Goal: Contribute content: Contribute content

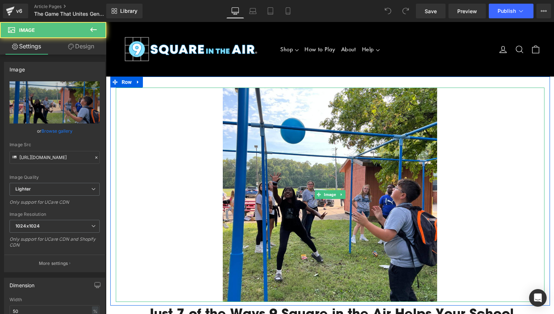
click at [400, 203] on img at bounding box center [330, 195] width 214 height 214
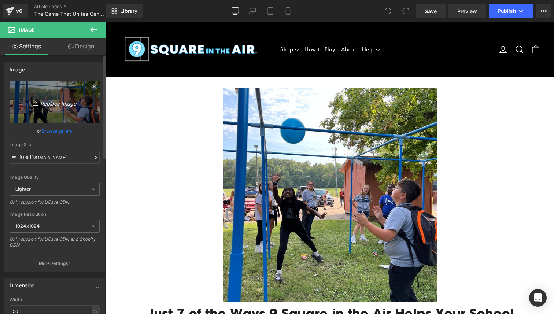
click at [45, 105] on icon "Replace Image" at bounding box center [54, 102] width 59 height 9
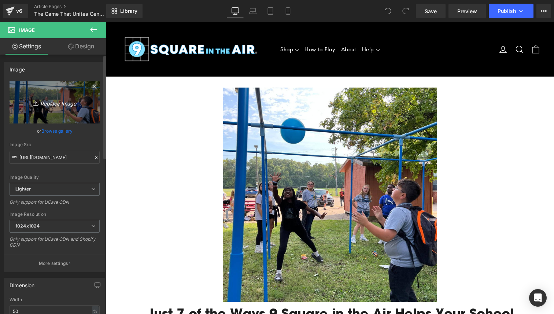
type input "C:\fakepath\Unknown.jpeg"
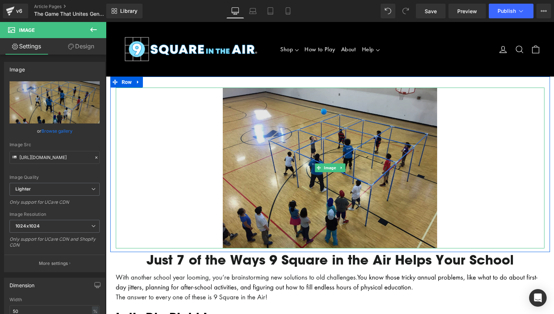
type input "https://ucarecdn.com/5bf9abc6-bb4c-4368-bb85-96c98b7e2142/-/format/auto/-/previ…"
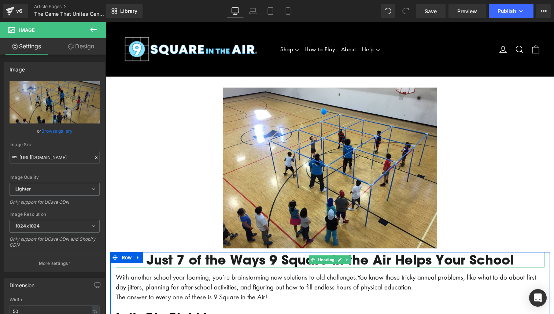
click at [184, 259] on h1 "Just 7 of the Ways 9 Square in the Air Helps Your School" at bounding box center [330, 259] width 429 height 15
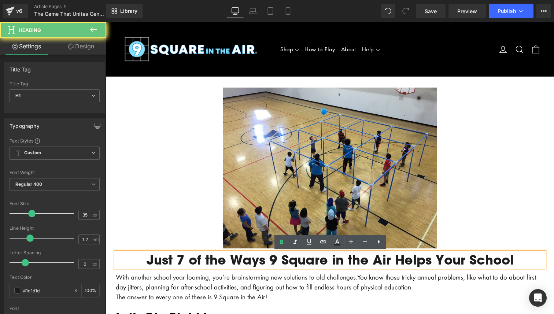
click at [184, 259] on h1 "Just 7 of the Ways 9 Square in the Air Helps Your School" at bounding box center [330, 259] width 429 height 15
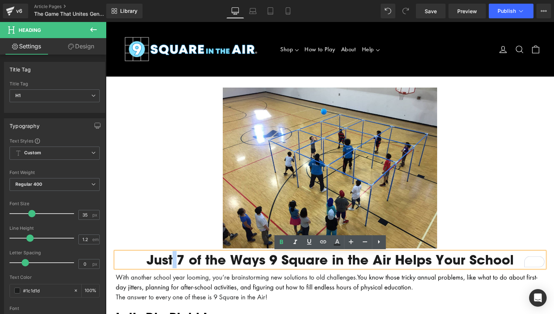
paste div "To enrich screen reader interactions, please activate Accessibility in Grammarl…"
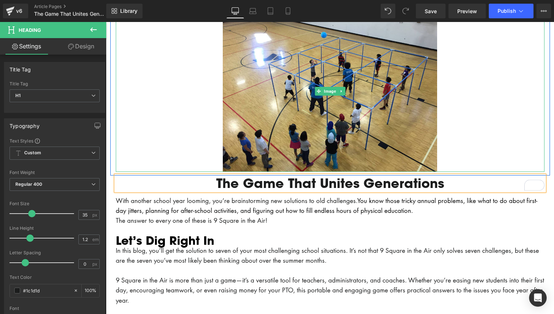
scroll to position [81, 0]
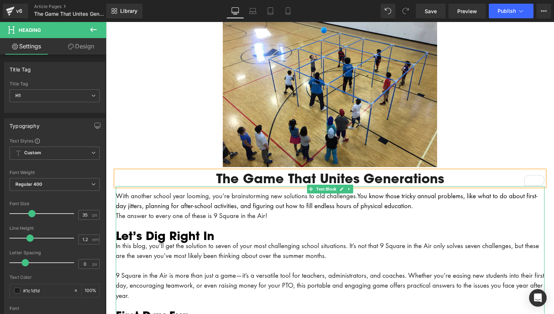
click at [217, 208] on span "You know those tricky annual problems, like what to do about first-day jitters,…" at bounding box center [327, 201] width 422 height 18
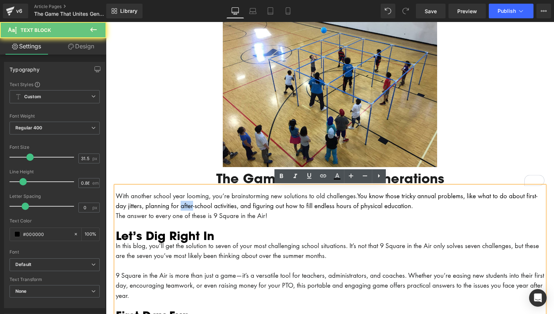
click at [217, 208] on span "You know those tricky annual problems, like what to do about first-day jitters,…" at bounding box center [327, 201] width 422 height 18
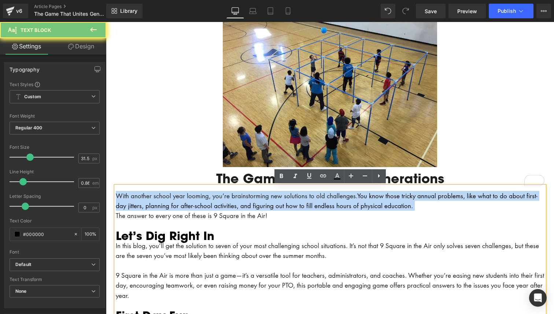
click at [217, 208] on span "You know those tricky annual problems, like what to do about first-day jitters,…" at bounding box center [327, 201] width 422 height 18
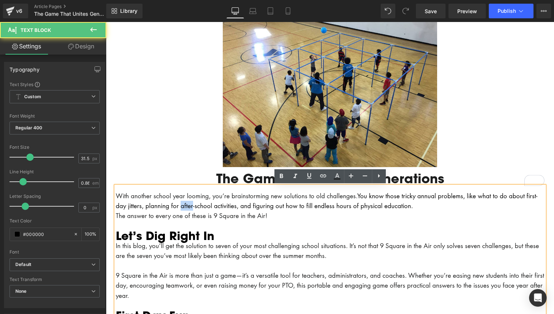
click at [217, 208] on span "You know those tricky annual problems, like what to do about first-day jitters,…" at bounding box center [327, 201] width 422 height 18
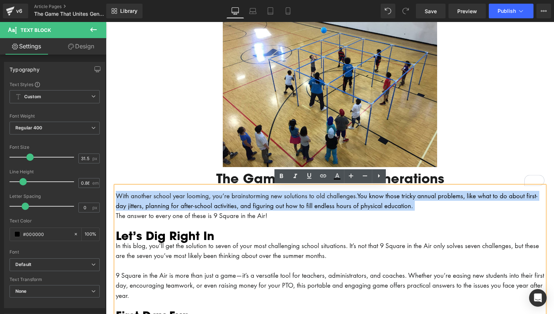
click at [217, 208] on span "You know those tricky annual problems, like what to do about first-day jitters,…" at bounding box center [327, 201] width 422 height 18
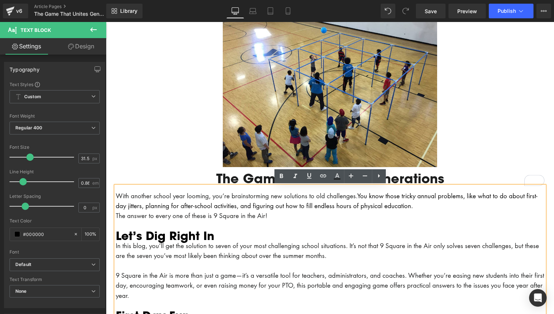
click at [276, 215] on p "The answer to every one of these is 9 Square in the Air!" at bounding box center [330, 216] width 429 height 10
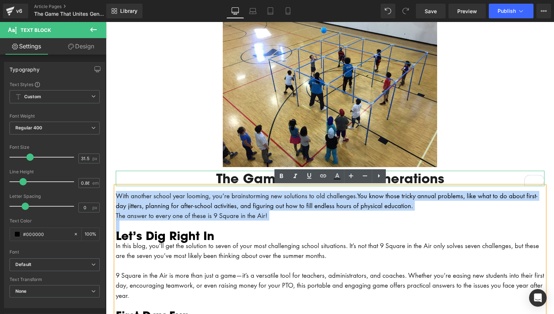
drag, startPoint x: 276, startPoint y: 215, endPoint x: 133, endPoint y: 178, distance: 147.2
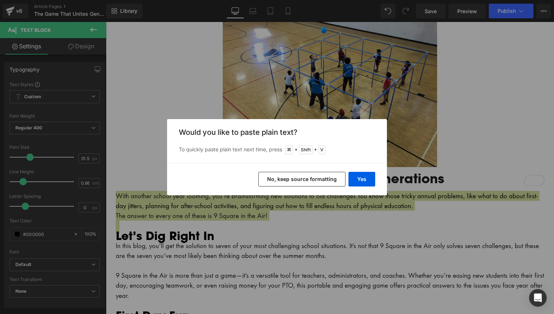
click at [276, 177] on button "No, keep source formatting" at bounding box center [301, 179] width 87 height 15
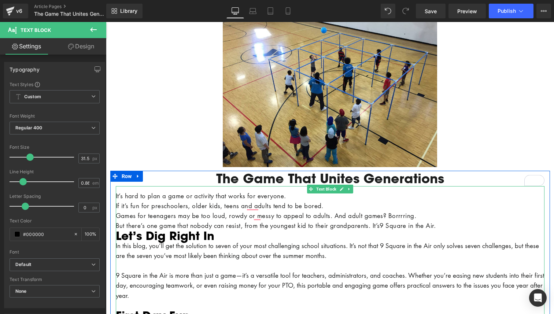
click at [288, 196] on span "To enrich screen reader interactions, please activate Accessibility in Grammarl…" at bounding box center [287, 196] width 2 height 8
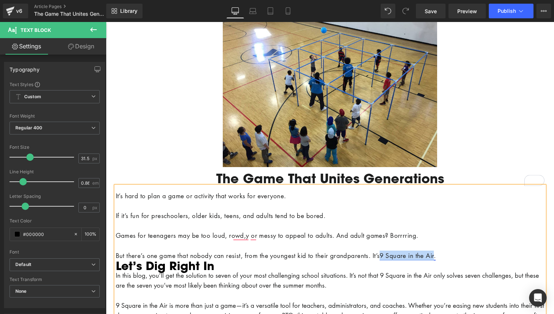
drag, startPoint x: 451, startPoint y: 255, endPoint x: 396, endPoint y: 254, distance: 55.7
click at [396, 254] on span "9 Square in the Air." at bounding box center [408, 255] width 56 height 8
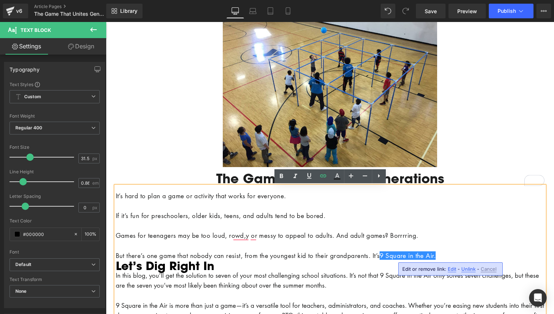
click at [367, 251] on p "But there’s one game that nobody can resist, from the youngest kid to their gra…" at bounding box center [330, 256] width 429 height 10
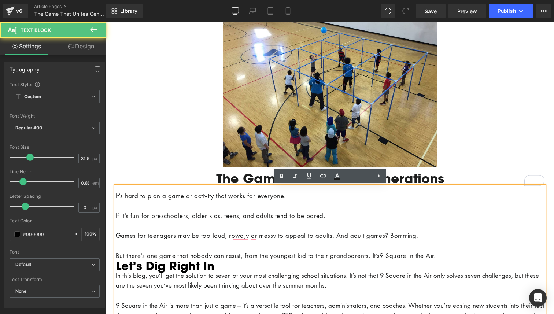
click at [195, 263] on h2 "Let’s Dig Right In" at bounding box center [330, 265] width 429 height 10
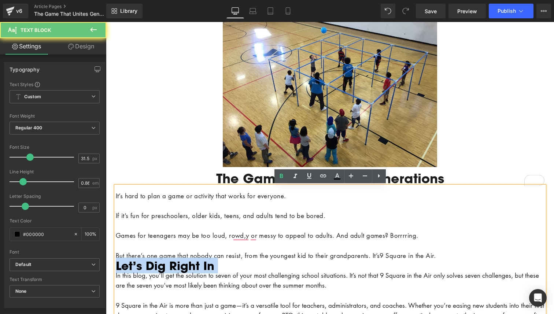
click at [195, 263] on h2 "Let’s Dig Right In" at bounding box center [330, 265] width 429 height 10
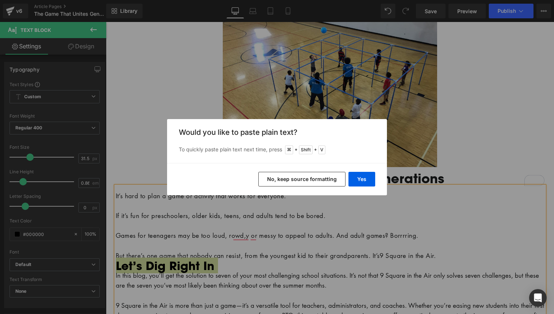
click at [293, 179] on button "No, keep source formatting" at bounding box center [301, 179] width 87 height 15
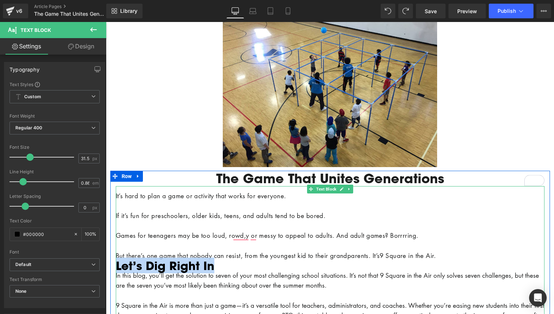
drag, startPoint x: 216, startPoint y: 265, endPoint x: 118, endPoint y: 268, distance: 97.9
click at [118, 268] on h2 "Let’s Dig Right In" at bounding box center [330, 265] width 429 height 10
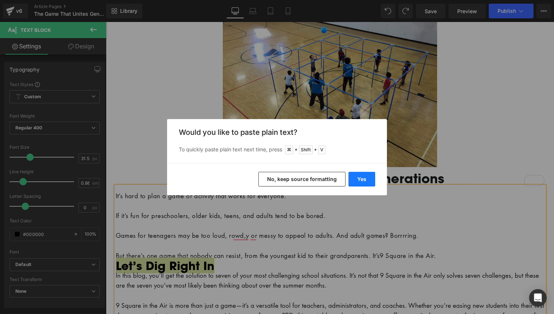
click at [356, 181] on button "Yes" at bounding box center [361, 179] width 27 height 15
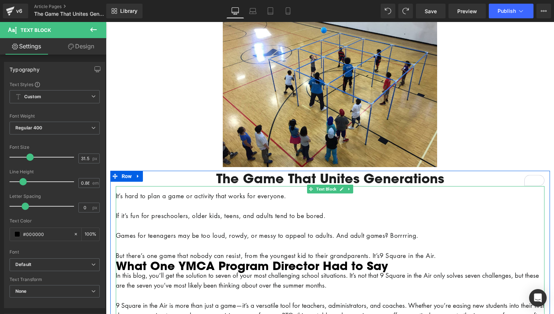
click at [458, 254] on p "But there’s one game that nobody can resist, from the youngest kid to their gra…" at bounding box center [330, 256] width 429 height 10
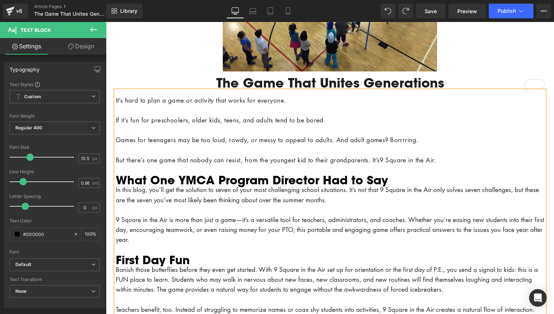
scroll to position [180, 0]
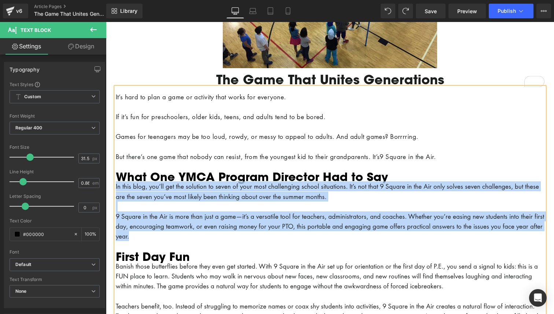
drag, startPoint x: 184, startPoint y: 236, endPoint x: 116, endPoint y: 184, distance: 85.2
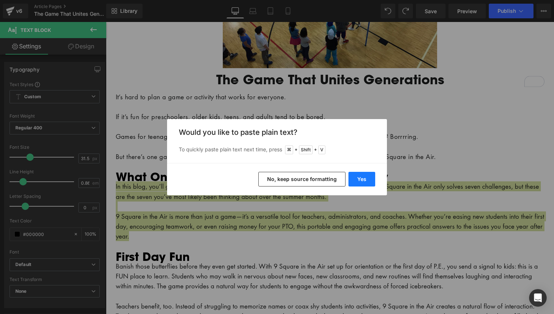
click at [355, 180] on button "Yes" at bounding box center [361, 179] width 27 height 15
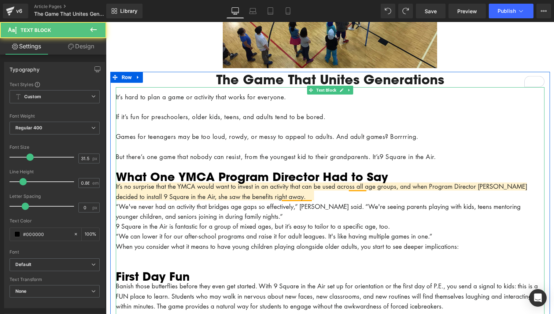
click at [336, 193] on p "It’s no surprise that the YMCA would want to invest in an activity that can be …" at bounding box center [330, 191] width 429 height 20
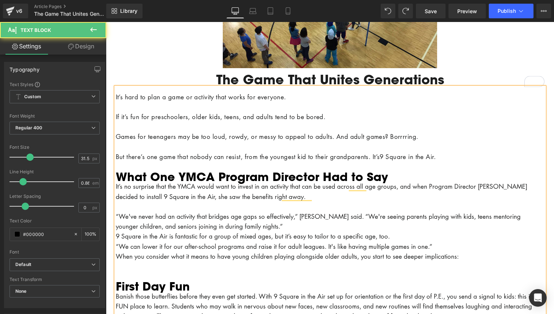
click at [300, 227] on p "“We've never had an activity that bridges age gaps so effectively,” [PERSON_NAM…" at bounding box center [330, 221] width 429 height 20
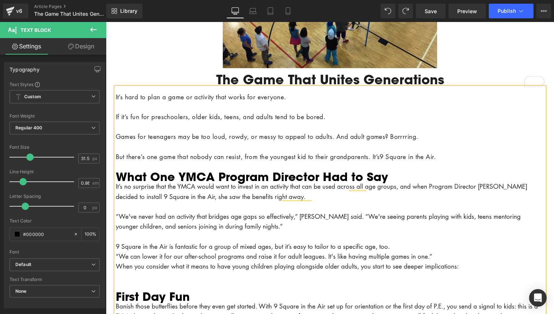
click at [412, 247] on p "9 Square in the Air is fantastic for a group of mixed ages, but it’s easy to ta…" at bounding box center [330, 246] width 429 height 10
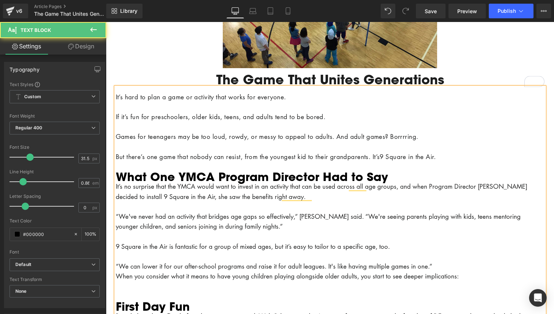
click at [375, 179] on h2 "What One YMCA Program Director Had to Say" at bounding box center [330, 176] width 429 height 10
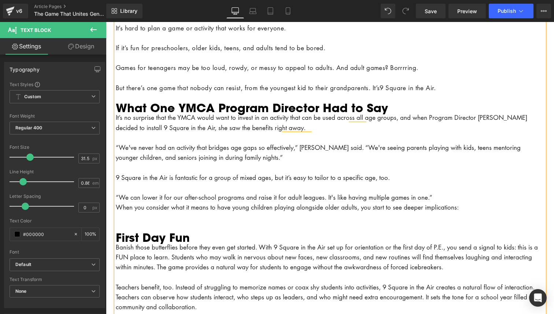
scroll to position [250, 0]
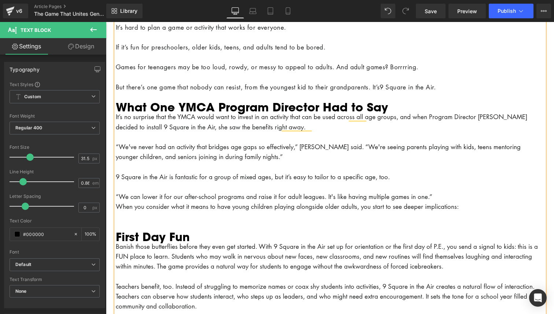
click at [249, 220] on p "To enrich screen reader interactions, please activate Accessibility in Grammarl…" at bounding box center [330, 216] width 429 height 10
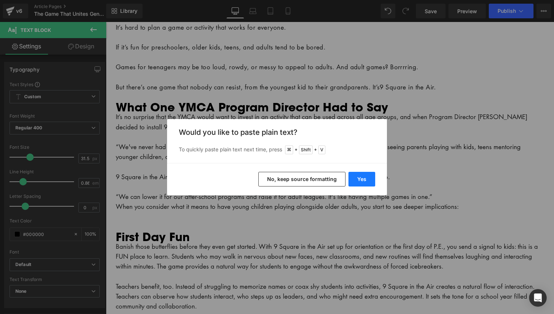
click at [359, 180] on button "Yes" at bounding box center [361, 179] width 27 height 15
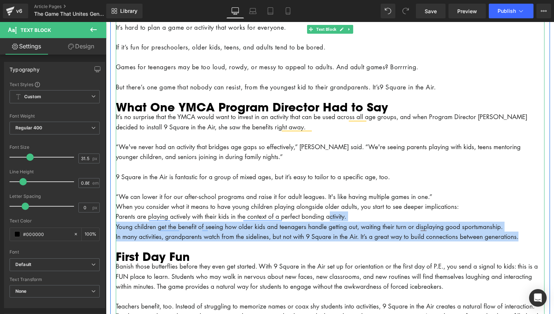
drag, startPoint x: 539, startPoint y: 236, endPoint x: 341, endPoint y: 217, distance: 199.0
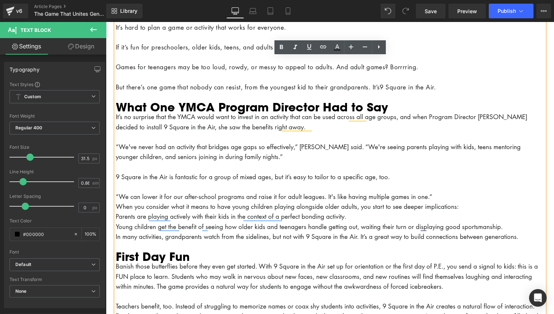
click at [129, 215] on p "Parents are playing actively with their kids in the context of a perfect bondin…" at bounding box center [330, 216] width 429 height 10
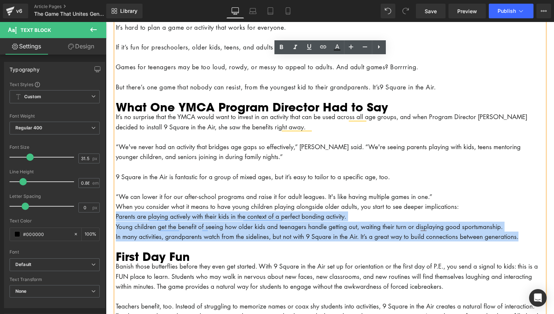
drag, startPoint x: 116, startPoint y: 217, endPoint x: 537, endPoint y: 239, distance: 421.5
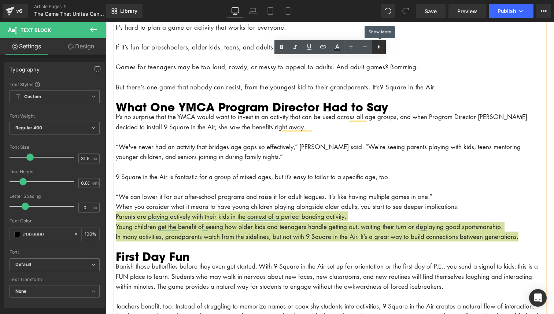
click at [382, 45] on icon at bounding box center [378, 46] width 9 height 9
click at [378, 45] on icon at bounding box center [378, 47] width 1 height 4
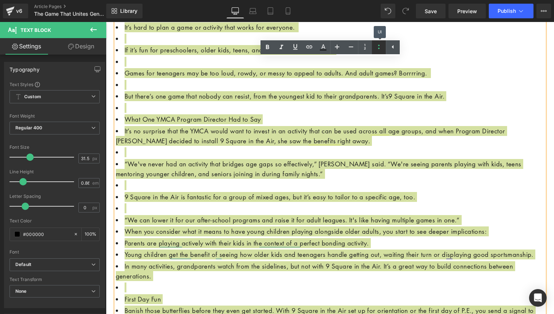
click at [378, 45] on icon at bounding box center [378, 47] width 1 height 4
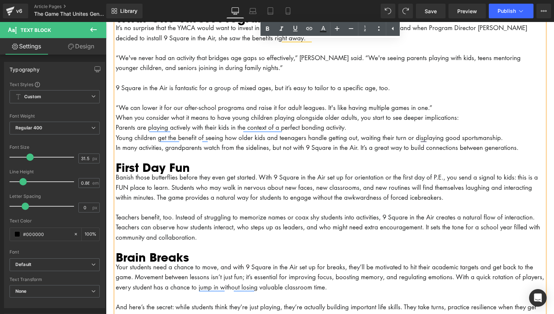
scroll to position [337, 0]
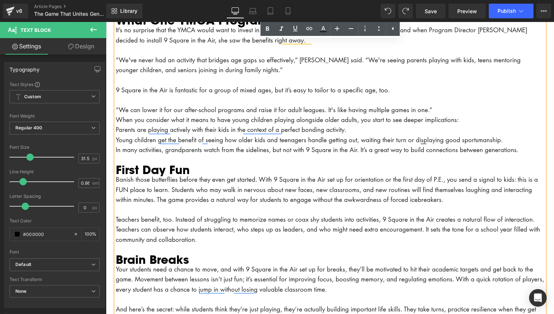
click at [116, 128] on p "Parents are playing actively with their kids in the context of a perfect bondin…" at bounding box center [330, 130] width 429 height 10
click at [379, 25] on icon at bounding box center [378, 28] width 9 height 9
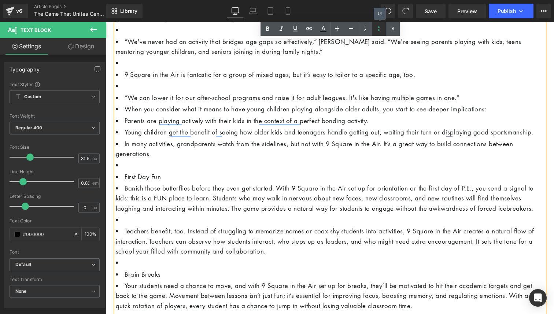
click at [379, 25] on icon at bounding box center [378, 28] width 9 height 9
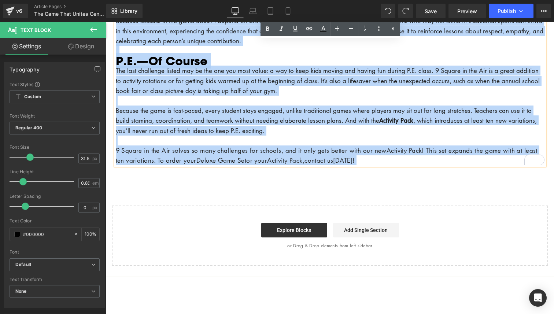
scroll to position [997, 0]
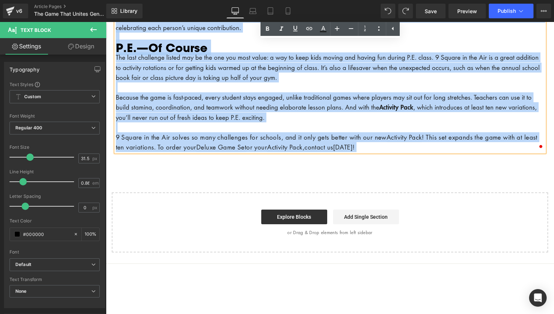
drag, startPoint x: 123, startPoint y: 105, endPoint x: 164, endPoint y: 161, distance: 69.6
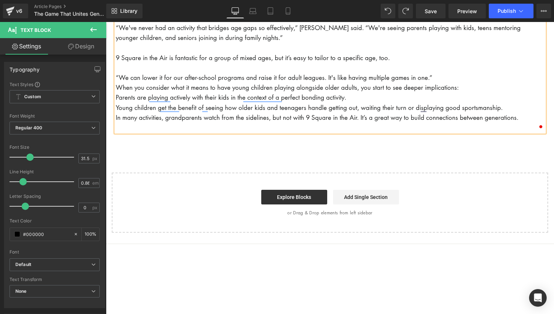
scroll to position [349, 0]
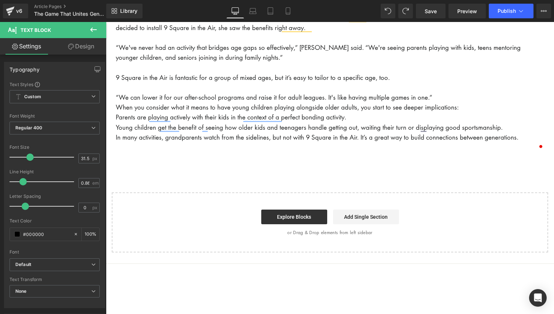
click at [95, 28] on icon at bounding box center [93, 29] width 9 height 9
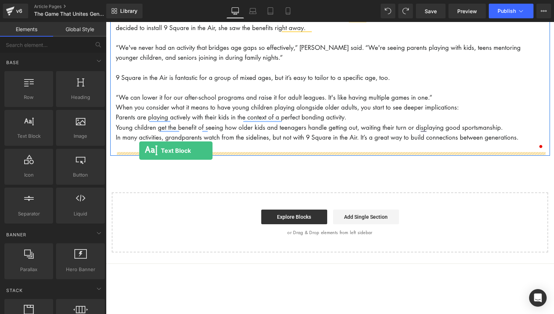
drag, startPoint x: 134, startPoint y: 150, endPoint x: 139, endPoint y: 151, distance: 5.2
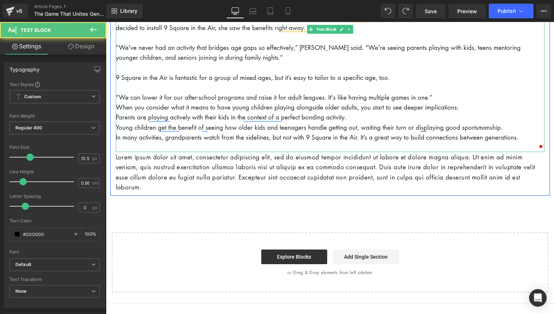
click at [118, 115] on p "Parents are playing actively with their kids in the context of a perfect bondin…" at bounding box center [330, 117] width 429 height 10
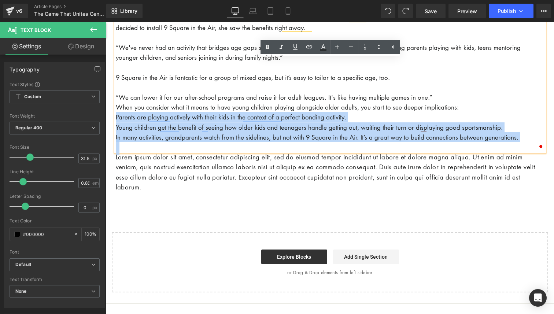
click at [116, 119] on div "It’s hard to plan a game or activity that works for everyone. If it’s fun for p…" at bounding box center [330, 35] width 429 height 234
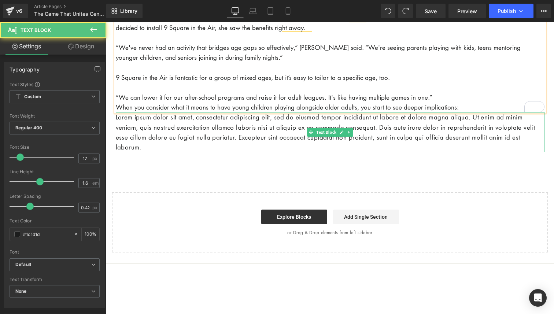
click at [135, 139] on p "Lorem ipsum dolor sit amet, consectetur adipiscing elit, sed do eiusmod tempor …" at bounding box center [330, 132] width 429 height 40
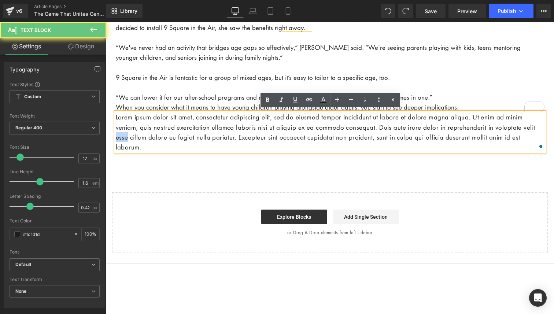
click at [135, 139] on p "Lorem ipsum dolor sit amet, consectetur adipiscing elit, sed do eiusmod tempor …" at bounding box center [330, 132] width 429 height 40
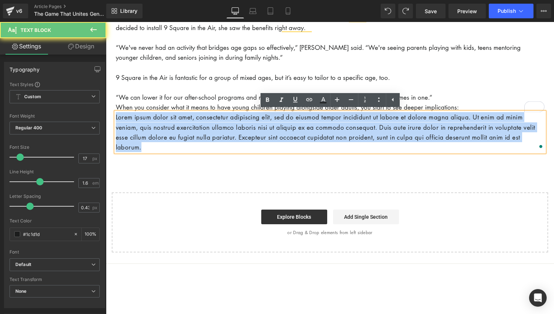
click at [135, 139] on p "Lorem ipsum dolor sit amet, consectetur adipiscing elit, sed do eiusmod tempor …" at bounding box center [330, 132] width 429 height 40
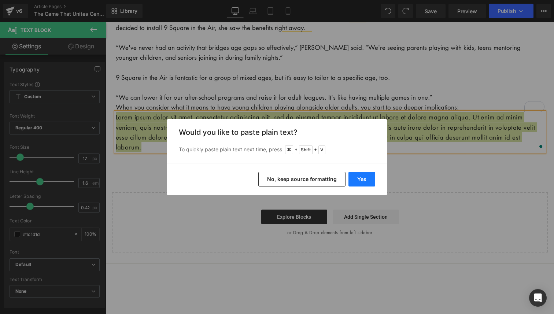
click at [357, 182] on button "Yes" at bounding box center [361, 179] width 27 height 15
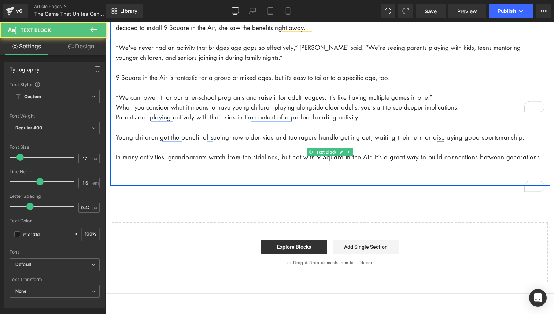
click at [221, 172] on p "To enrich screen reader interactions, please activate Accessibility in Grammarl…" at bounding box center [330, 167] width 429 height 10
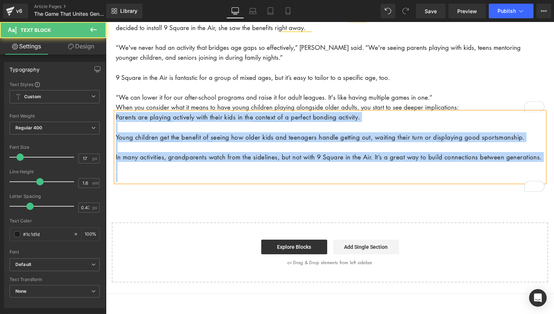
click at [297, 162] on p "In many activities, grandparents watch from the sidelines, but not with 9 Squar…" at bounding box center [330, 157] width 429 height 10
click at [234, 162] on p "In many activities, grandparents watch from the sidelines, but not with 9 Squar…" at bounding box center [330, 157] width 429 height 10
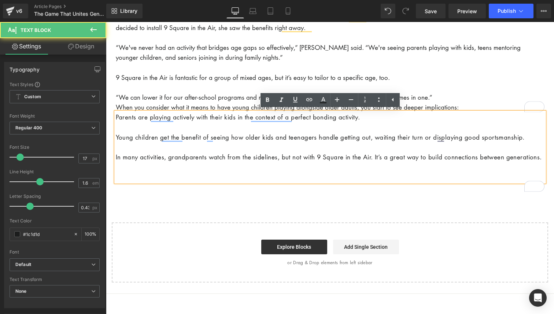
click at [234, 162] on p "In many activities, grandparents watch from the sidelines, but not with 9 Squar…" at bounding box center [330, 157] width 429 height 10
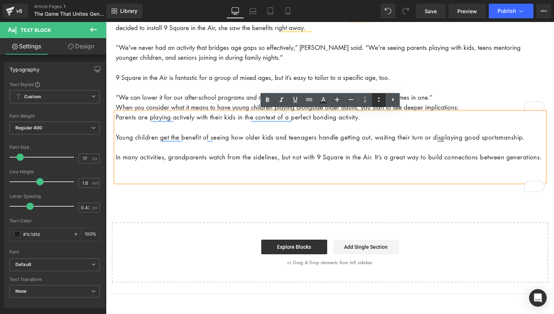
click at [379, 104] on icon at bounding box center [378, 99] width 9 height 9
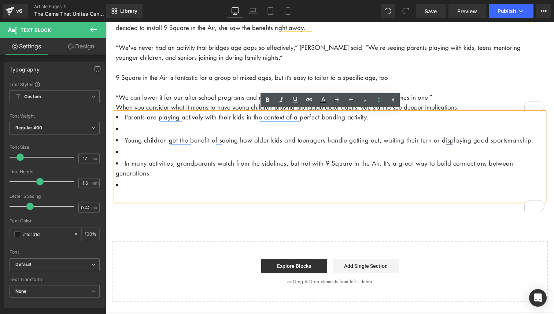
click at [131, 190] on li "To enrich screen reader interactions, please activate Accessibility in Grammarl…" at bounding box center [330, 185] width 429 height 10
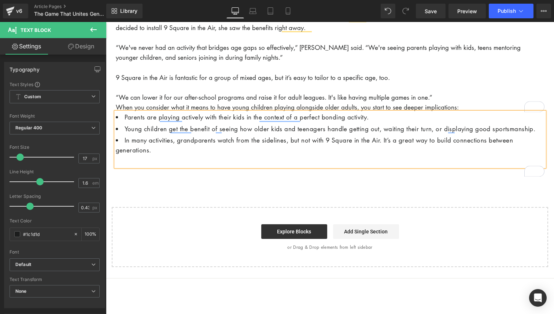
click at [207, 166] on div "Parents are playing actively with their kids in the context of a perfect bondin…" at bounding box center [330, 139] width 429 height 55
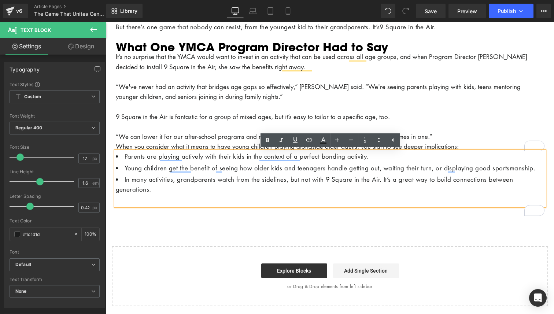
scroll to position [312, 0]
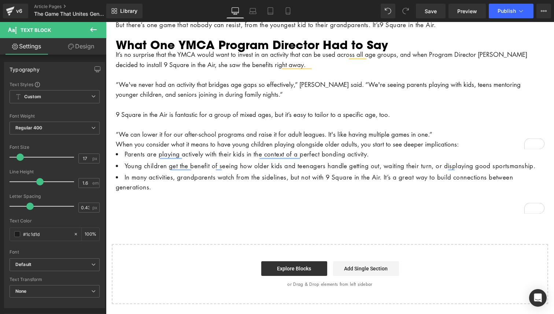
click at [92, 29] on icon at bounding box center [93, 29] width 7 height 4
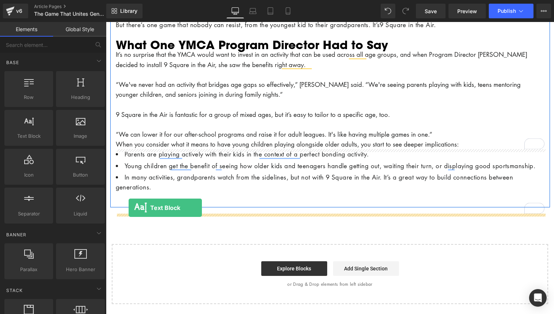
drag, startPoint x: 132, startPoint y: 155, endPoint x: 129, endPoint y: 208, distance: 52.9
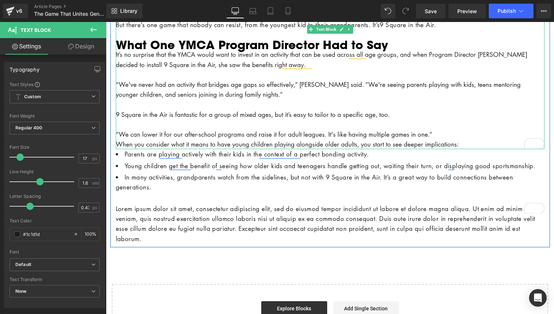
click at [202, 46] on h2 "What One YMCA Program Director Had to Say" at bounding box center [330, 45] width 429 height 10
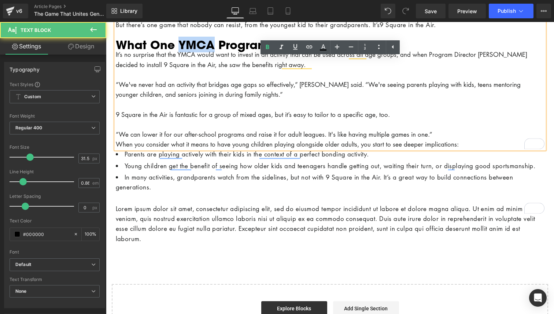
click at [202, 46] on h2 "What One YMCA Program Director Had to Say" at bounding box center [330, 45] width 429 height 10
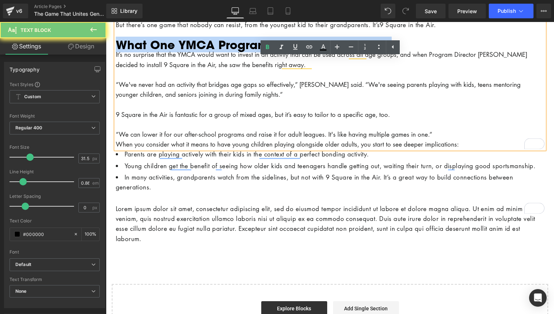
click at [202, 46] on h2 "What One YMCA Program Director Had to Say" at bounding box center [330, 45] width 429 height 10
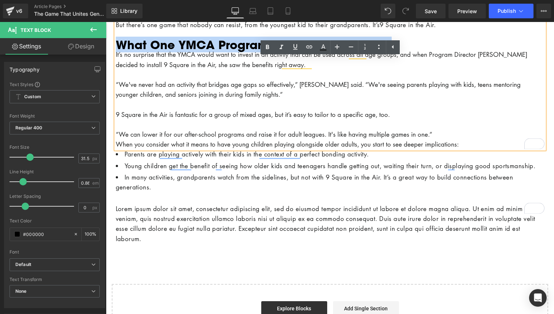
copy h2 "What One YMCA Program Director Had to Say"
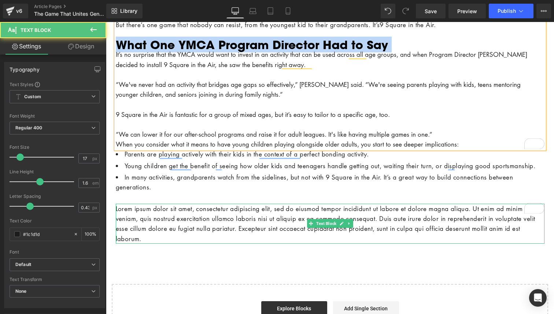
click at [134, 235] on p "Lorem ipsum dolor sit amet, consectetur adipiscing elit, sed do eiusmod tempor …" at bounding box center [330, 224] width 429 height 40
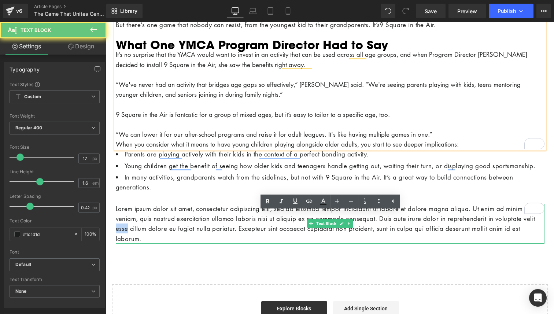
click at [134, 235] on p "Lorem ipsum dolor sit amet, consectetur adipiscing elit, sed do eiusmod tempor …" at bounding box center [330, 224] width 429 height 40
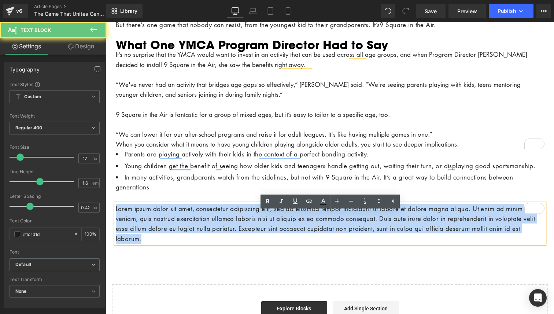
click at [134, 235] on p "Lorem ipsum dolor sit amet, consectetur adipiscing elit, sed do eiusmod tempor …" at bounding box center [330, 224] width 429 height 40
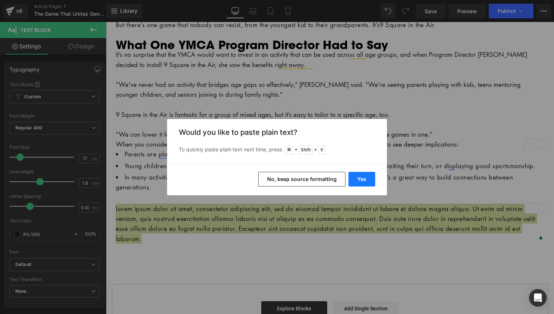
click at [360, 181] on button "Yes" at bounding box center [361, 179] width 27 height 15
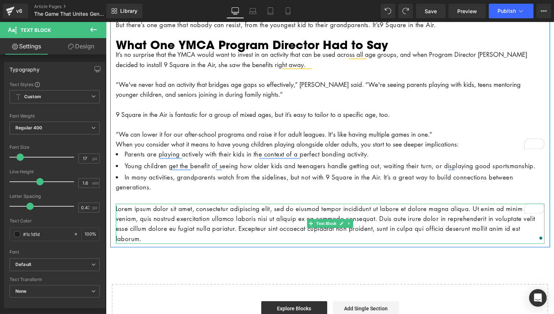
click at [331, 223] on p "Lorem ipsum dolor sit amet, consectetur adipiscing elit, sed do eiusmod tempor …" at bounding box center [330, 224] width 429 height 40
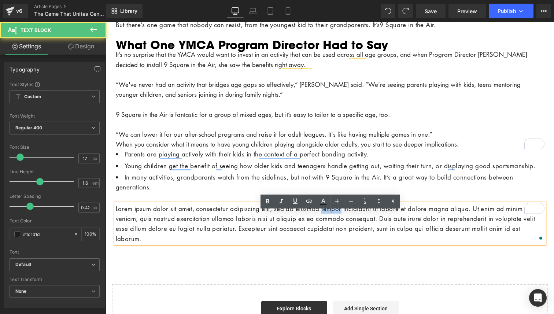
click at [331, 223] on p "Lorem ipsum dolor sit amet, consectetur adipiscing elit, sed do eiusmod tempor …" at bounding box center [330, 224] width 429 height 40
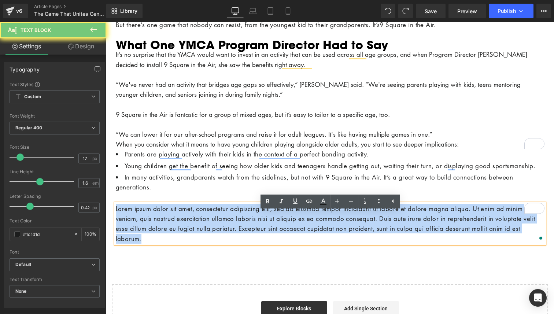
click at [331, 223] on p "Lorem ipsum dolor sit amet, consectetur adipiscing elit, sed do eiusmod tempor …" at bounding box center [330, 224] width 429 height 40
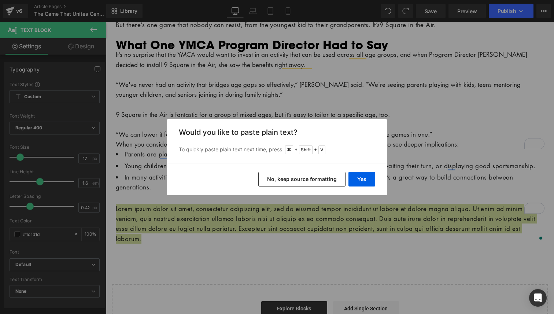
click at [309, 180] on button "No, keep source formatting" at bounding box center [301, 179] width 87 height 15
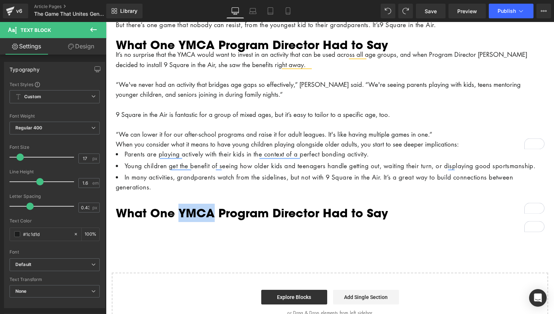
click at [173, 222] on h2 "What One YMCA Program Director Had to Say" at bounding box center [330, 213] width 429 height 18
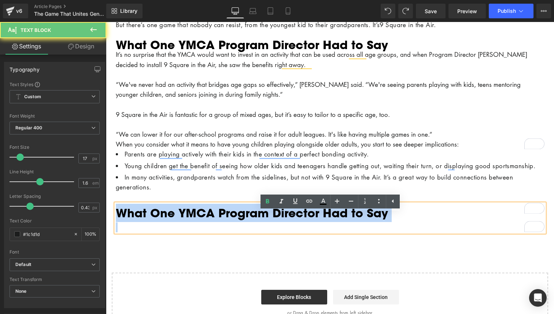
click at [173, 222] on h2 "What One YMCA Program Director Had to Say" at bounding box center [330, 213] width 429 height 18
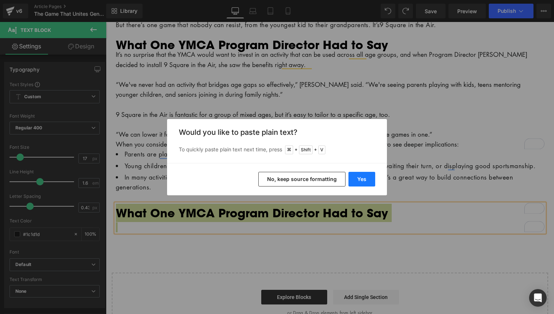
click at [353, 183] on button "Yes" at bounding box center [361, 179] width 27 height 15
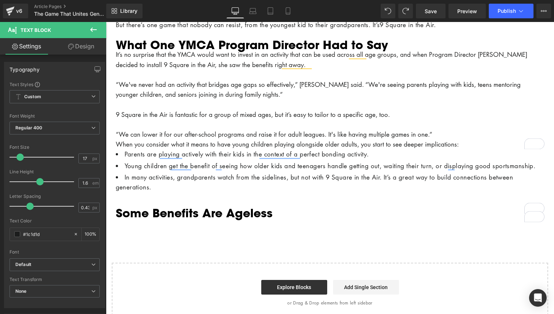
click at [204, 236] on div "Image Row The Game That Unites Generations Heading It’s hard to plan a game or …" at bounding box center [330, 43] width 448 height 558
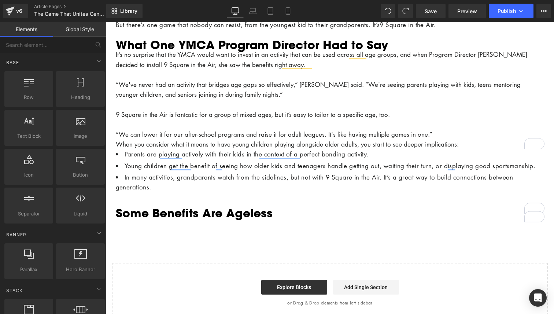
click at [222, 222] on h2 "Some Benefits Are Ageless" at bounding box center [330, 213] width 429 height 18
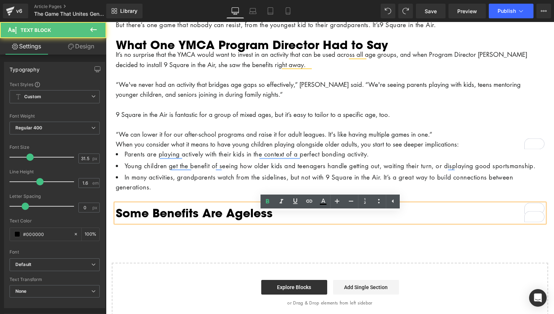
click at [273, 220] on h2 "Some Benefits Are Ageless" at bounding box center [330, 213] width 429 height 18
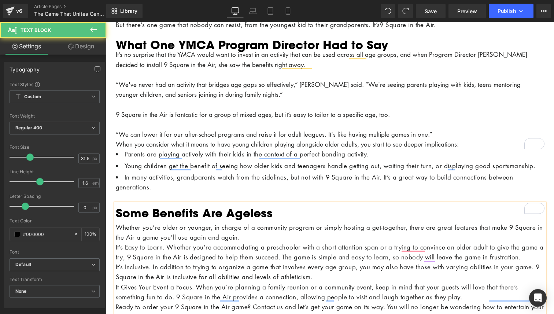
click at [282, 242] on div "Whether you’re older or younger, in charge of a community program or simply hos…" at bounding box center [330, 232] width 429 height 20
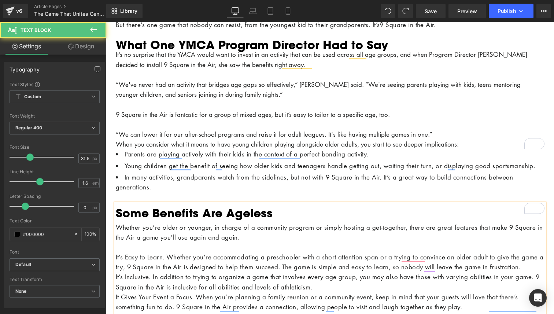
click at [230, 272] on div "It’s Easy to Learn. Whether you’re accommodating a preschooler with a short att…" at bounding box center [330, 262] width 429 height 20
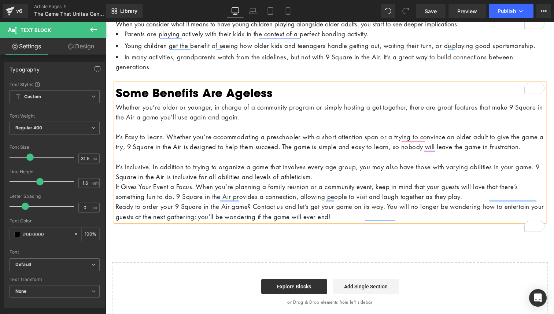
scroll to position [433, 0]
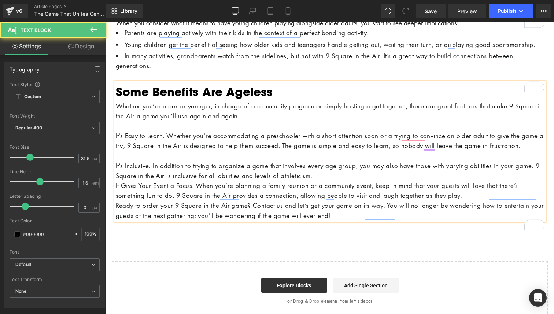
click at [355, 181] on div "It’s Inclusive. In addition to trying to organize a game that involves every ag…" at bounding box center [330, 171] width 429 height 20
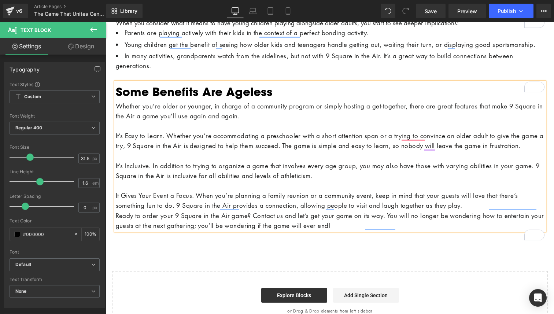
click at [478, 210] on div "It Gives Your Event a Focus. When you’re planning a family reunion or a communi…" at bounding box center [330, 200] width 429 height 20
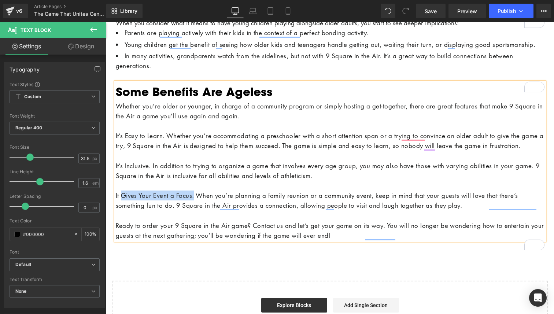
drag, startPoint x: 197, startPoint y: 217, endPoint x: 123, endPoint y: 212, distance: 74.9
click at [123, 210] on div "It Gives Your Event a Focus. When you’re planning a family reunion or a communi…" at bounding box center [330, 200] width 429 height 20
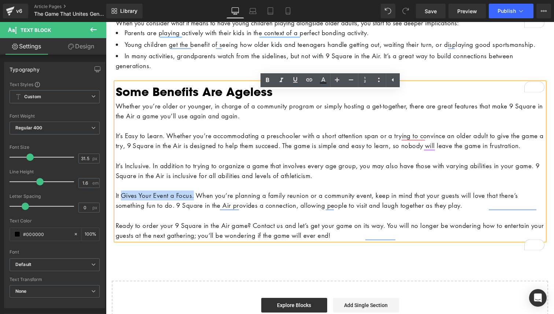
click at [123, 210] on div "It Gives Your Event a Focus. When you’re planning a family reunion or a communi…" at bounding box center [330, 200] width 429 height 20
drag, startPoint x: 196, startPoint y: 217, endPoint x: 118, endPoint y: 218, distance: 78.8
click at [118, 210] on div "It Gives Your Event a Focus. When you’re planning a family reunion or a communi…" at bounding box center [330, 200] width 429 height 20
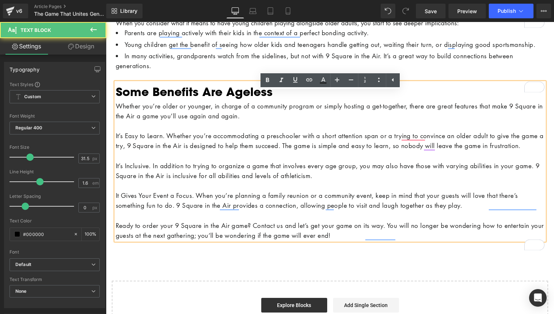
click at [182, 190] on div "To enrich screen reader interactions, please activate Accessibility in Grammarl…" at bounding box center [330, 186] width 429 height 10
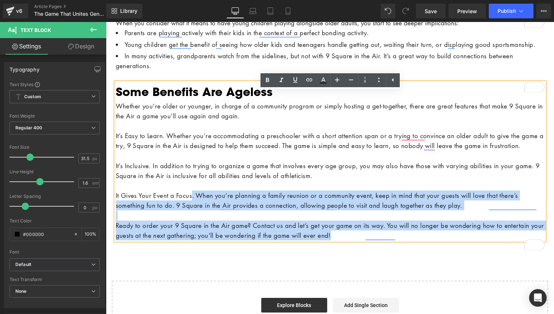
drag, startPoint x: 196, startPoint y: 215, endPoint x: 115, endPoint y: 214, distance: 81.0
click at [116, 210] on div "It Gives Your Event a Focus. When you’re planning a family reunion or a communi…" at bounding box center [330, 200] width 429 height 20
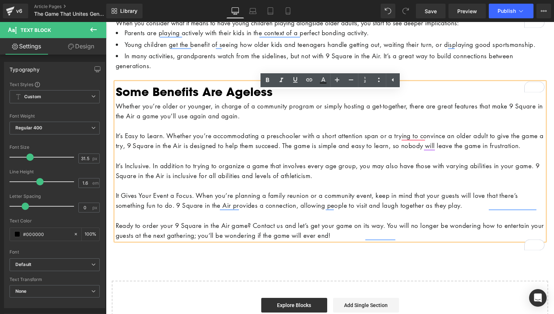
click at [192, 190] on div "To enrich screen reader interactions, please activate Accessibility in Grammarl…" at bounding box center [330, 186] width 429 height 10
drag, startPoint x: 196, startPoint y: 216, endPoint x: 115, endPoint y: 214, distance: 80.3
click at [116, 210] on div "It Gives Your Event a Focus. When you’re planning a family reunion or a communi…" at bounding box center [330, 200] width 429 height 20
drag, startPoint x: 151, startPoint y: 186, endPoint x: 116, endPoint y: 186, distance: 35.2
click at [116, 181] on div "It’s Inclusive. In addition to trying to organize a game that involves every ag…" at bounding box center [330, 171] width 429 height 20
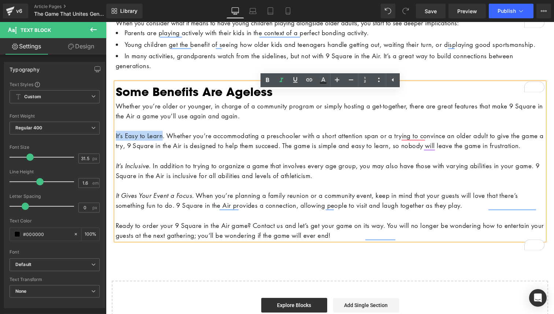
drag, startPoint x: 167, startPoint y: 146, endPoint x: 115, endPoint y: 147, distance: 52.0
click at [116, 147] on div "It’s Easy to Learn. Whether you’re accommodating a preschooler with a short att…" at bounding box center [330, 141] width 429 height 20
drag, startPoint x: 292, startPoint y: 245, endPoint x: 260, endPoint y: 245, distance: 31.1
click at [260, 240] on div "Ready to order your 9 Square in the Air game? Contact us and let’s get your gam…" at bounding box center [330, 231] width 429 height 20
click at [306, 79] on icon at bounding box center [309, 79] width 6 height 3
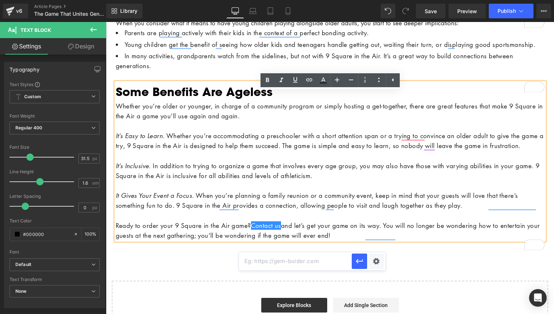
click at [244, 258] on input "text" at bounding box center [295, 261] width 113 height 18
paste input "[URL][DOMAIN_NAME]"
type input "[URL][DOMAIN_NAME]"
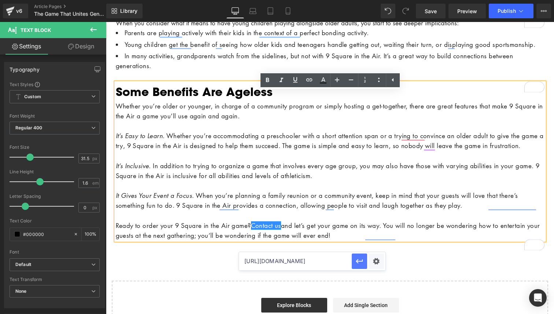
click at [358, 264] on icon "button" at bounding box center [359, 261] width 9 height 9
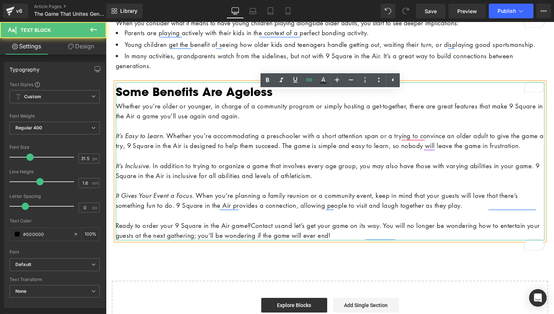
click at [316, 240] on div "Ready to order your 9 Square in the Air game? Contact us and let’s get your gam…" at bounding box center [330, 231] width 429 height 20
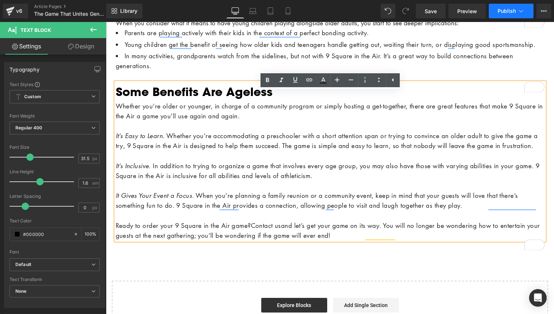
click at [505, 14] on button "Publish" at bounding box center [511, 11] width 45 height 15
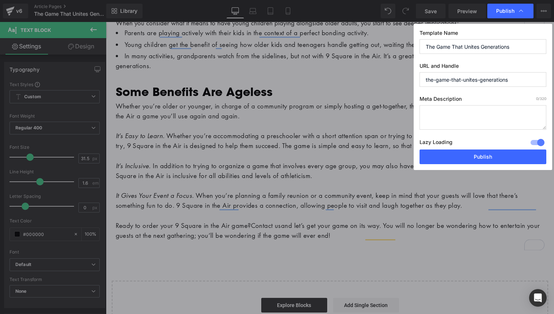
click at [427, 114] on textarea at bounding box center [482, 117] width 127 height 25
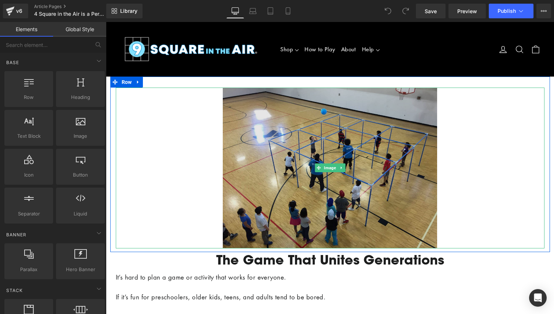
click at [300, 168] on img at bounding box center [330, 168] width 214 height 161
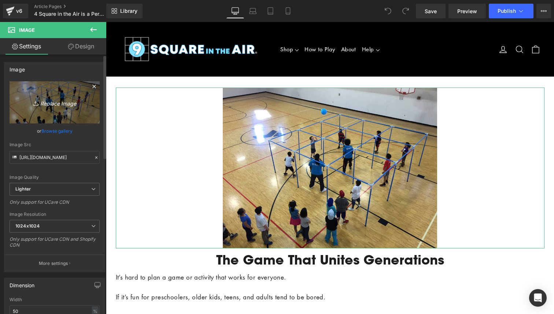
click at [48, 92] on link "Replace Image" at bounding box center [55, 102] width 90 height 42
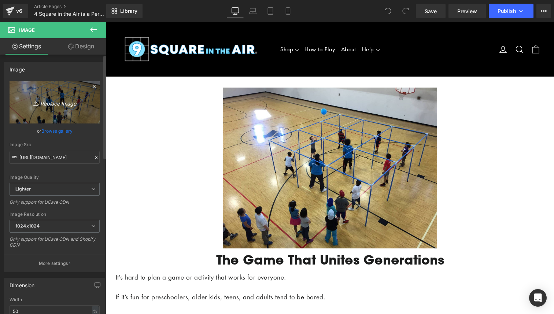
type input "C:\fakepath\9 Square in the Air July Blog 3 Image.jpg"
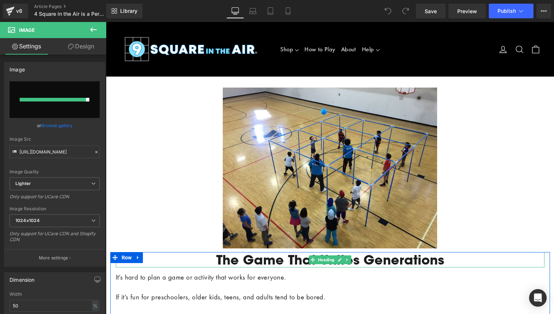
click at [284, 260] on h1 "The Game That Unites Generations" at bounding box center [330, 259] width 429 height 15
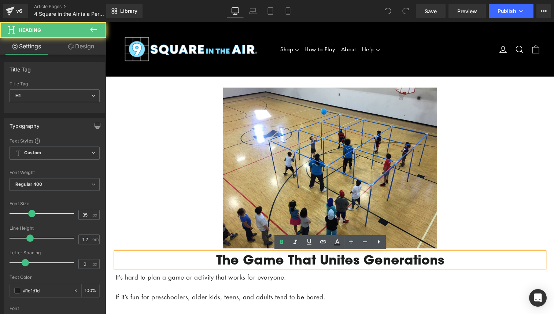
click at [284, 260] on h1 "The Game That Unites Generations" at bounding box center [330, 259] width 429 height 15
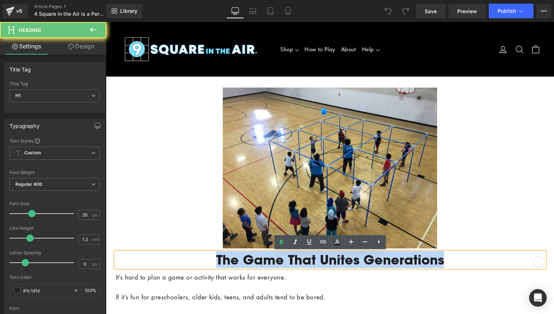
click at [284, 260] on h1 "The Game That Unites Generations" at bounding box center [330, 259] width 429 height 15
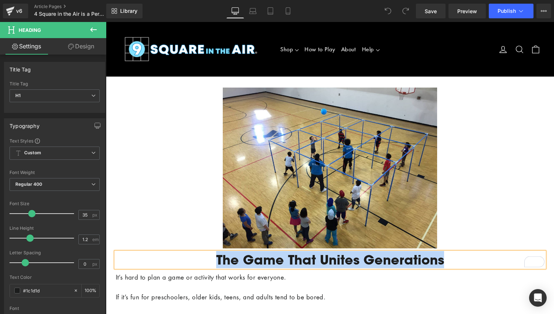
paste div "To enrich screen reader interactions, please activate Accessibility in Grammarl…"
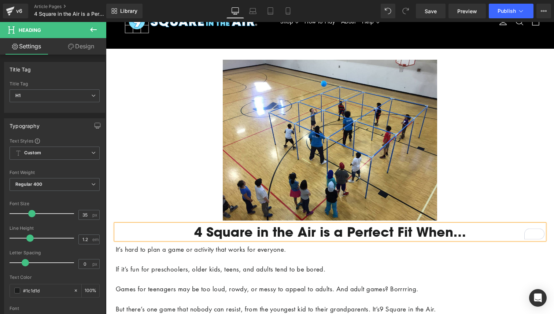
scroll to position [41, 0]
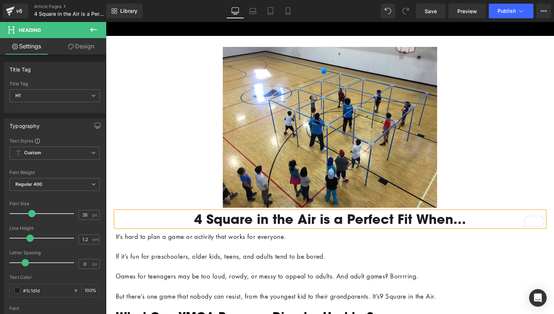
click at [270, 237] on p "It’s hard to plan a game or activity that works for everyone." at bounding box center [330, 237] width 429 height 10
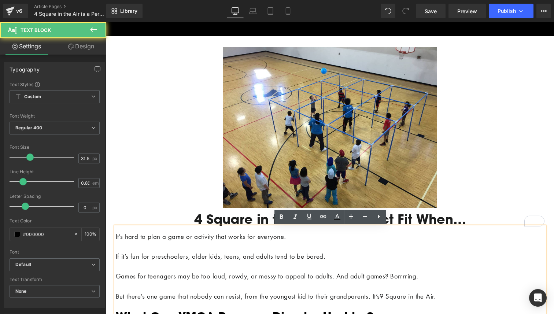
click at [269, 243] on p "To enrich screen reader interactions, please activate Accessibility in Grammarl…" at bounding box center [330, 246] width 429 height 10
click at [268, 243] on p "To enrich screen reader interactions, please activate Accessibility in Grammarl…" at bounding box center [330, 246] width 429 height 10
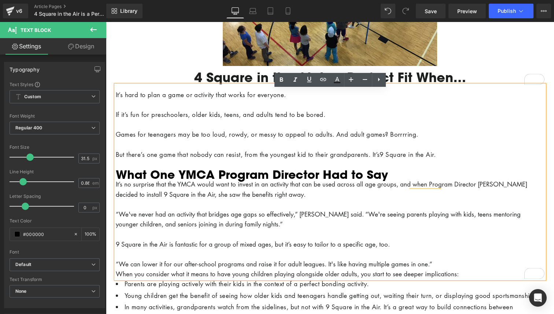
scroll to position [178, 0]
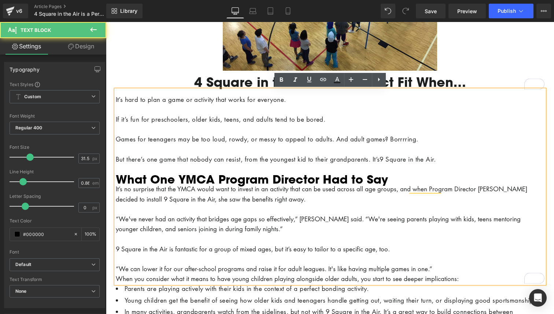
click at [268, 243] on p "To enrich screen reader interactions, please activate Accessibility in Grammarl…" at bounding box center [330, 239] width 429 height 10
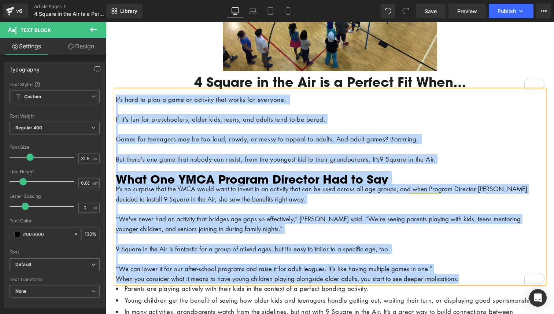
paste div "To enrich screen reader interactions, please activate Accessibility in Grammarl…"
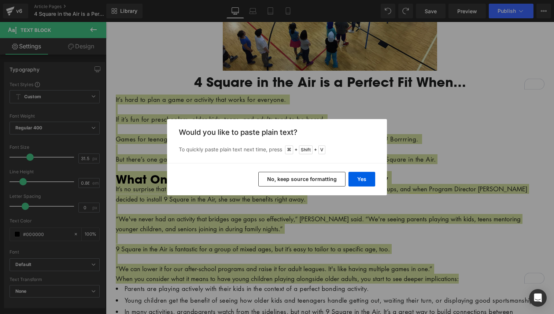
click at [324, 182] on button "No, keep source formatting" at bounding box center [301, 179] width 87 height 15
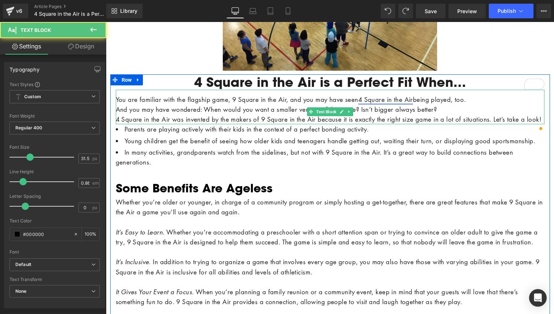
click at [387, 100] on span "4 Square in the Air" at bounding box center [385, 99] width 55 height 8
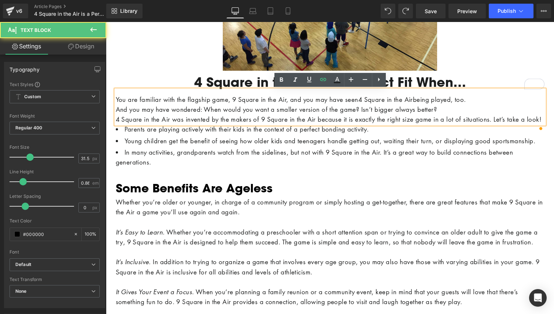
click at [485, 100] on p "You are familiar with the flagship game, 9 Square in the Air, and you may have …" at bounding box center [330, 100] width 429 height 10
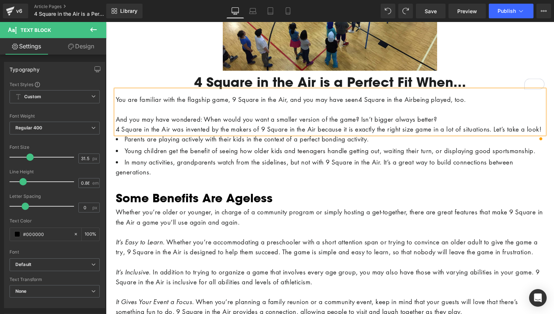
click at [469, 117] on p "And you may have wondered: When would you want a smaller version of the game? I…" at bounding box center [330, 119] width 429 height 10
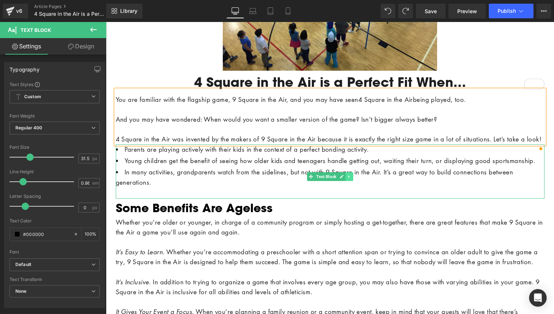
click at [350, 179] on icon at bounding box center [349, 176] width 4 height 4
click at [354, 178] on icon at bounding box center [353, 176] width 4 height 4
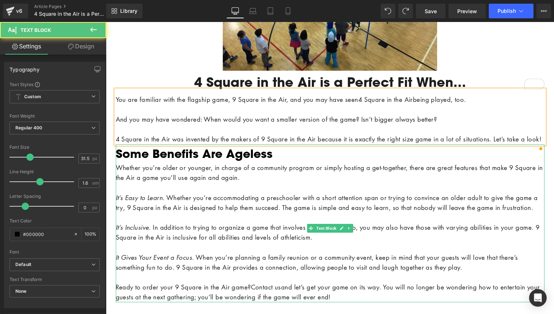
click at [261, 161] on h2 "Some Benefits Are Ageless" at bounding box center [330, 153] width 429 height 18
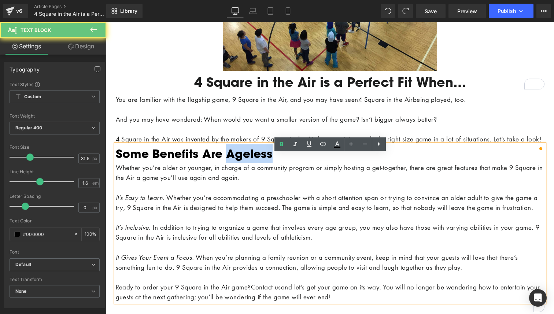
click at [261, 161] on h2 "Some Benefits Are Ageless" at bounding box center [330, 153] width 429 height 18
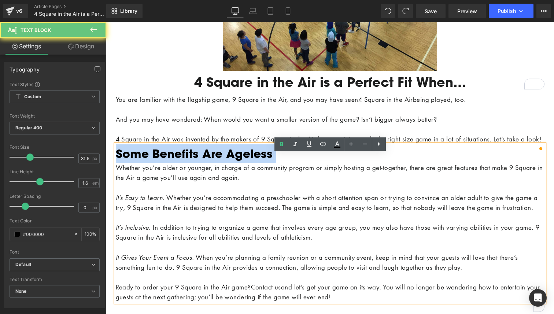
click at [261, 161] on h2 "Some Benefits Are Ageless" at bounding box center [330, 153] width 429 height 18
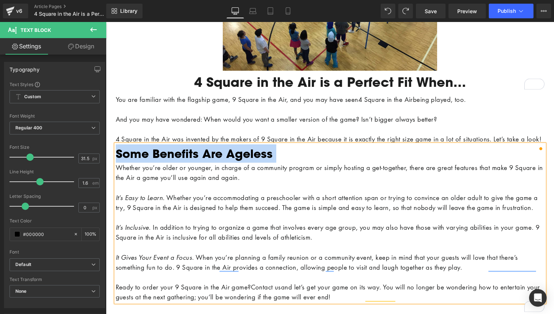
paste div "To enrich screen reader interactions, please activate Accessibility in Grammarl…"
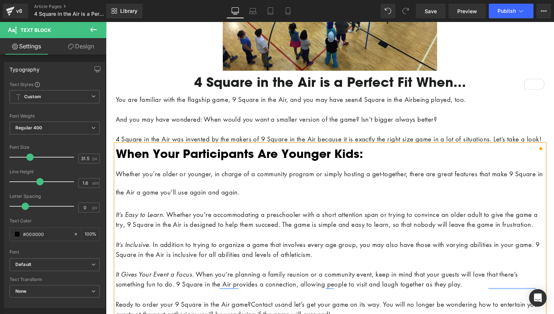
click at [261, 196] on span "Whether you’re older or younger, in charge of a community program or simply hos…" at bounding box center [329, 183] width 427 height 27
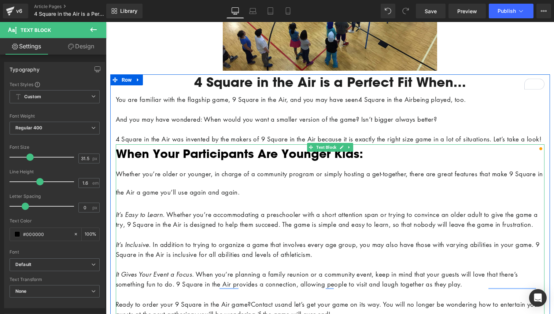
click at [118, 183] on span "Whether you’re older or younger, in charge of a community program or simply hos…" at bounding box center [329, 183] width 427 height 27
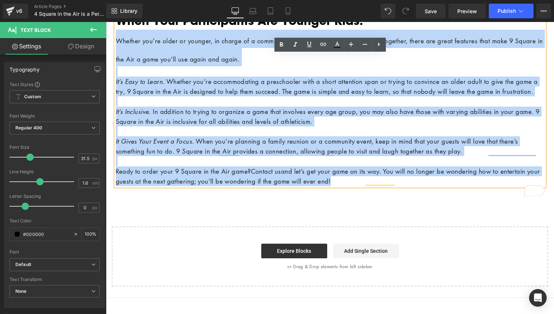
scroll to position [314, 0]
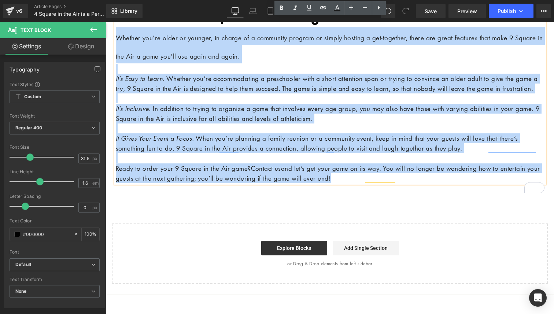
drag, startPoint x: 118, startPoint y: 183, endPoint x: 166, endPoint y: 255, distance: 86.1
click at [166, 255] on div "Image Row 4 Square in the Air is a Perfect Fit When… Heading You are familiar w…" at bounding box center [330, 23] width 448 height 521
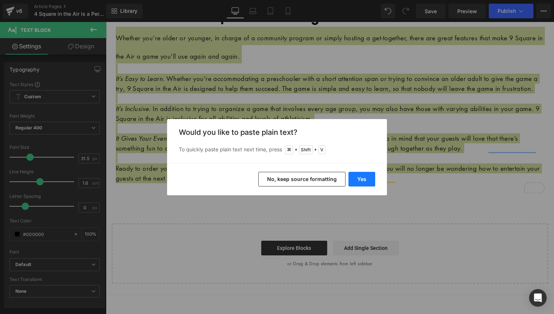
click at [356, 180] on button "Yes" at bounding box center [361, 179] width 27 height 15
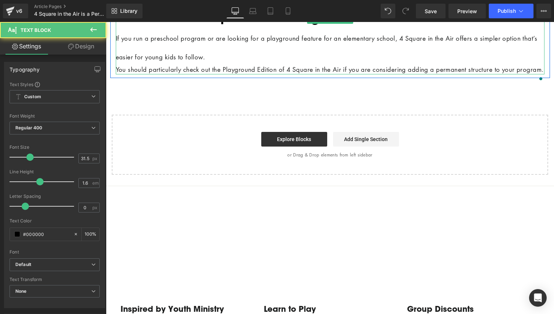
click at [200, 57] on font "If you run a preschool program or are looking for a playground feature for an e…" at bounding box center [326, 45] width 421 height 36
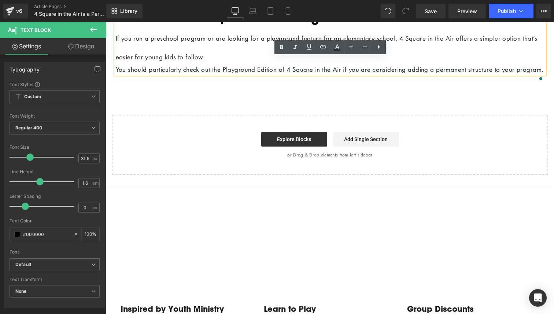
click at [178, 57] on font "If you run a preschool program or are looking for a playground feature for an e…" at bounding box center [326, 45] width 421 height 36
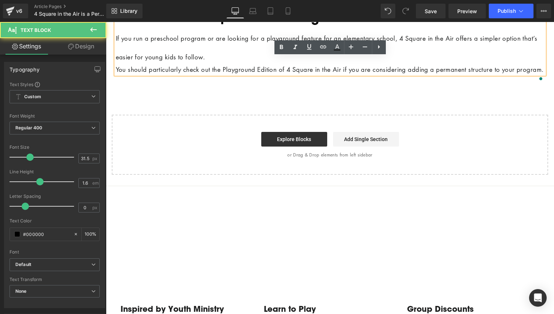
click at [116, 66] on div "When Your Participants Are Younger Kids: If you run a preschool program or are …" at bounding box center [330, 41] width 429 height 66
click at [117, 61] on span "If you run a preschool program or are looking for a playground feature for an e…" at bounding box center [326, 47] width 421 height 27
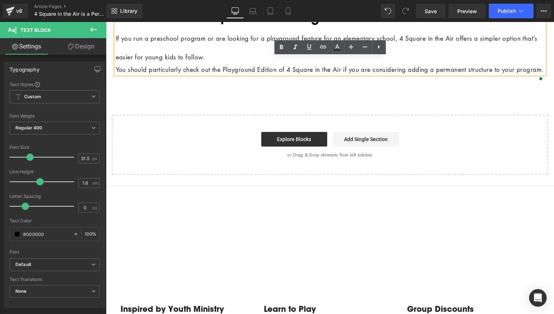
click at [117, 61] on span "If you run a preschool program or are looking for a playground feature for an e…" at bounding box center [326, 47] width 421 height 27
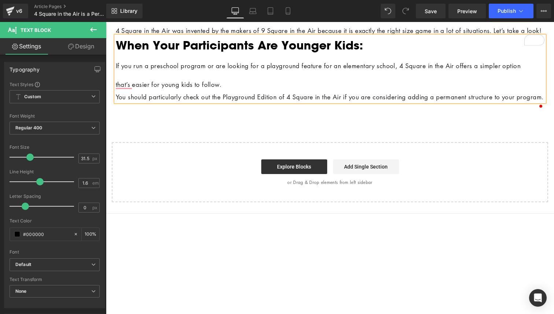
scroll to position [285, 0]
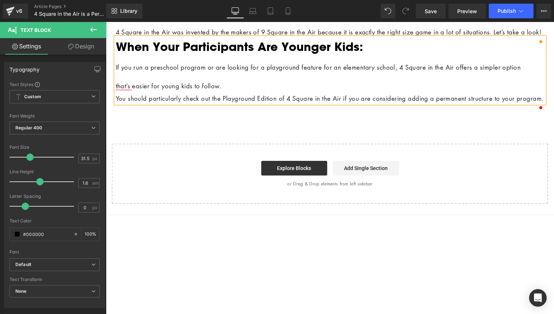
click at [234, 93] on h2 "that’s easier for young kids to follow." at bounding box center [330, 83] width 429 height 19
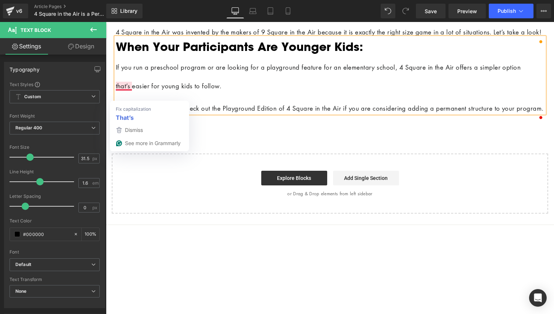
click at [150, 74] on h2 "If you run a preschool program or are looking for a playground feature for an e…" at bounding box center [330, 65] width 429 height 19
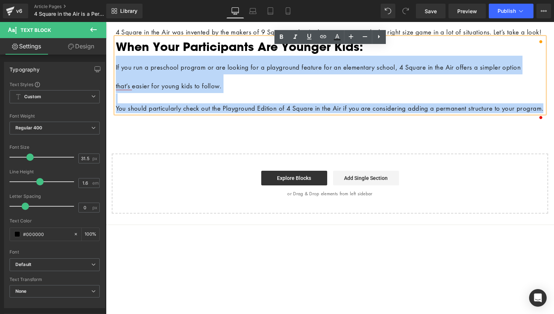
drag, startPoint x: 147, startPoint y: 127, endPoint x: 116, endPoint y: 75, distance: 60.2
click at [116, 75] on div "When Your Participants Are Younger Kids: If you run a preschool program or are …" at bounding box center [330, 75] width 429 height 76
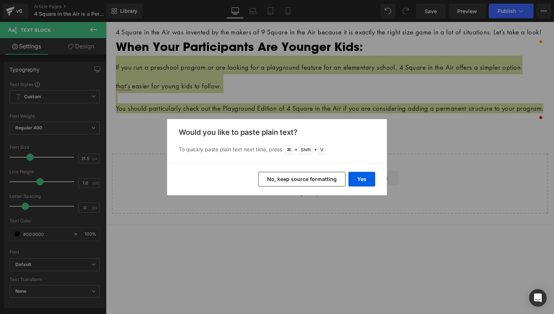
click at [267, 177] on button "No, keep source formatting" at bounding box center [301, 179] width 87 height 15
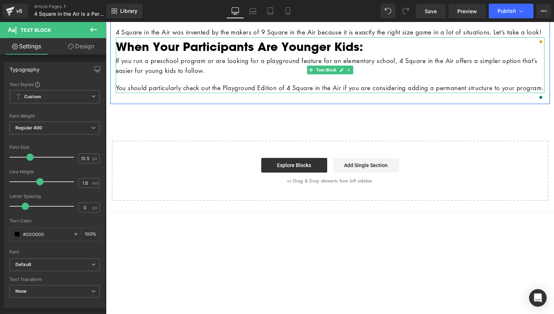
click at [175, 93] on p "You should particularly check out the Playground Edition of 4 Square in the Air…" at bounding box center [330, 88] width 429 height 10
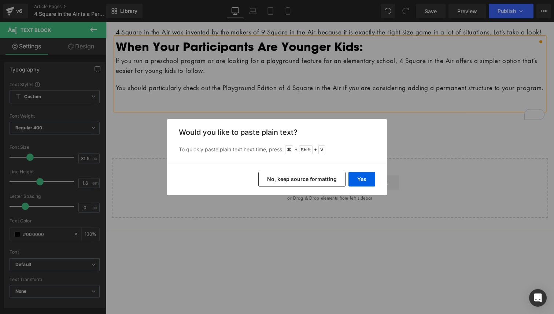
click at [297, 177] on button "No, keep source formatting" at bounding box center [301, 179] width 87 height 15
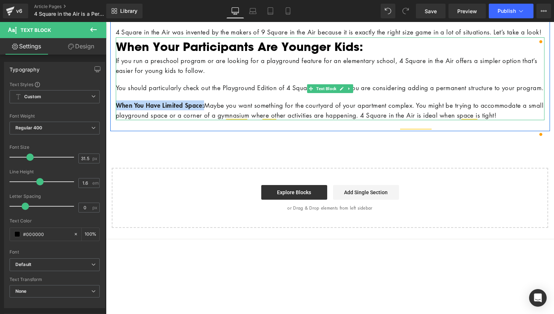
drag, startPoint x: 223, startPoint y: 125, endPoint x: 144, endPoint y: 118, distance: 79.8
click at [144, 118] on h2 "If you run a preschool program or are looking for a playground feature for an e…" at bounding box center [330, 88] width 429 height 64
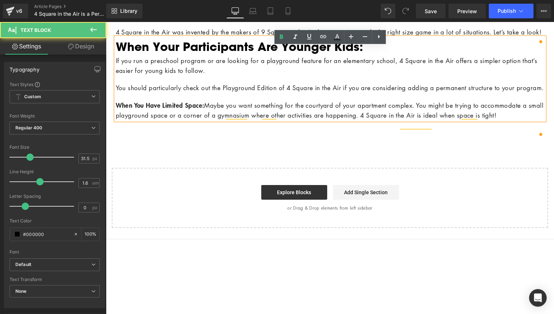
click at [151, 93] on p "You should particularly check out the Playground Edition of 4 Square in the Air…" at bounding box center [330, 88] width 429 height 10
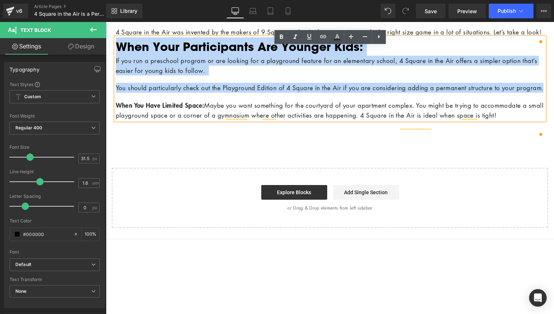
drag, startPoint x: 151, startPoint y: 106, endPoint x: 119, endPoint y: 51, distance: 63.5
click at [118, 51] on div "When Your Participants Are Younger Kids: If you run a preschool program or are …" at bounding box center [330, 78] width 429 height 83
drag, startPoint x: 115, startPoint y: 54, endPoint x: 163, endPoint y: 106, distance: 70.3
click at [163, 106] on div "When Your Participants Are Younger Kids: If you run a preschool program or are …" at bounding box center [330, 78] width 429 height 83
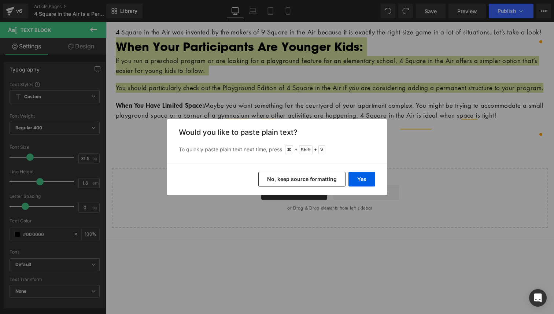
click at [301, 183] on button "No, keep source formatting" at bounding box center [301, 179] width 87 height 15
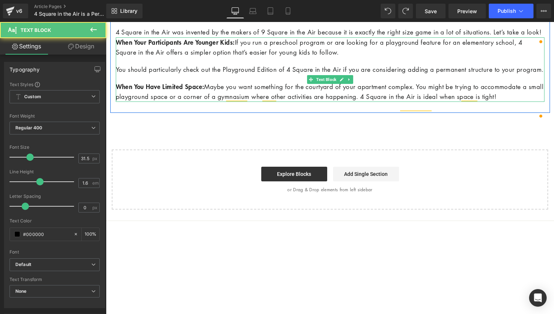
click at [167, 101] on p "When You Have Limited Space: Maybe you want something for the courtyard of your…" at bounding box center [330, 92] width 429 height 20
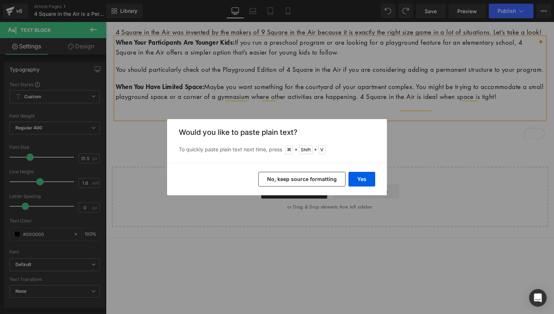
click at [318, 182] on button "No, keep source formatting" at bounding box center [301, 179] width 87 height 15
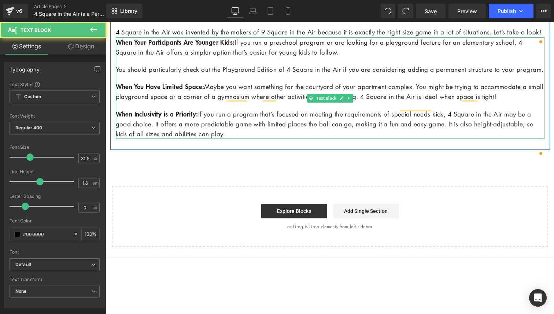
click at [281, 139] on p "When Inclusivity is a Priority: If you run a program that’s focused on meeting …" at bounding box center [330, 124] width 429 height 30
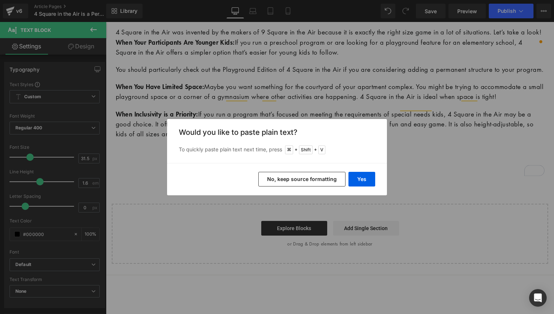
click at [318, 178] on button "No, keep source formatting" at bounding box center [301, 179] width 87 height 15
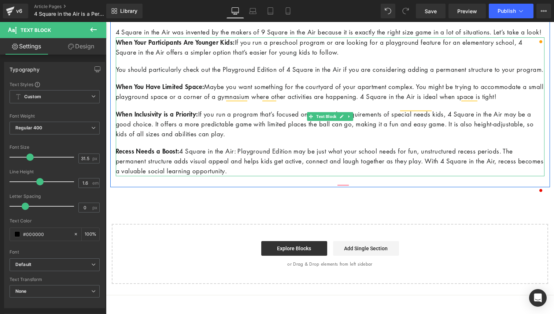
click at [274, 176] on p "Recess Needs a Boost: 4 Square in the Air: Playground Edition may be just what …" at bounding box center [330, 161] width 429 height 30
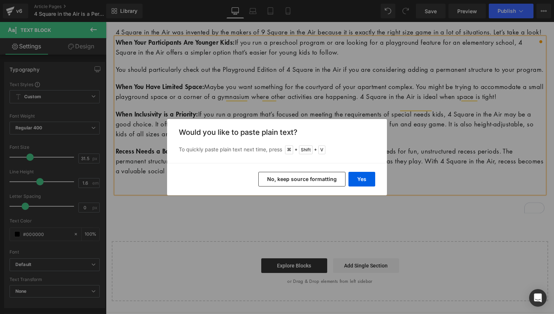
click at [317, 179] on button "No, keep source formatting" at bounding box center [301, 179] width 87 height 15
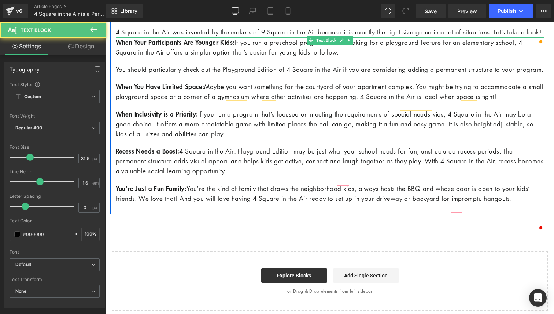
click at [173, 203] on p "You’re Just a Fun Family: You’re the kind of family that draws the neighborhood…" at bounding box center [330, 194] width 429 height 20
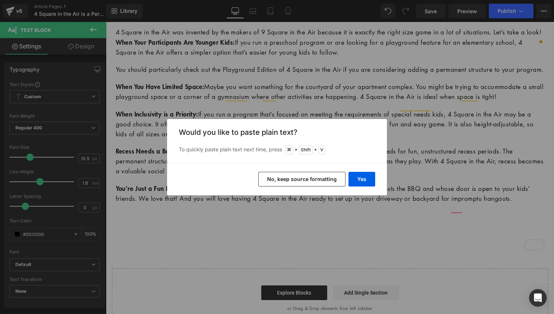
click at [275, 182] on button "No, keep source formatting" at bounding box center [301, 179] width 87 height 15
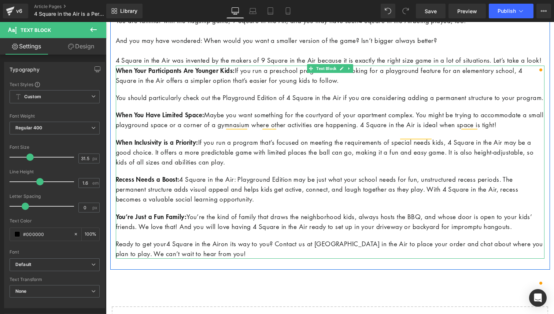
scroll to position [255, 0]
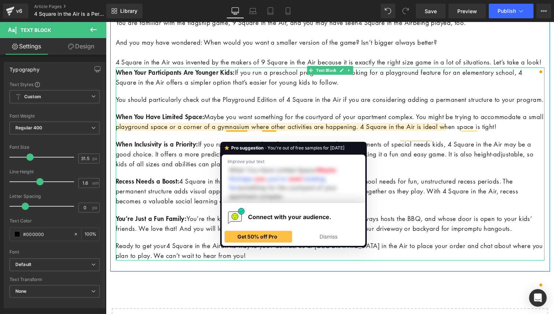
click at [429, 169] on p "When Inclusivity is a Priority: If you run a program that’s focused on meeting …" at bounding box center [330, 154] width 429 height 30
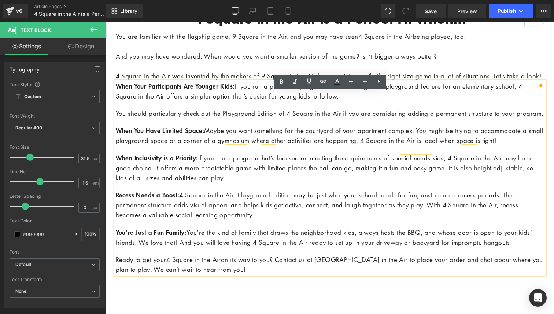
scroll to position [238, 0]
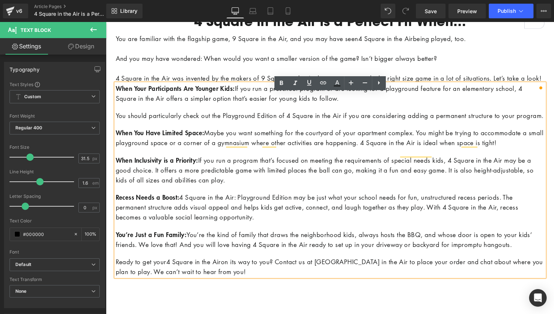
click at [116, 93] on b "When Your Participants Are Younger Kids:" at bounding box center [175, 88] width 119 height 9
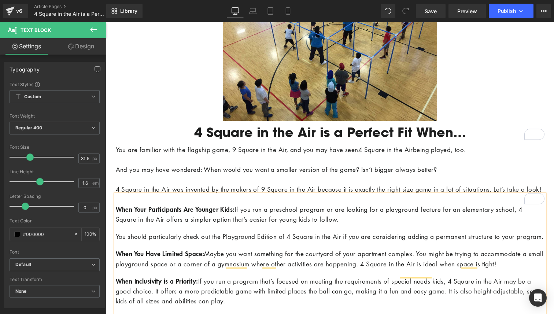
scroll to position [0, 0]
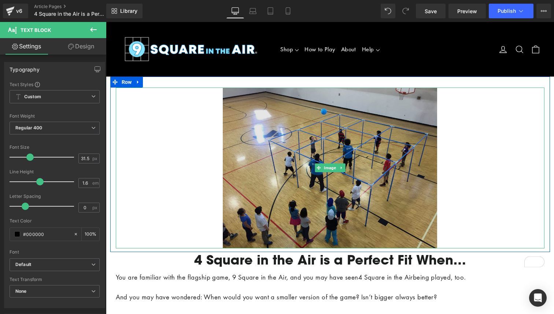
click at [377, 147] on img at bounding box center [330, 168] width 214 height 161
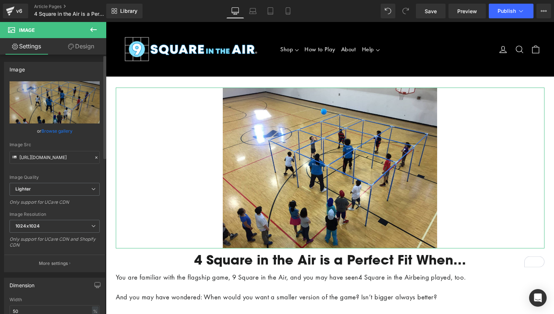
click at [54, 132] on link "Browse gallery" at bounding box center [56, 131] width 31 height 13
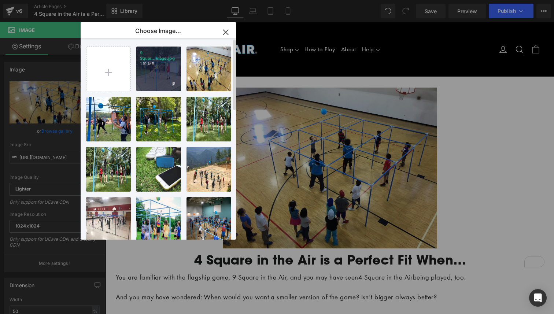
click at [141, 73] on div "9 Squar...mage.jpg 1.19 MB" at bounding box center [158, 69] width 45 height 45
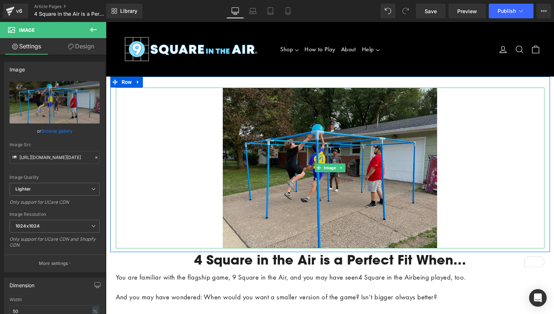
type input "https://ucarecdn.com/01e9ac8e-ce5d-4ed7-9c75-1df5dea8d10a/-/format/auto/-/previ…"
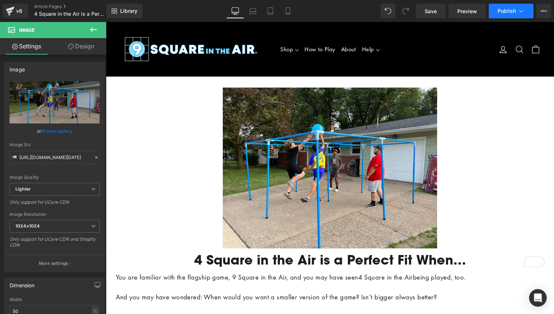
click at [504, 14] on span "Publish" at bounding box center [506, 11] width 18 height 6
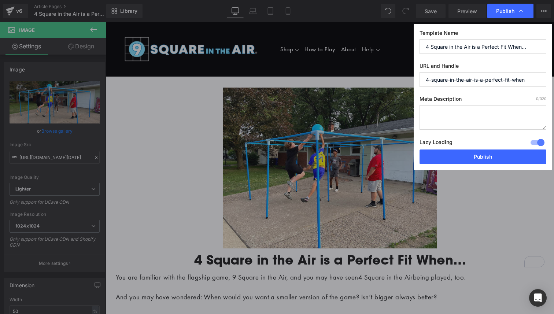
click at [481, 80] on input "4-square-in-the-air-is-a-perfect-fit-when" at bounding box center [482, 79] width 127 height 15
click at [468, 118] on textarea "To enrich screen reader interactions, please activate Accessibility in Grammarl…" at bounding box center [482, 117] width 127 height 25
paste textarea "Four people playing the game 4 Square in the Air in their driveway."
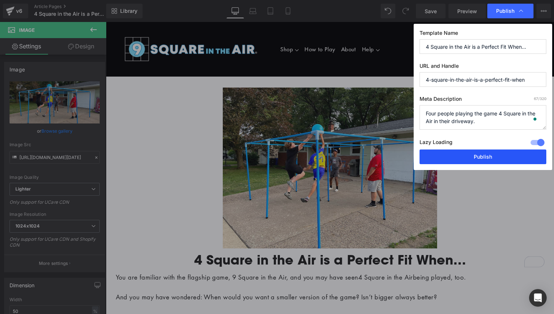
type textarea "Four people playing the game 4 Square in the Air in their driveway."
click at [470, 160] on button "Publish" at bounding box center [482, 156] width 127 height 15
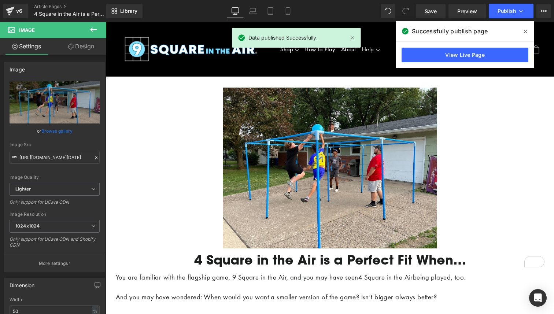
click at [526, 31] on icon at bounding box center [525, 32] width 4 height 6
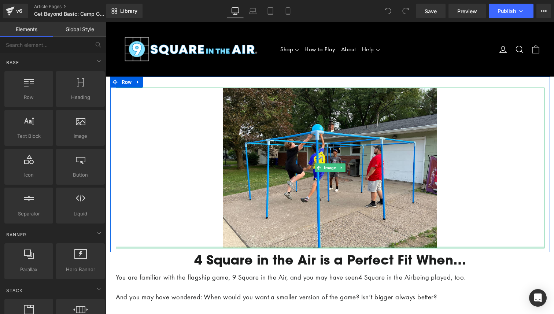
click at [325, 247] on div at bounding box center [330, 248] width 429 height 2
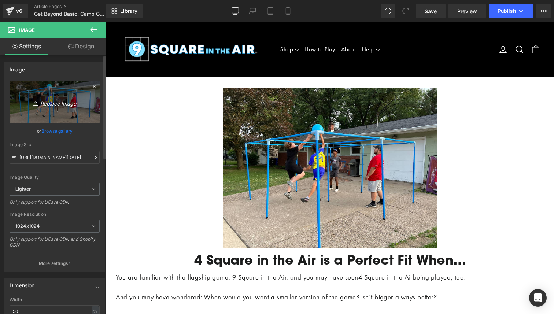
click at [55, 108] on link "Replace Image" at bounding box center [55, 102] width 90 height 42
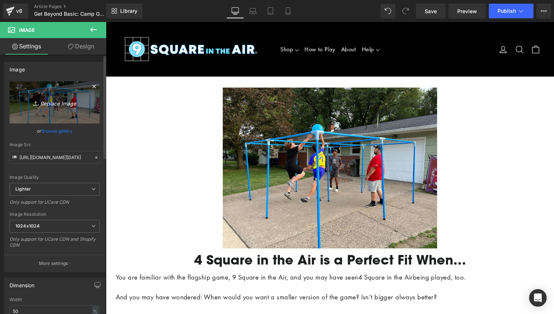
type input "C:\fakepath\Unknown-2.jpeg"
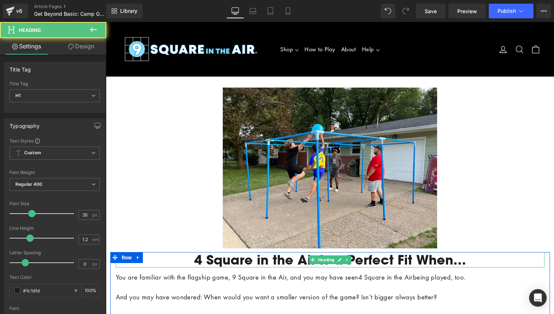
click at [223, 265] on h1 "4 Square in the Air is a Perfect Fit When…" at bounding box center [330, 259] width 429 height 15
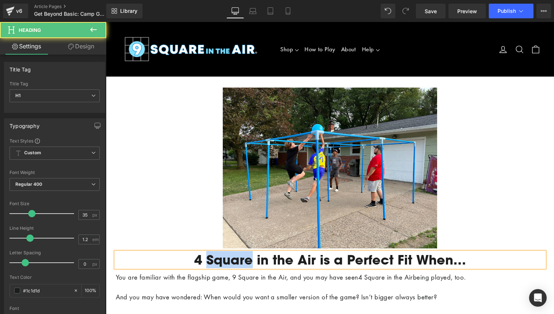
click at [223, 265] on h1 "4 Square in the Air is a Perfect Fit When…" at bounding box center [330, 259] width 429 height 15
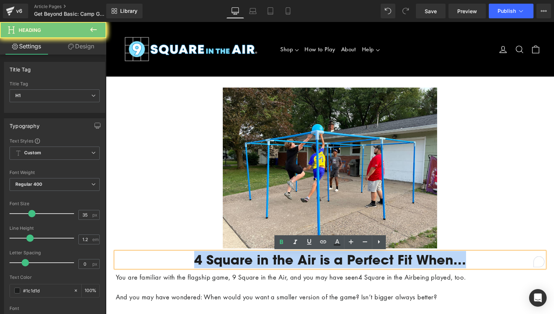
click at [223, 265] on h1 "4 Square in the Air is a Perfect Fit When…" at bounding box center [330, 259] width 429 height 15
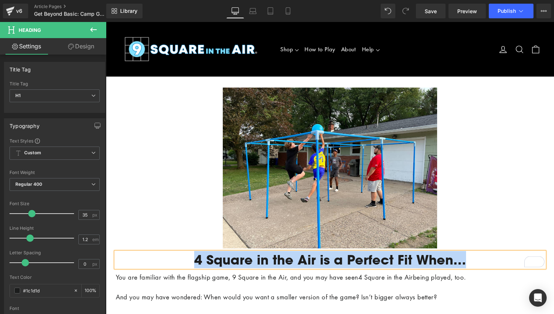
paste div "To enrich screen reader interactions, please activate Accessibility in Grammarl…"
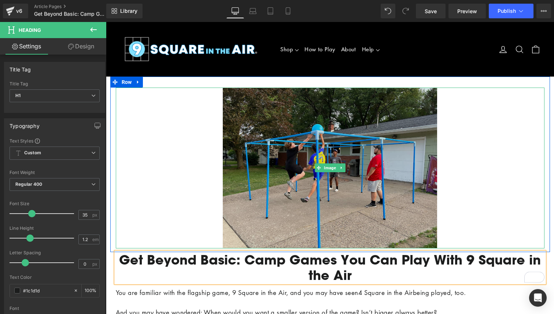
click at [229, 231] on img at bounding box center [330, 168] width 214 height 161
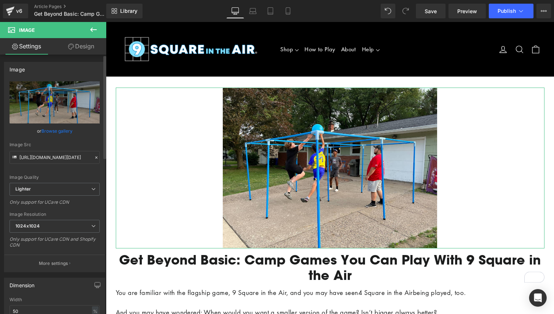
click at [57, 129] on link "Browse gallery" at bounding box center [56, 131] width 31 height 13
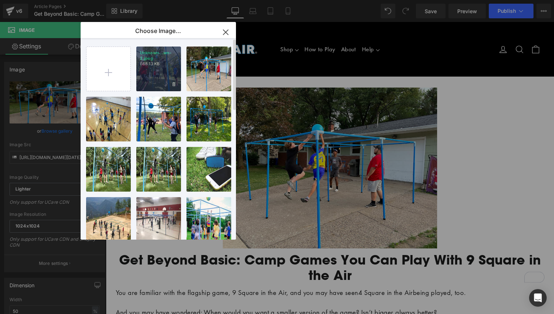
click at [145, 75] on div "Unknown...wn-2.jpeg 668.13 KB" at bounding box center [158, 69] width 45 height 45
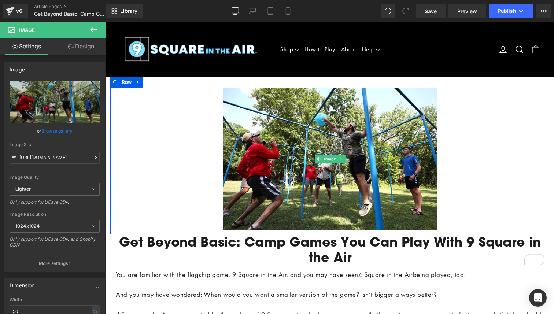
type input "https://ucarecdn.com/0c85b29e-aea2-4b5c-8e1e-4d3a21f49272/-/format/auto/-/previ…"
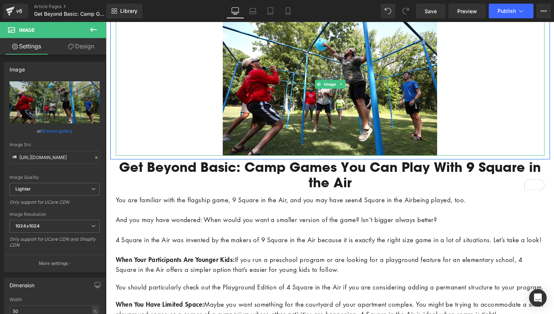
scroll to position [77, 0]
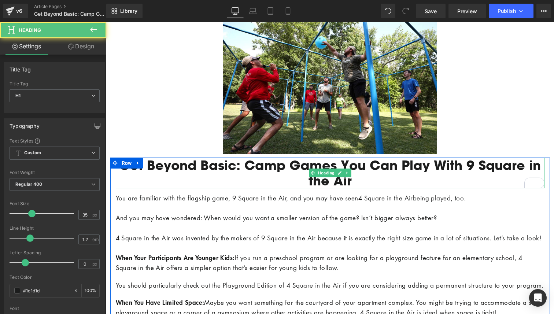
click at [358, 180] on h1 "Get Beyond Basic: Camp Games You Can Play With 9 Square in the Air" at bounding box center [330, 173] width 429 height 31
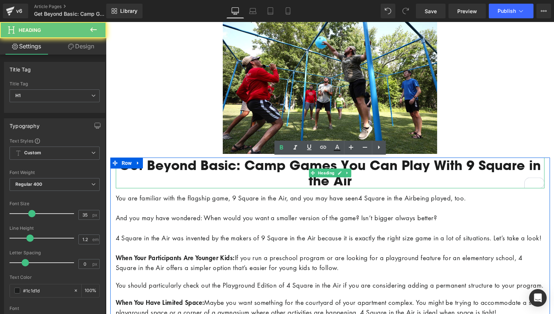
click at [358, 180] on h1 "Get Beyond Basic: Camp Games You Can Play With 9 Square in the Air" at bounding box center [330, 173] width 429 height 31
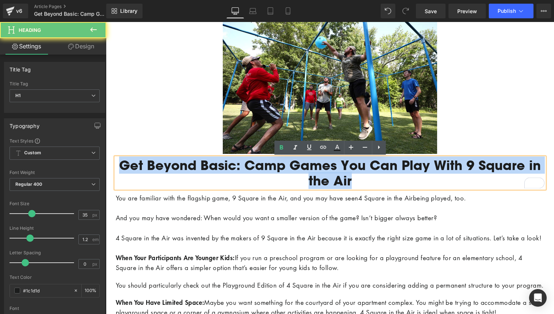
click at [358, 180] on h1 "Get Beyond Basic: Camp Games You Can Play With 9 Square in the Air" at bounding box center [330, 173] width 429 height 31
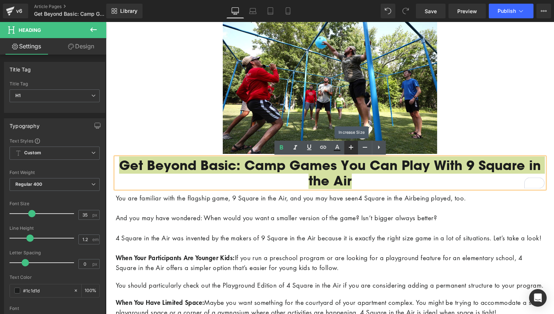
click at [350, 148] on icon at bounding box center [351, 147] width 9 height 9
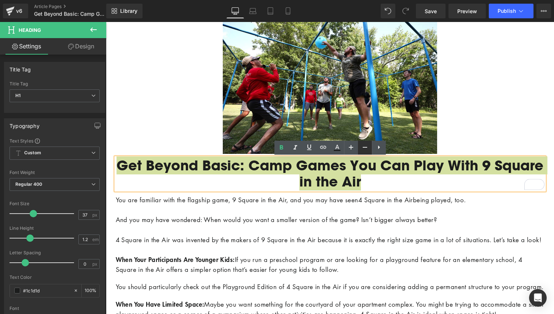
click at [359, 148] on link at bounding box center [365, 148] width 14 height 14
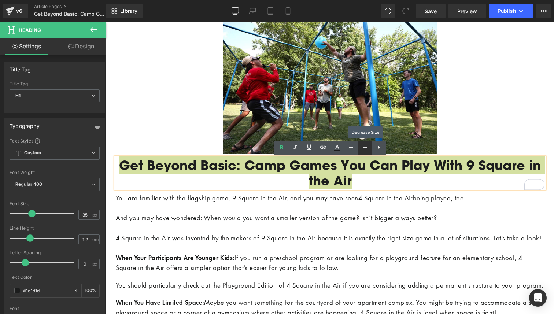
click at [359, 148] on link at bounding box center [365, 148] width 14 height 14
type input "33"
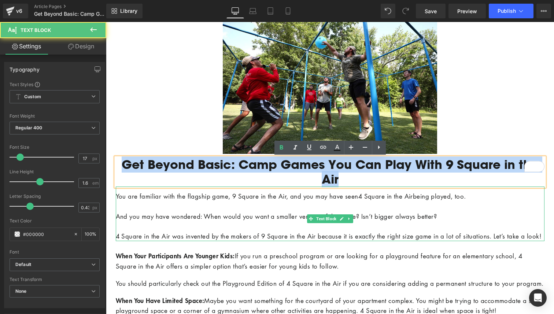
click at [271, 231] on p "4 Square in the Air was invented by the makers of 9 Square in the Air because i…" at bounding box center [330, 236] width 429 height 10
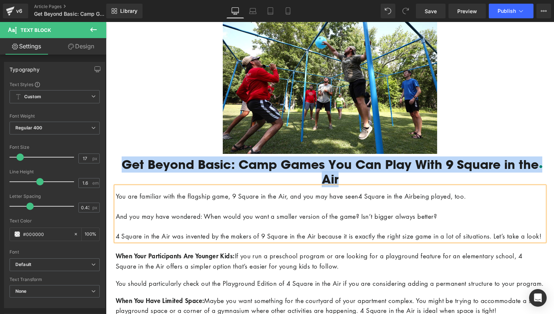
click at [271, 231] on p "4 Square in the Air was invented by the makers of 9 Square in the Air because i…" at bounding box center [330, 236] width 429 height 10
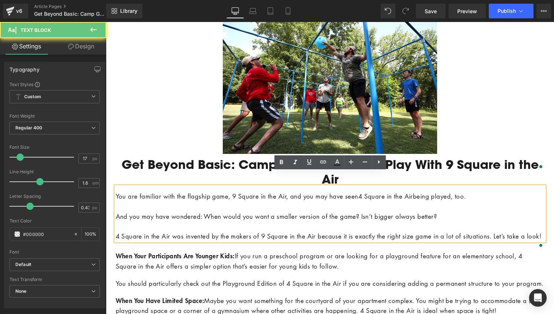
click at [271, 231] on p "4 Square in the Air was invented by the makers of 9 Square in the Air because i…" at bounding box center [330, 236] width 429 height 10
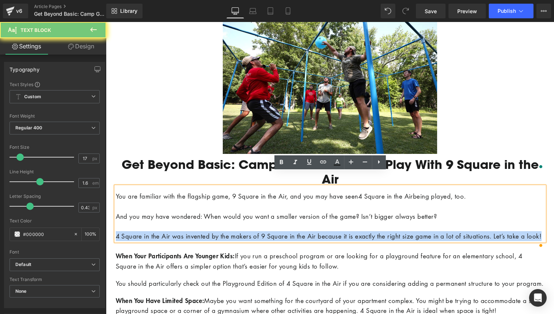
click at [271, 231] on p "4 Square in the Air was invented by the makers of 9 Square in the Air because i…" at bounding box center [330, 236] width 429 height 10
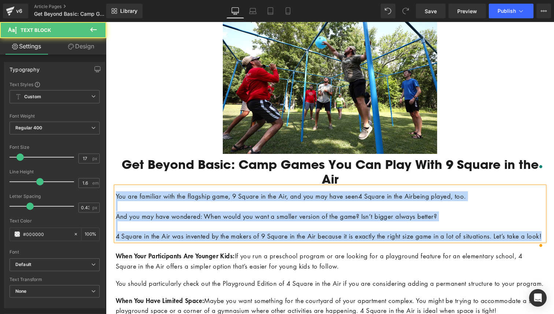
click at [271, 231] on p "4 Square in the Air was invented by the makers of 9 Square in the Air because i…" at bounding box center [330, 236] width 429 height 10
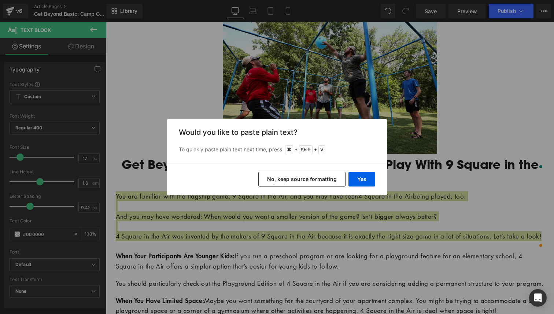
click at [292, 182] on button "No, keep source formatting" at bounding box center [301, 179] width 87 height 15
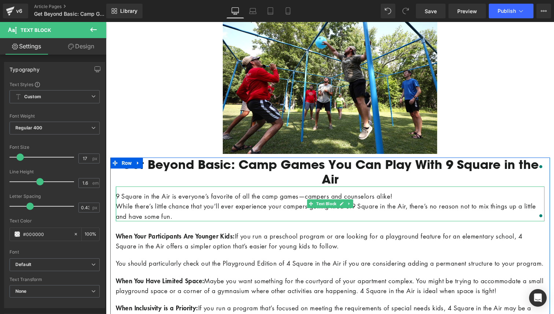
click at [292, 191] on p "9 Square in the Air is everyone’s favorite of all the camp games—campers and co…" at bounding box center [330, 196] width 429 height 10
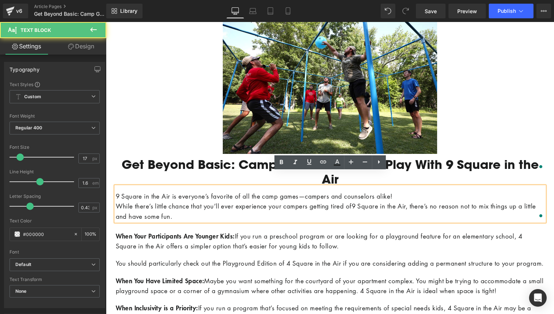
click at [407, 191] on p "9 Square in the Air is everyone’s favorite of all the camp games—campers and co…" at bounding box center [330, 196] width 429 height 10
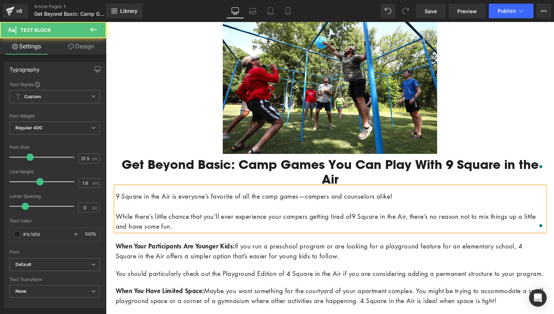
click at [260, 242] on span "If you run a preschool program or are looking for a playground feature for an e…" at bounding box center [319, 251] width 407 height 18
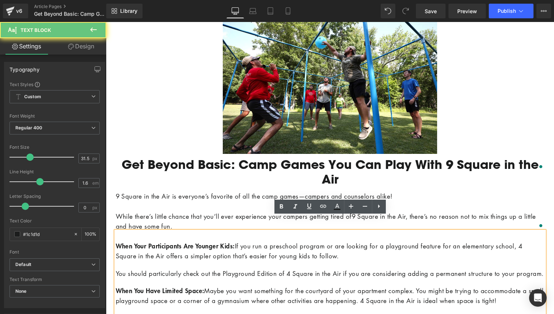
click at [260, 242] on span "If you run a preschool program or are looking for a playground feature for an e…" at bounding box center [319, 251] width 407 height 18
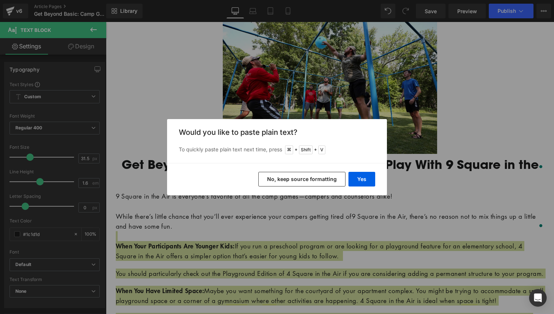
click at [290, 180] on button "No, keep source formatting" at bounding box center [301, 179] width 87 height 15
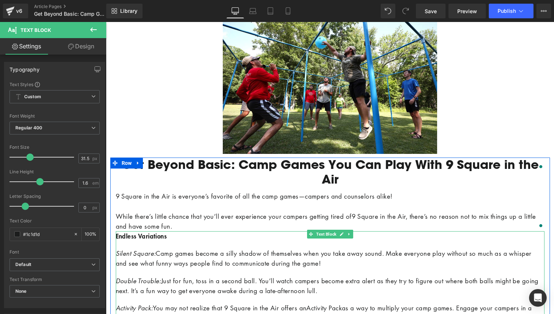
click at [121, 232] on b "Endless Variations" at bounding box center [141, 236] width 51 height 9
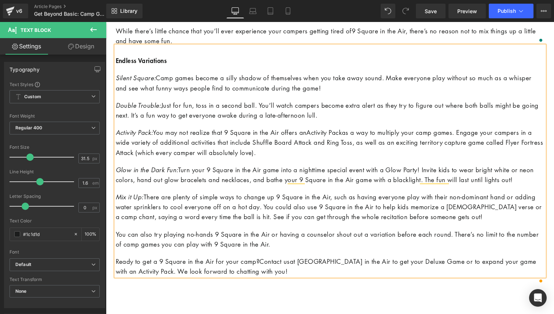
scroll to position [263, 0]
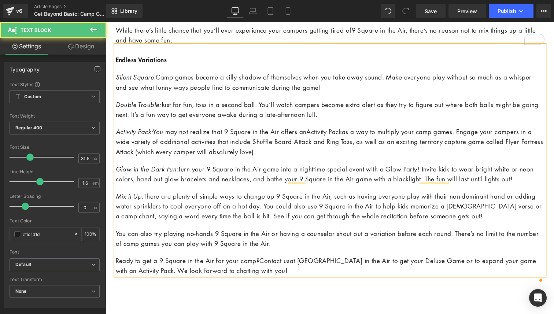
click at [243, 178] on p "Glow in the Dark Fun: Turn your 9 Square in the Air game into a nighttime speci…" at bounding box center [330, 174] width 429 height 20
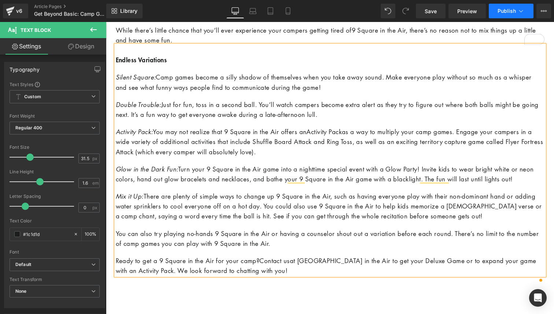
click at [502, 8] on span "Publish" at bounding box center [506, 11] width 18 height 6
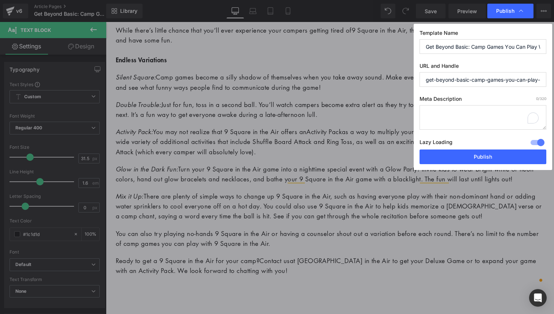
click at [458, 118] on textarea "To enrich screen reader interactions, please activate Accessibility in Grammarl…" at bounding box center [482, 117] width 127 height 25
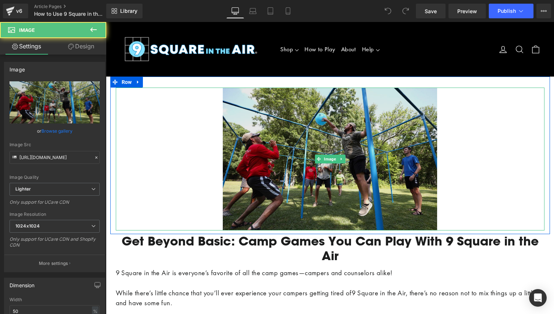
click at [266, 147] on img at bounding box center [330, 159] width 214 height 143
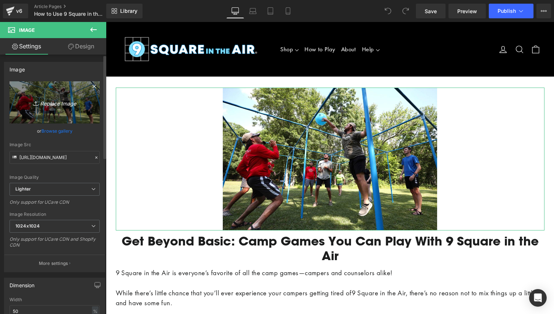
click at [69, 96] on link "Replace Image" at bounding box center [55, 102] width 90 height 42
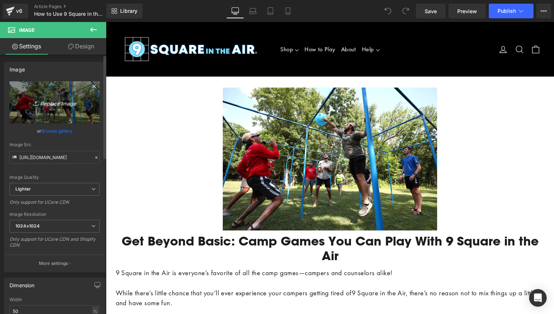
type input "C:\fakepath\Unknown.jpeg"
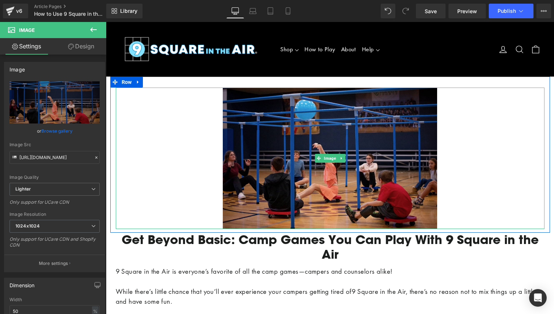
type input "[URL][DOMAIN_NAME]"
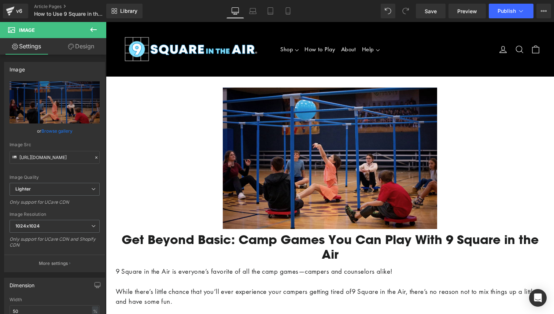
click at [179, 240] on h1 "Get Beyond Basic: Camp Games You Can Play With 9 Square in the Air" at bounding box center [330, 247] width 429 height 29
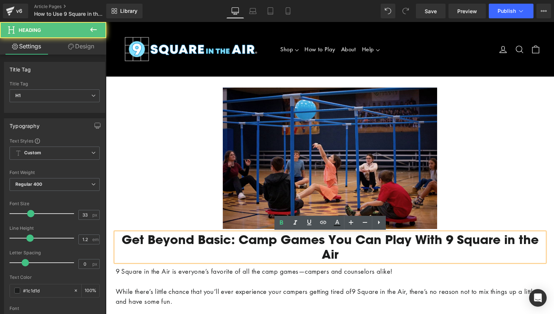
click at [179, 240] on h1 "Get Beyond Basic: Camp Games You Can Play With 9 Square in the Air" at bounding box center [330, 247] width 429 height 29
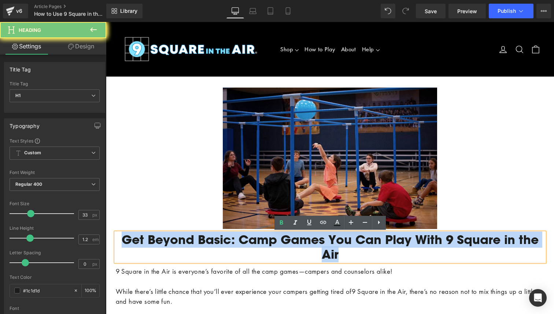
click at [179, 240] on h1 "Get Beyond Basic: Camp Games You Can Play With 9 Square in the Air" at bounding box center [330, 247] width 429 height 29
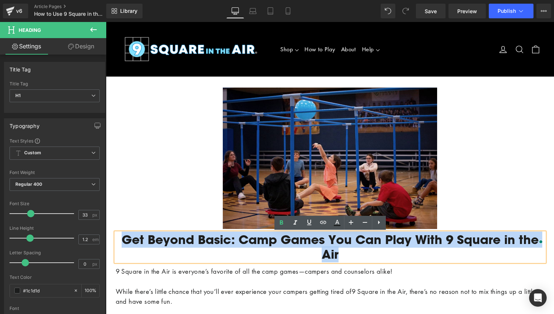
paste div "To enrich screen reader interactions, please activate Accessibility in Grammarl…"
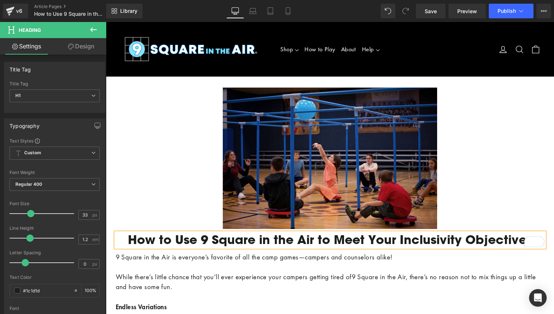
click at [261, 272] on p "While there’s little chance that you’ll ever experience your campers getting ti…" at bounding box center [330, 282] width 429 height 20
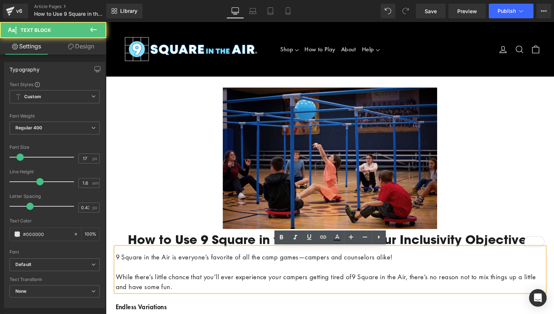
click at [261, 272] on p "While there’s little chance that you’ll ever experience your campers getting ti…" at bounding box center [330, 282] width 429 height 20
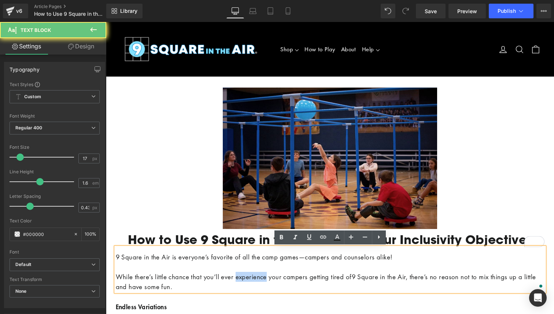
click at [261, 272] on p "While there’s little chance that you’ll ever experience your campers getting ti…" at bounding box center [330, 282] width 429 height 20
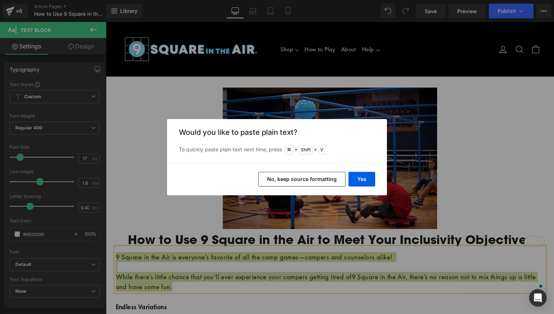
click at [277, 179] on button "No, keep source formatting" at bounding box center [301, 179] width 87 height 15
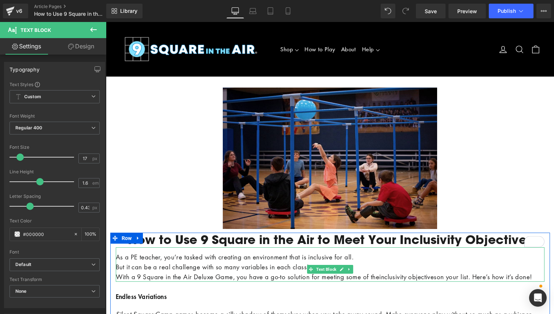
click at [368, 256] on p "As a PE teacher, you’re tasked with creating an environment that is inclusive f…" at bounding box center [330, 257] width 429 height 10
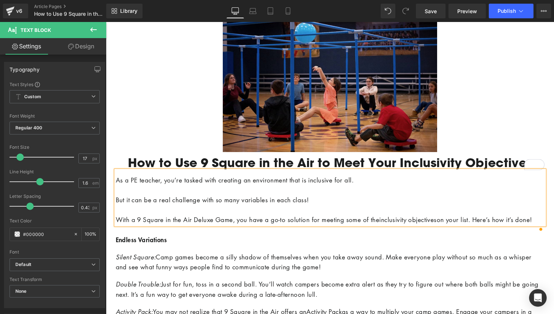
scroll to position [85, 0]
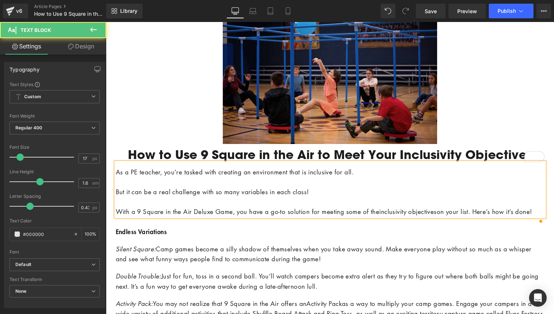
click at [161, 213] on p "With a 9 Square in the Air Deluxe Game, you have a go-to solution for meeting s…" at bounding box center [330, 212] width 429 height 10
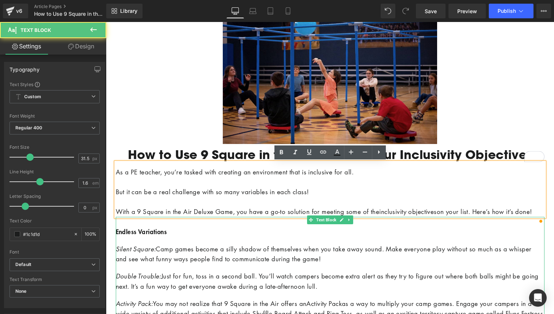
click at [228, 264] on p "Silent Square: Camp games become a silly shadow of themselves when you take awa…" at bounding box center [330, 254] width 429 height 20
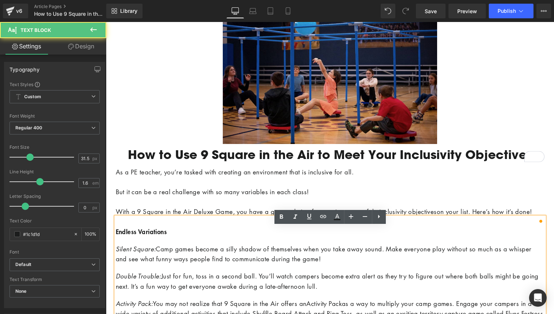
click at [228, 264] on p "Silent Square: Camp games become a silly shadow of themselves when you take awa…" at bounding box center [330, 254] width 429 height 20
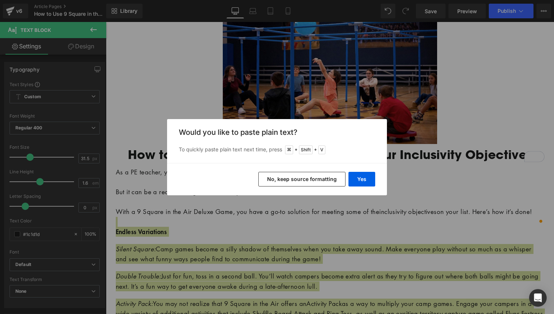
click at [282, 182] on button "No, keep source formatting" at bounding box center [301, 179] width 87 height 15
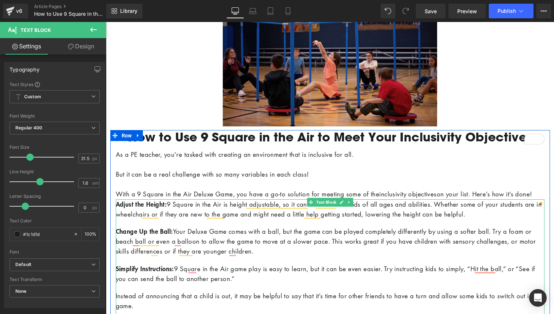
scroll to position [108, 0]
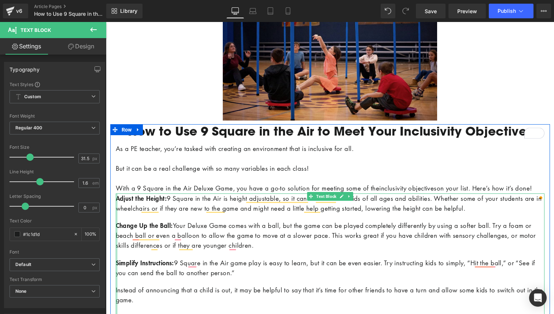
click at [116, 210] on div at bounding box center [117, 303] width 2 height 221
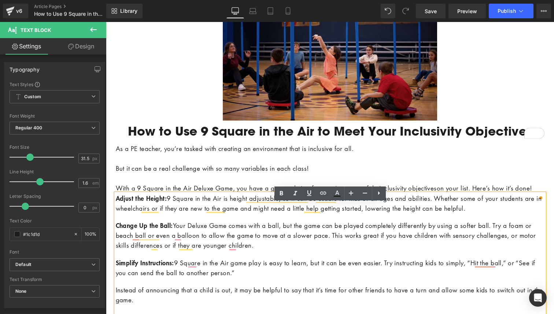
click at [116, 203] on b "Adjust the Height:" at bounding box center [141, 198] width 51 height 9
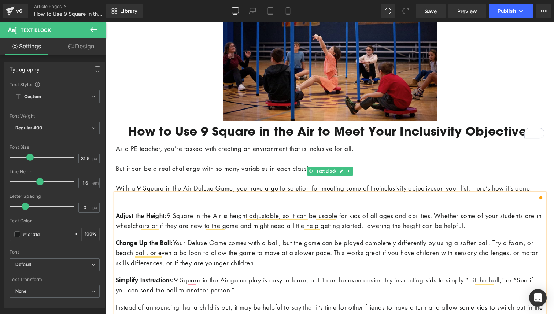
click at [268, 165] on p "But it can be a real challenge with so many variables in each class!" at bounding box center [330, 168] width 429 height 10
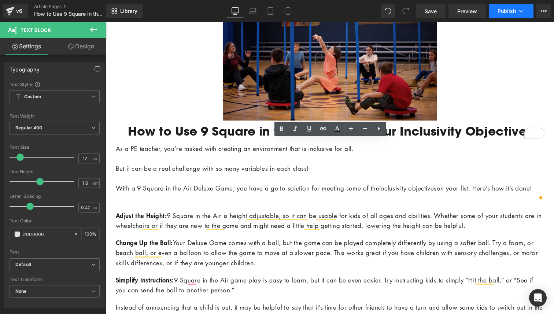
click at [511, 9] on span "Publish" at bounding box center [506, 11] width 18 height 6
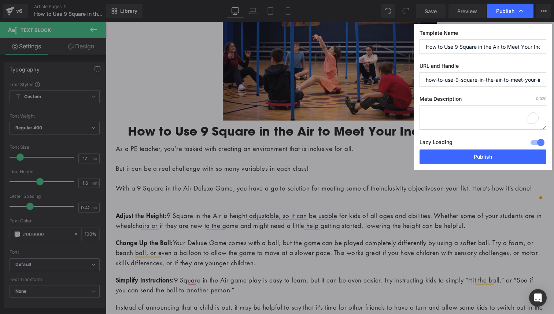
click at [492, 112] on textarea "To enrich screen reader interactions, please activate Accessibility in Grammarl…" at bounding box center [482, 117] width 127 height 25
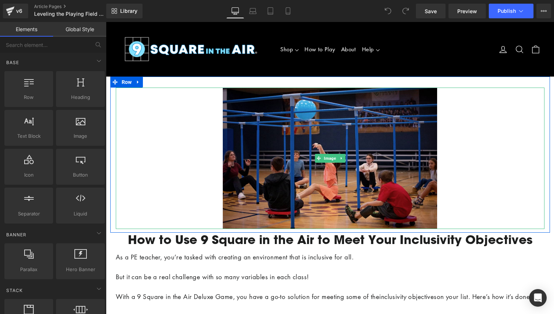
click at [359, 149] on img at bounding box center [330, 158] width 214 height 141
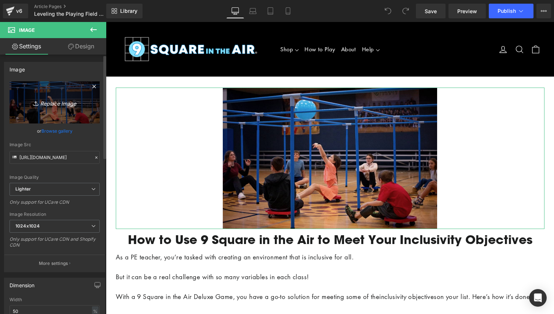
click at [49, 112] on link "Replace Image" at bounding box center [55, 102] width 90 height 42
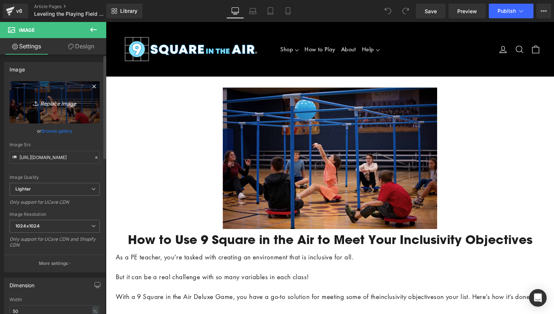
type input "C:\fakepath\Unknown-1.jpeg"
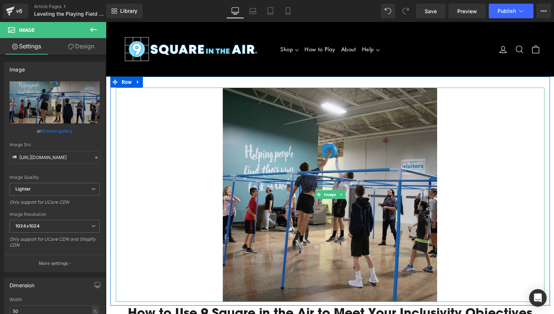
type input "[URL][DOMAIN_NAME]"
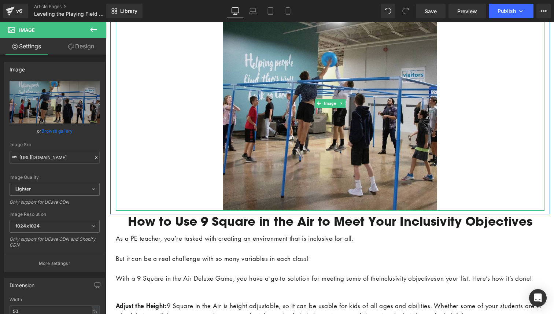
scroll to position [97, 0]
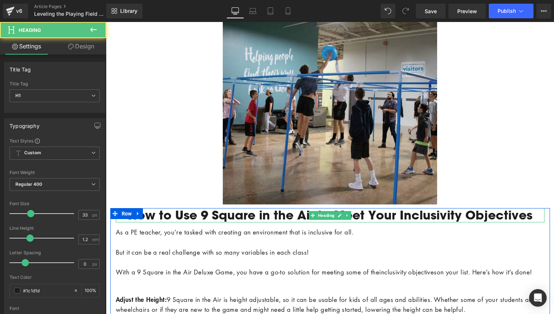
click at [442, 214] on h1 "How to Use 9 Square in the Air to Meet Your Inclusivity Objectives" at bounding box center [330, 215] width 429 height 15
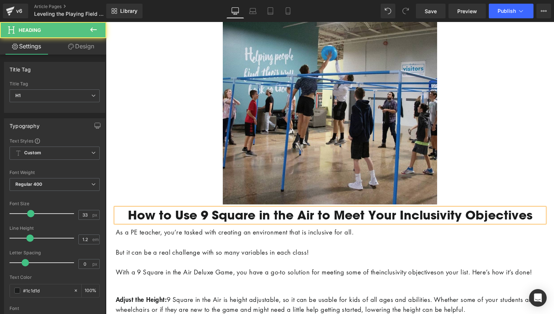
click at [442, 214] on h1 "How to Use 9 Square in the Air to Meet Your Inclusivity Objectives" at bounding box center [330, 215] width 429 height 15
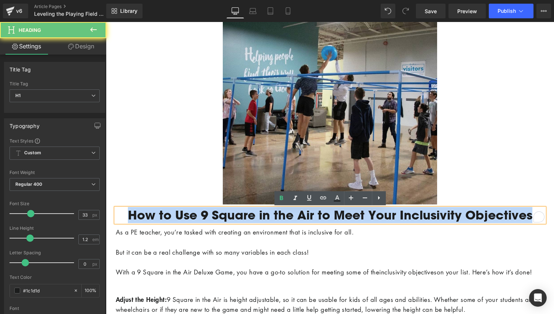
click at [442, 214] on h1 "How to Use 9 Square in the Air to Meet Your Inclusivity Objectives" at bounding box center [330, 215] width 429 height 15
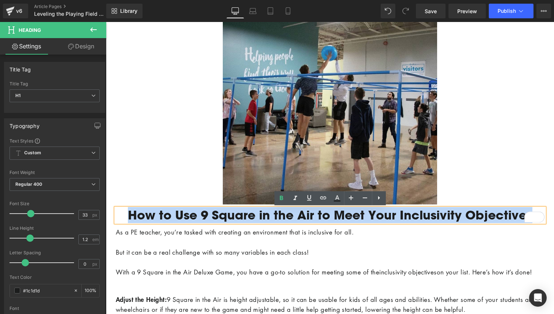
paste div "To enrich screen reader interactions, please activate Accessibility in Grammarl…"
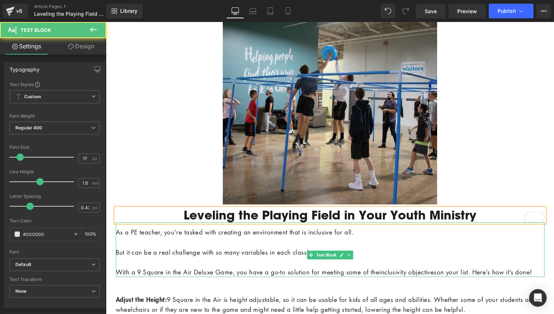
click at [245, 262] on p "To enrich screen reader interactions, please activate Accessibility in Grammarl…" at bounding box center [330, 262] width 429 height 10
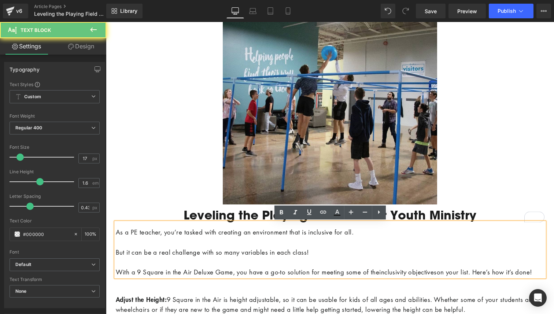
click at [245, 262] on p "To enrich screen reader interactions, please activate Accessibility in Grammarl…" at bounding box center [330, 262] width 429 height 10
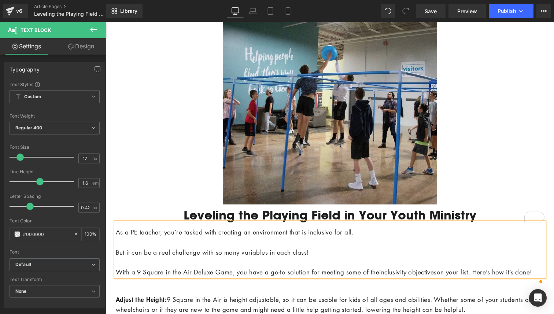
paste div "To enrich screen reader interactions, please activate Accessibility in Grammarl…"
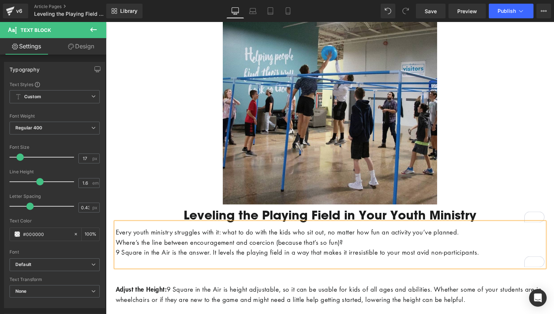
click at [478, 230] on p "Every youth ministry struggles with it: what to do with the kids who sit out, n…" at bounding box center [330, 232] width 429 height 10
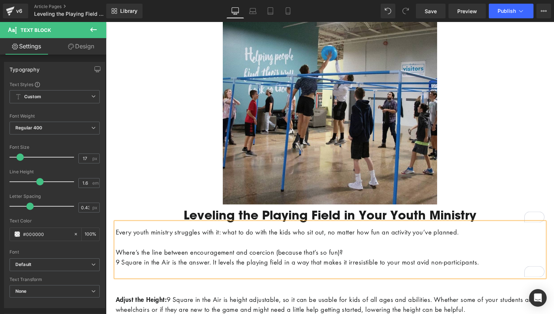
click at [478, 230] on p "Every youth ministry struggles with it: what to do with the kids who sit out, n…" at bounding box center [330, 232] width 429 height 10
click at [116, 260] on p "9 Square in the Air is the answer. It levels the playing field in a way that ma…" at bounding box center [330, 262] width 429 height 10
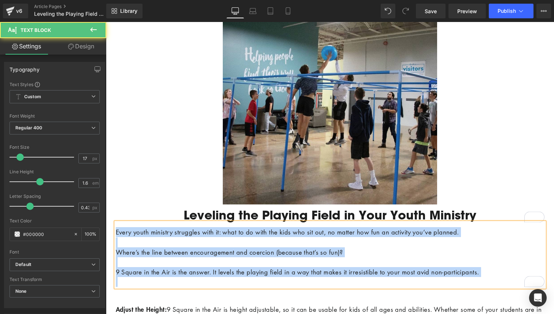
drag, startPoint x: 123, startPoint y: 278, endPoint x: 111, endPoint y: 226, distance: 54.1
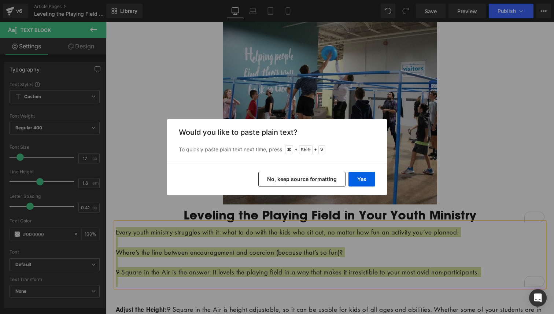
click at [271, 179] on button "No, keep source formatting" at bounding box center [301, 179] width 87 height 15
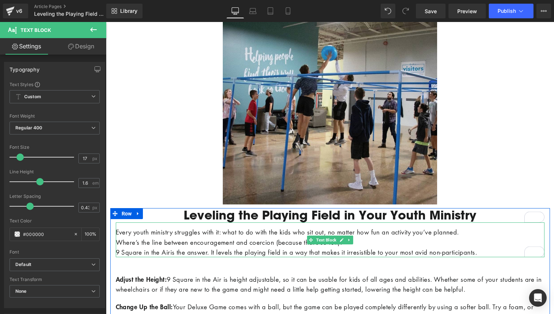
click at [147, 241] on p "Where’s the line between encouragement and coercion (because that’s so fun)?" at bounding box center [330, 242] width 429 height 10
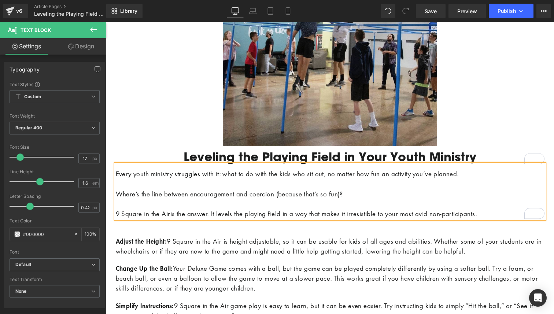
scroll to position [178, 0]
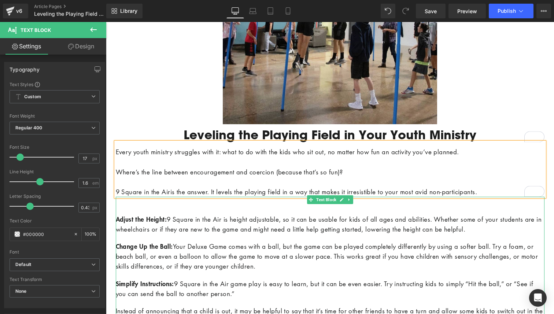
click at [247, 237] on h2 "Adjust the Height: 9 Square in the Air is height adjustable, so it can be usabl…" at bounding box center [330, 316] width 429 height 238
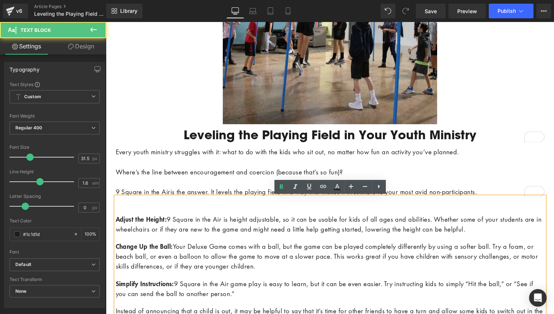
click at [223, 214] on p "Adjust the Height: 9 Square in the Air is height adjustable, so it can be usabl…" at bounding box center [330, 224] width 429 height 20
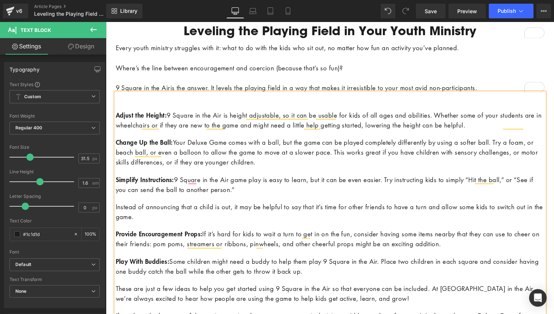
scroll to position [280, 0]
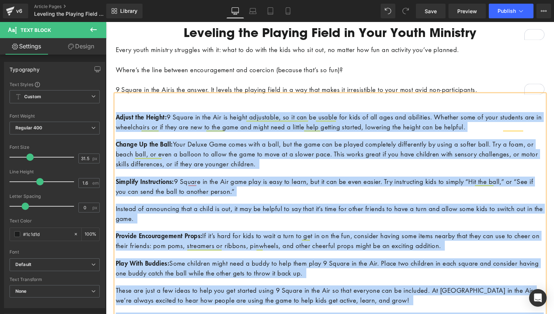
drag, startPoint x: 115, startPoint y: 99, endPoint x: 116, endPoint y: 105, distance: 6.0
click at [116, 105] on div "Adjust the Height: 9 Square in the Air is height adjustable, so it can be usabl…" at bounding box center [330, 214] width 429 height 238
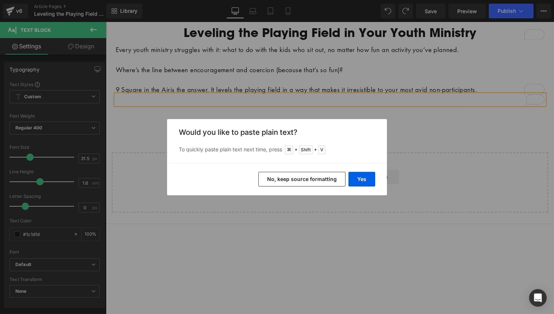
click at [307, 180] on button "No, keep source formatting" at bounding box center [301, 179] width 87 height 15
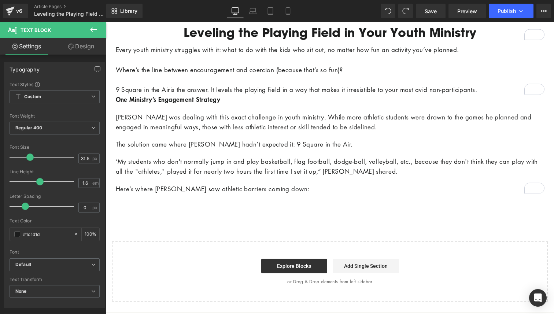
click at [96, 30] on icon at bounding box center [93, 29] width 9 height 9
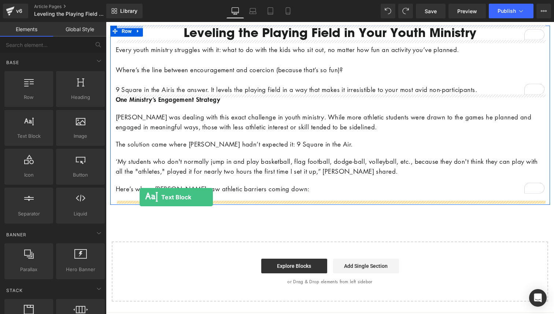
drag, startPoint x: 125, startPoint y: 147, endPoint x: 140, endPoint y: 197, distance: 51.7
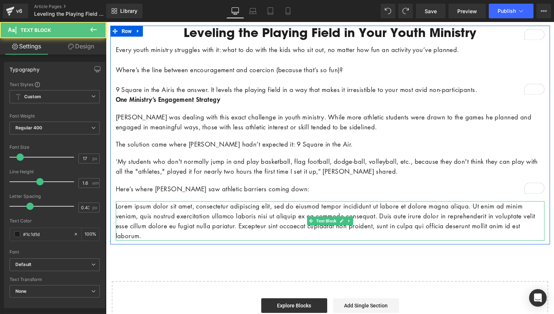
click at [139, 214] on p "Lorem ipsum dolor sit amet, consectetur adipiscing elit, sed do eiusmod tempor …" at bounding box center [330, 221] width 429 height 40
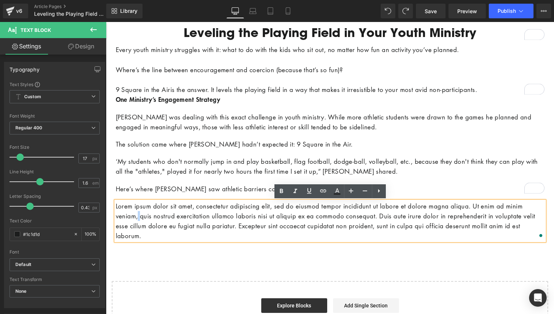
click at [139, 214] on p "Lorem ipsum dolor sit amet, consectetur adipiscing elit, sed do eiusmod tempor …" at bounding box center [330, 221] width 429 height 40
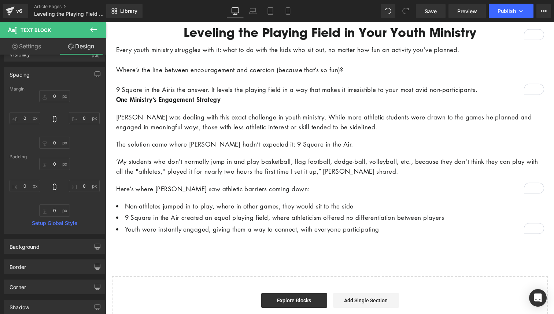
scroll to position [15, 0]
click at [55, 210] on input "0" at bounding box center [54, 211] width 31 height 12
type input "0"
click at [55, 143] on input "0" at bounding box center [54, 143] width 31 height 12
type input "-3"
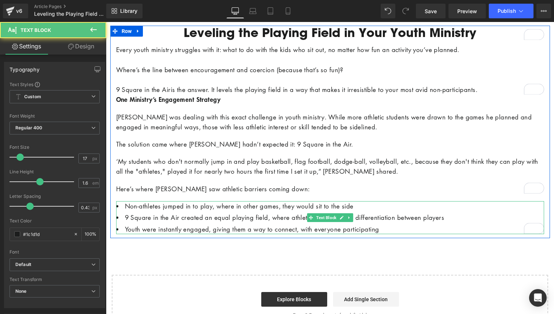
click at [140, 219] on li "9 Square in the Air created an equal playing field, where athleticism offered n…" at bounding box center [330, 217] width 428 height 10
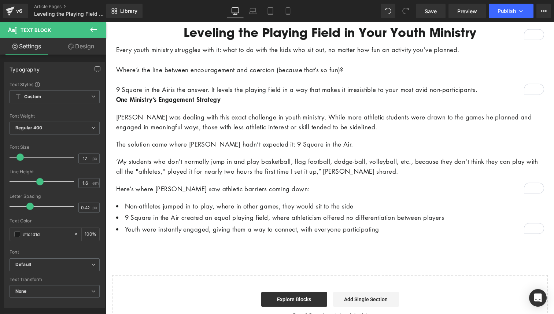
click at [77, 52] on link "Design" at bounding box center [81, 46] width 53 height 16
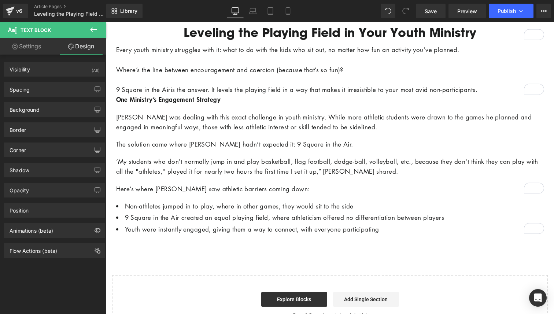
click at [77, 52] on link "Design" at bounding box center [81, 46] width 53 height 16
click at [96, 24] on button at bounding box center [94, 30] width 26 height 16
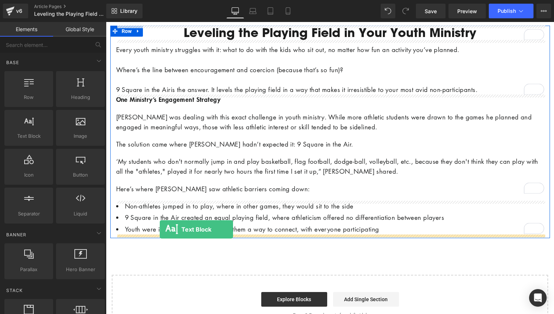
drag, startPoint x: 132, startPoint y: 159, endPoint x: 160, endPoint y: 229, distance: 75.4
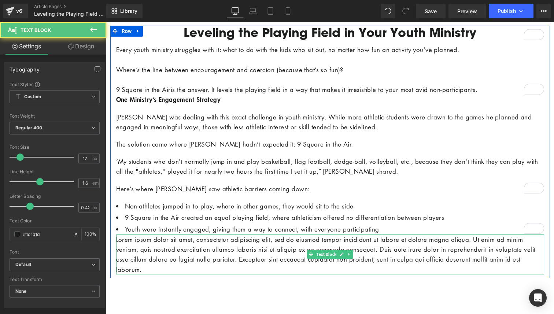
click at [161, 252] on p "Lorem ipsum dolor sit amet, consectetur adipiscing elit, sed do eiusmod tempor …" at bounding box center [330, 254] width 428 height 40
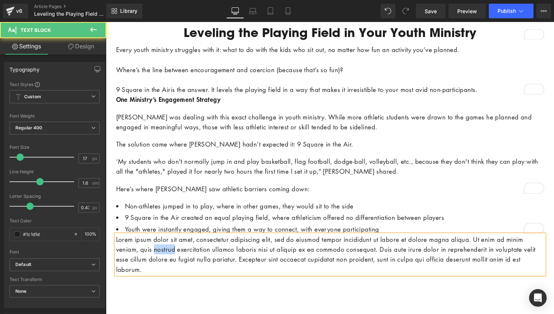
click at [161, 252] on p "Lorem ipsum dolor sit amet, consectetur adipiscing elit, sed do eiusmod tempor …" at bounding box center [330, 254] width 428 height 40
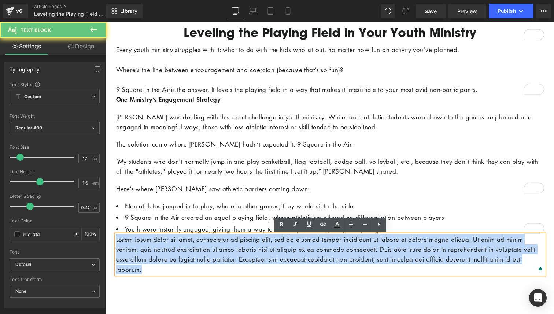
click at [161, 252] on p "Lorem ipsum dolor sit amet, consectetur adipiscing elit, sed do eiusmod tempor …" at bounding box center [330, 254] width 428 height 40
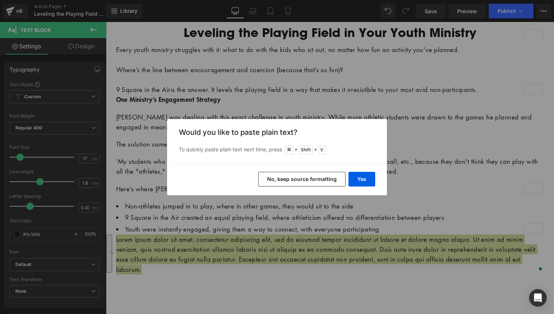
click at [302, 179] on button "No, keep source formatting" at bounding box center [301, 179] width 87 height 15
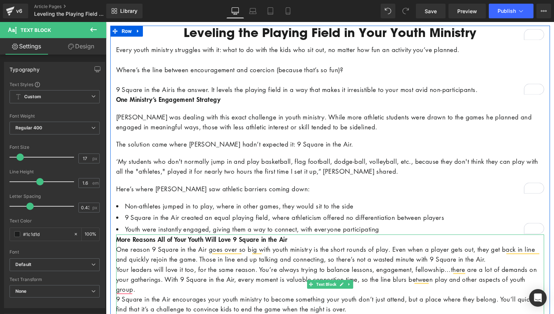
click at [118, 239] on b "More Reasons All of Your Youth Will Love 9 Square in the Air" at bounding box center [202, 239] width 173 height 9
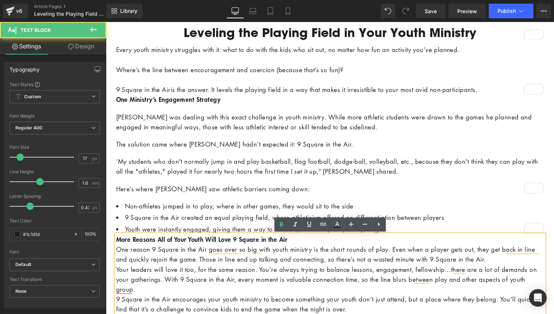
scroll to position [290, 0]
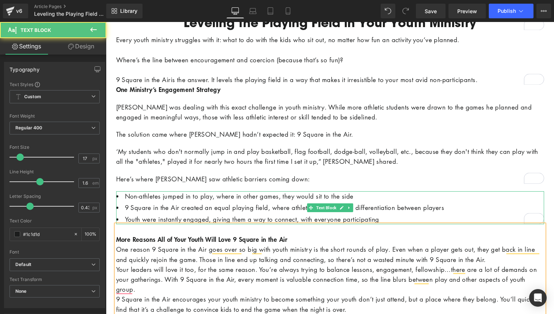
click at [126, 195] on li "Non-athletes jumped in to play, where in other games, they would sit to the side" at bounding box center [330, 196] width 428 height 10
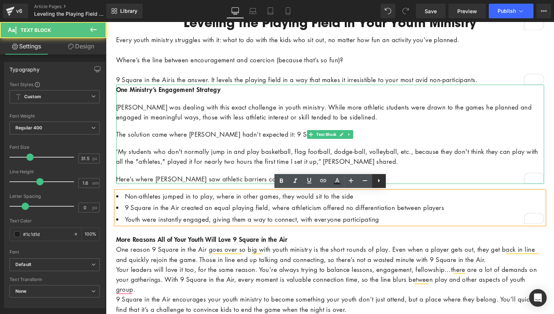
click at [412, 171] on h2 "One Ministry’s Engagement Strategy Tim Hensiek was dealing with this exact chal…" at bounding box center [330, 134] width 428 height 99
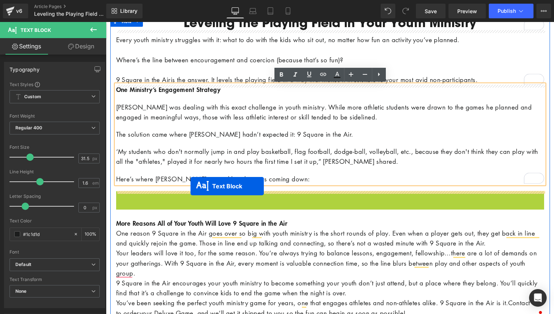
drag, startPoint x: 310, startPoint y: 205, endPoint x: 190, endPoint y: 186, distance: 121.0
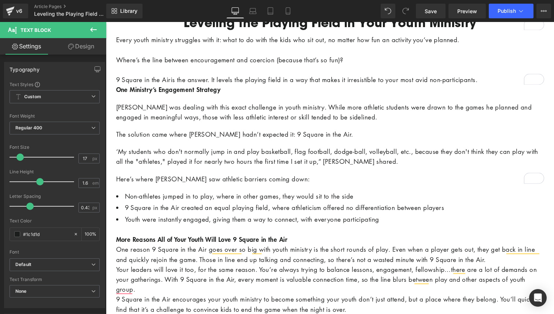
click at [95, 29] on icon at bounding box center [93, 29] width 9 height 9
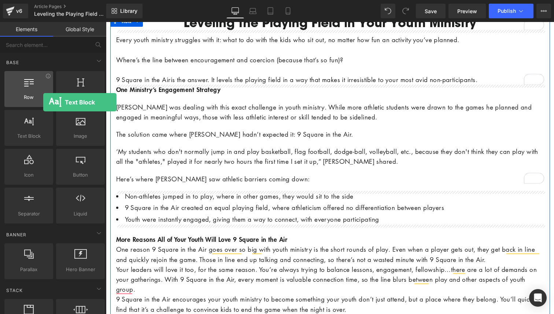
drag, startPoint x: 33, startPoint y: 122, endPoint x: 40, endPoint y: 92, distance: 31.3
click at [40, 92] on div "Row rows, columns, layouts, div Heading headings, titles, h1,h2,h3,h4,h5,h6 Tex…" at bounding box center [54, 147] width 103 height 155
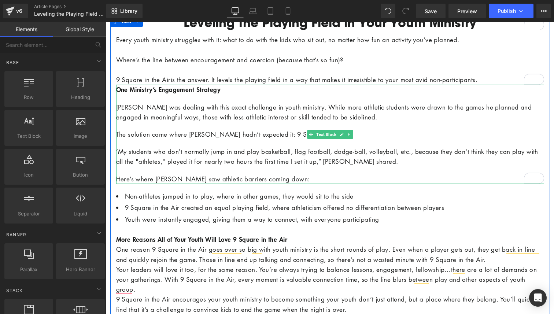
click at [161, 169] on h2 "One Ministry’s Engagement Strategy Tim Hensiek was dealing with this exact chal…" at bounding box center [330, 134] width 428 height 99
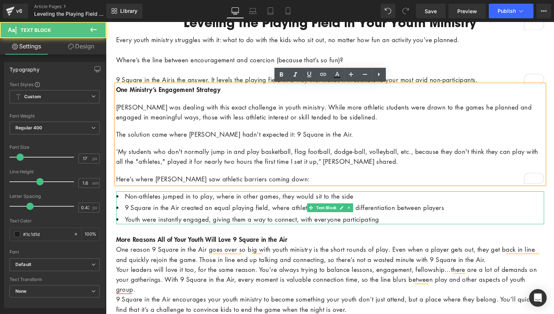
click at [178, 197] on li "Non-athletes jumped in to play, where in other games, they would sit to the side" at bounding box center [330, 196] width 428 height 10
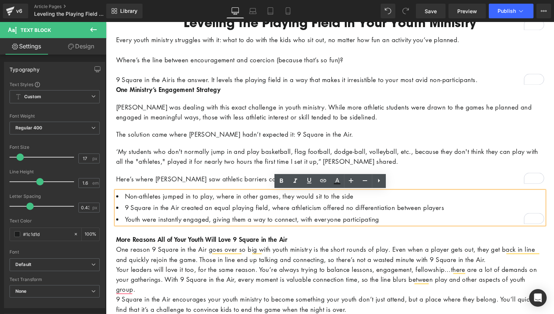
click at [175, 184] on div "Leveling the Playing Field in Your Youth Ministry Heading Every youth ministry …" at bounding box center [330, 175] width 440 height 318
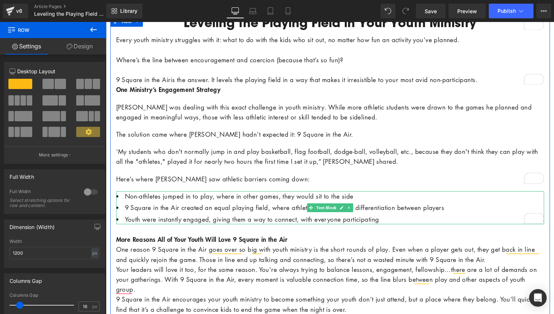
click at [169, 197] on li "Non-athletes jumped in to play, where in other games, they would sit to the side" at bounding box center [330, 196] width 428 height 10
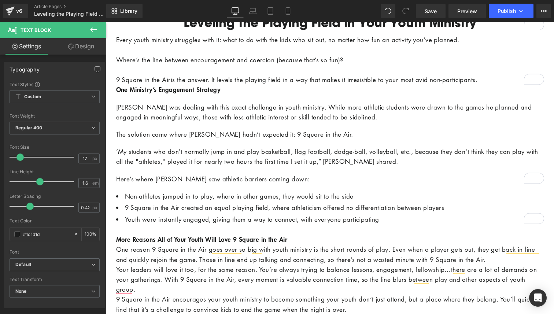
click at [84, 50] on link "Design" at bounding box center [81, 46] width 53 height 16
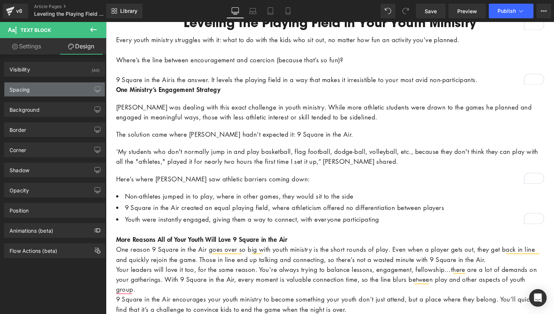
click at [63, 86] on div "Spacing" at bounding box center [54, 89] width 100 height 14
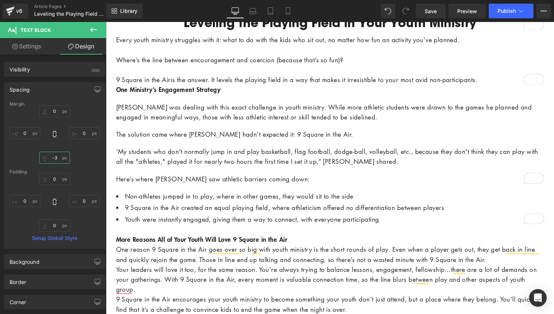
click at [58, 158] on input "-3" at bounding box center [54, 158] width 31 height 12
type input "-3"
click at [59, 113] on input "0" at bounding box center [54, 111] width 31 height 12
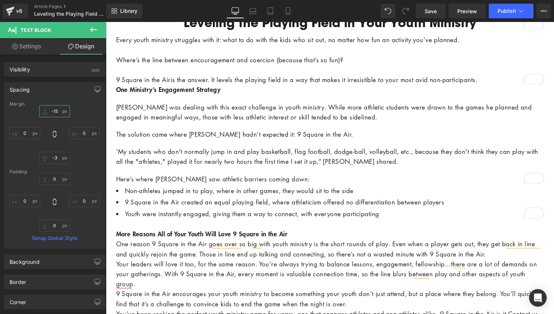
type input "-16"
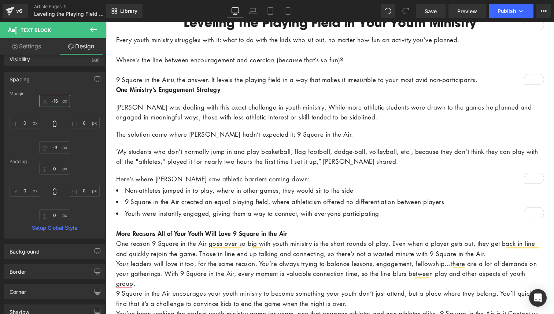
scroll to position [4, 0]
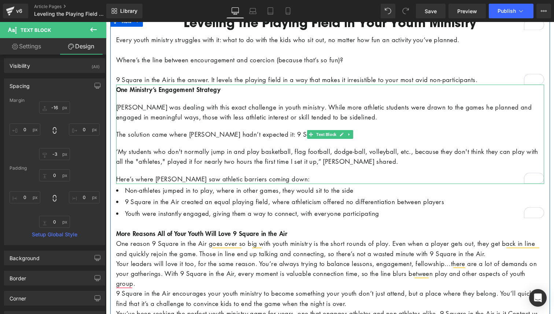
click at [120, 88] on b "One Ministry’s Engagement Strategy" at bounding box center [168, 89] width 104 height 9
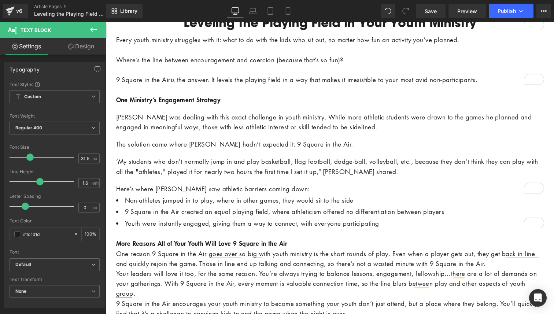
click at [82, 43] on link "Design" at bounding box center [81, 46] width 53 height 16
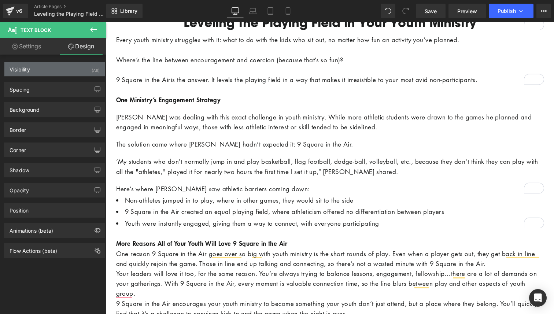
click at [78, 70] on div "Visibility (All)" at bounding box center [54, 69] width 100 height 14
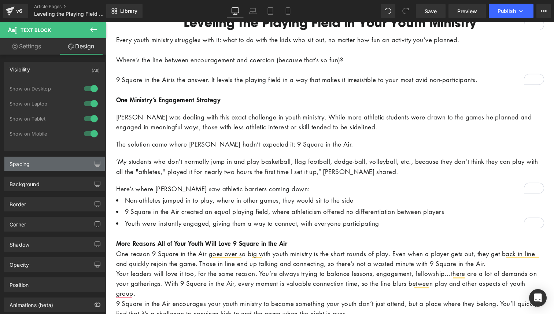
click at [79, 164] on div "Spacing" at bounding box center [54, 164] width 100 height 14
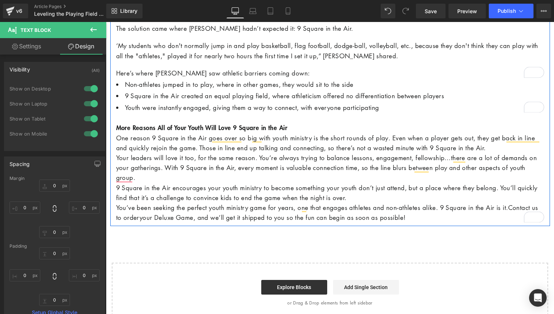
scroll to position [407, 0]
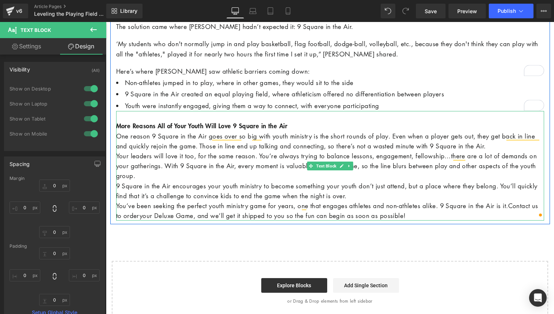
click at [172, 177] on p "Your leaders will love it too, for the same reason. You’re always trying to bal…" at bounding box center [330, 166] width 428 height 30
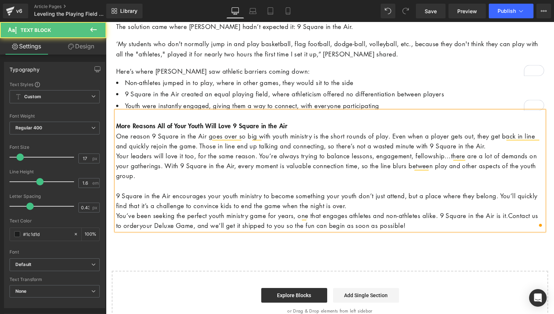
click at [116, 213] on div "More Reasons All of Your Youth Will Love 9 Square in the Air One reason 9 Squar…" at bounding box center [330, 170] width 428 height 119
click at [117, 215] on p "You’ve been seeking the perfect youth ministry game for years, one that engages…" at bounding box center [330, 221] width 428 height 20
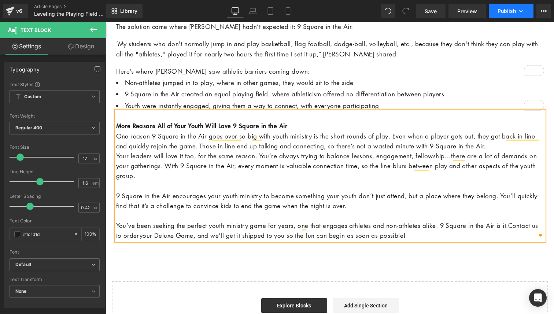
click at [511, 12] on span "Publish" at bounding box center [506, 11] width 18 height 6
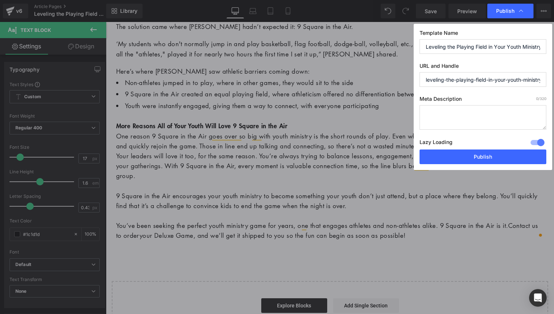
click at [441, 113] on textarea at bounding box center [482, 117] width 127 height 25
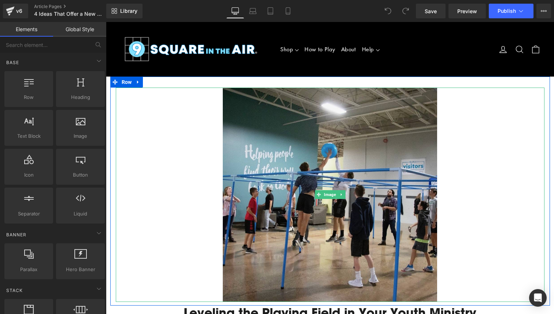
click at [355, 128] on img at bounding box center [330, 195] width 214 height 214
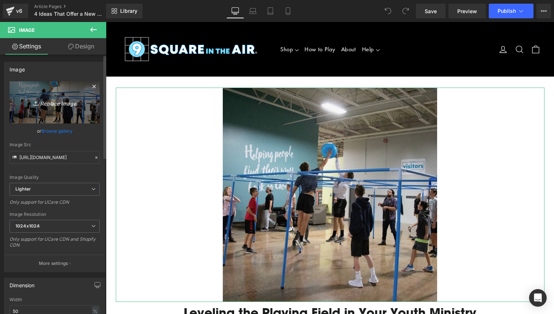
click at [52, 104] on icon "Replace Image" at bounding box center [54, 102] width 59 height 9
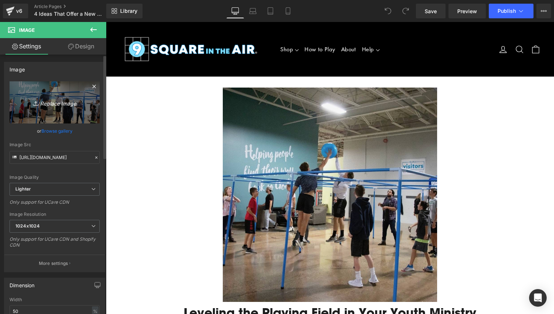
type input "C:\fakepath\Unknown-3.jpeg"
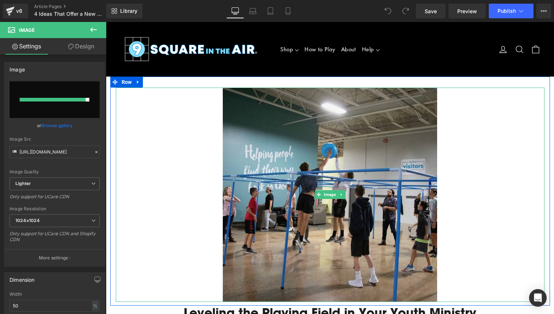
click at [173, 160] on div at bounding box center [330, 195] width 429 height 214
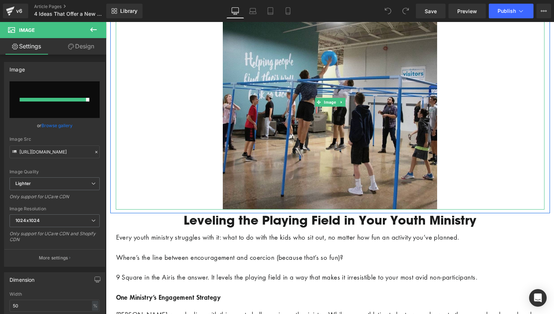
scroll to position [97, 0]
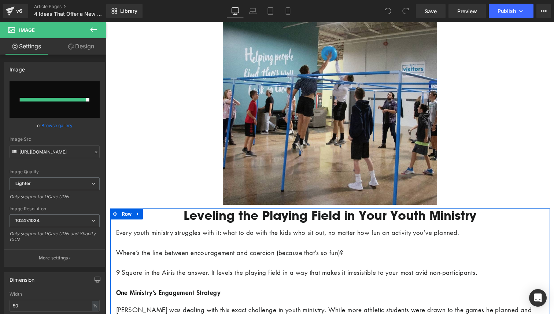
click at [249, 218] on h1 "Leveling the Playing Field in Your Youth Ministry" at bounding box center [330, 215] width 428 height 15
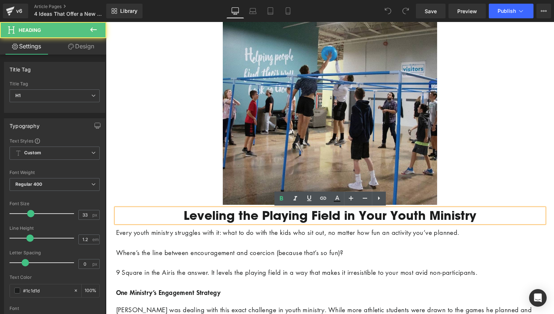
click at [249, 218] on h1 "Leveling the Playing Field in Your Youth Ministry" at bounding box center [330, 215] width 428 height 15
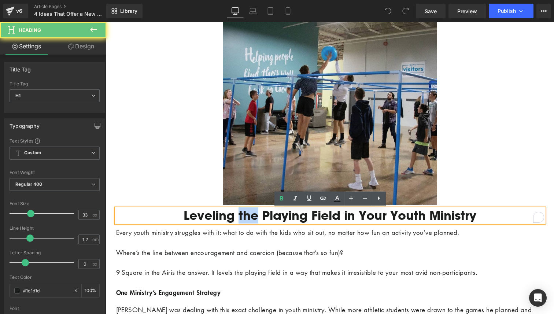
click at [249, 218] on h1 "Leveling the Playing Field in Your Youth Ministry" at bounding box center [330, 215] width 428 height 15
paste div "To enrich screen reader interactions, please activate Accessibility in Grammarl…"
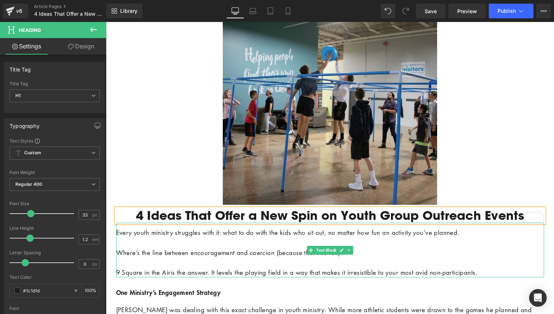
click at [174, 244] on p "To enrich screen reader interactions, please activate Accessibility in Grammarl…" at bounding box center [330, 243] width 428 height 10
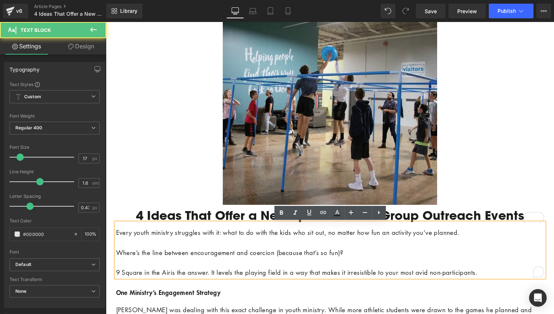
click at [174, 244] on p "To enrich screen reader interactions, please activate Accessibility in Grammarl…" at bounding box center [330, 243] width 428 height 10
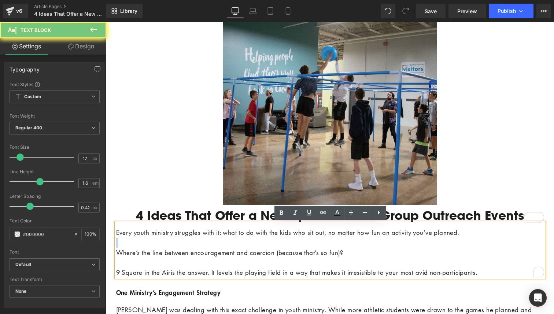
click at [174, 244] on p "To enrich screen reader interactions, please activate Accessibility in Grammarl…" at bounding box center [330, 243] width 428 height 10
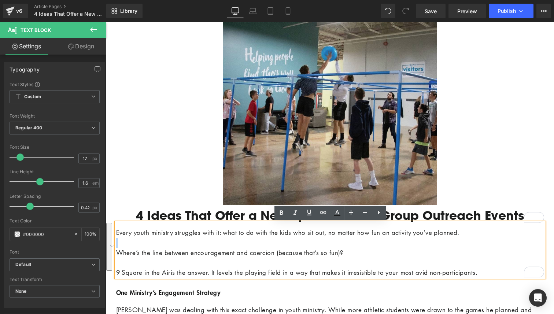
drag, startPoint x: 116, startPoint y: 231, endPoint x: 514, endPoint y: 270, distance: 399.4
click at [514, 270] on div "Every youth ministry struggles with it: what to do with the kids who sit out, n…" at bounding box center [330, 250] width 428 height 55
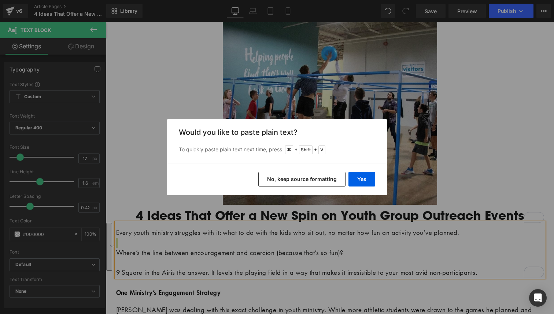
click at [321, 183] on button "No, keep source formatting" at bounding box center [301, 179] width 87 height 15
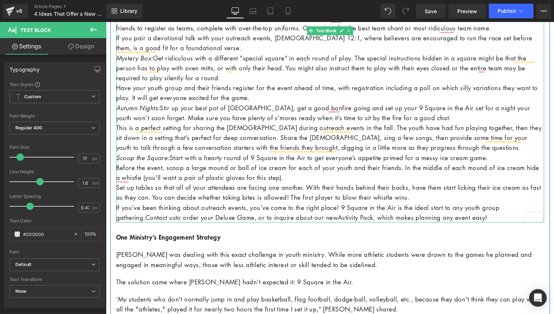
scroll to position [334, 0]
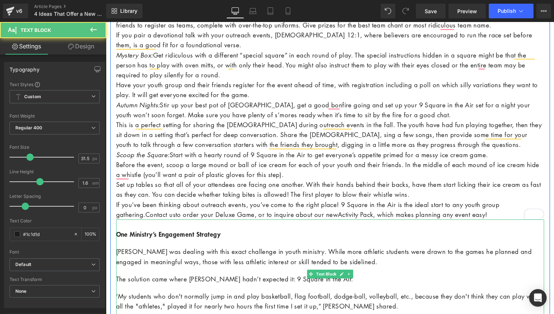
click at [311, 257] on p "[PERSON_NAME] was dealing with this exact challenge in youth ministry. While mo…" at bounding box center [330, 257] width 428 height 20
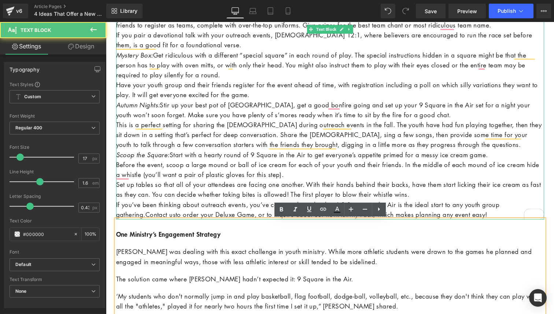
click at [430, 180] on p "Set up tables so that all of your attendees are facing one another. With their …" at bounding box center [330, 190] width 428 height 20
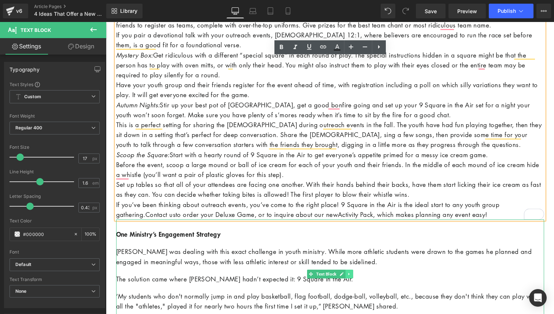
click at [350, 277] on link at bounding box center [349, 274] width 8 height 9
click at [356, 272] on link at bounding box center [353, 274] width 8 height 9
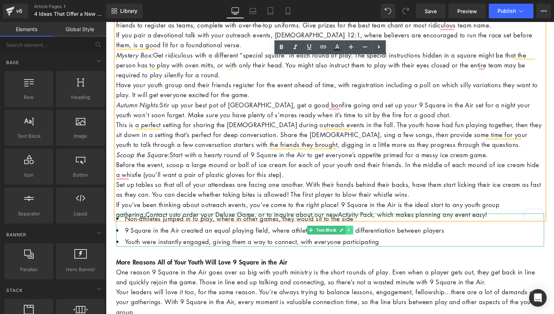
click at [349, 232] on link at bounding box center [349, 230] width 8 height 9
click at [354, 231] on icon at bounding box center [353, 230] width 4 height 4
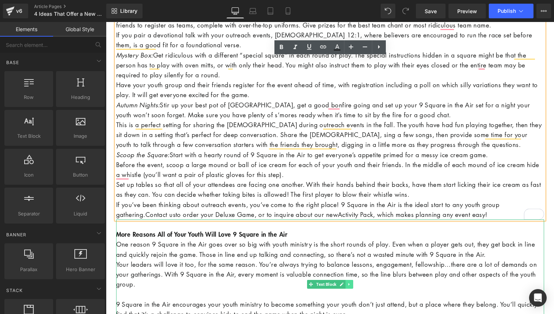
click at [351, 285] on icon at bounding box center [349, 284] width 4 height 4
click at [352, 285] on icon at bounding box center [353, 284] width 4 height 4
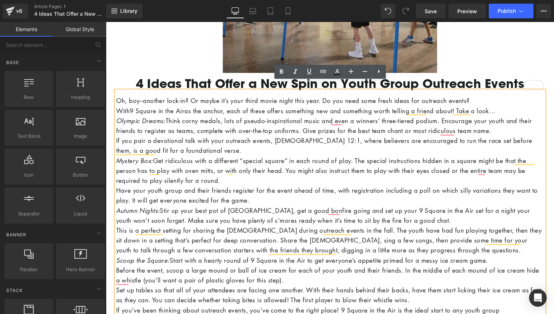
scroll to position [223, 0]
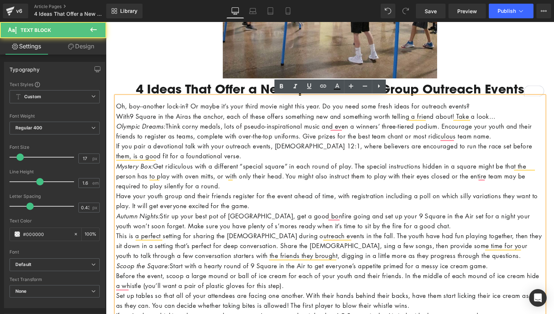
click at [489, 109] on p "Oh, boy--another lock-in? Or maybe it’s your third movie night this year. Do yo…" at bounding box center [330, 106] width 428 height 10
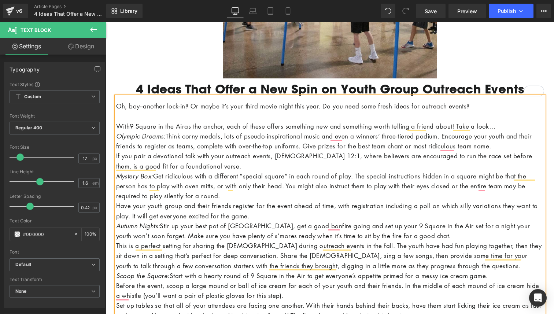
click at [117, 134] on icon "Olympic Dreams:" at bounding box center [140, 136] width 49 height 8
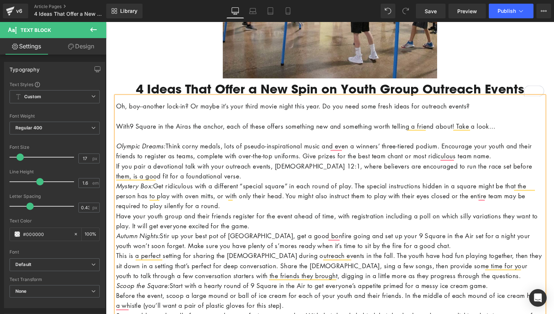
click at [116, 166] on p "If you pair a devotional talk with your outreach events, Hebrews 12:1, where be…" at bounding box center [330, 171] width 428 height 20
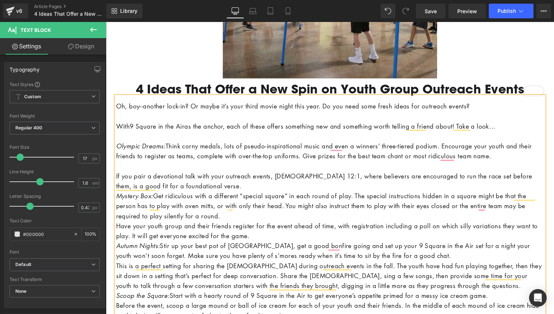
click at [221, 184] on p "If you pair a devotional talk with your outreach events, Hebrews 12:1, where be…" at bounding box center [330, 181] width 428 height 20
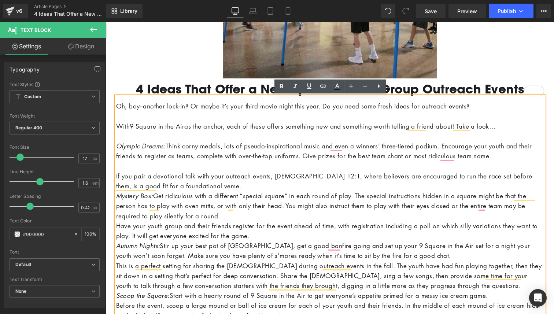
click at [116, 197] on div "Oh, boy--another lock-in? Or maybe it’s your third movie night this year. Do yo…" at bounding box center [330, 228] width 428 height 264
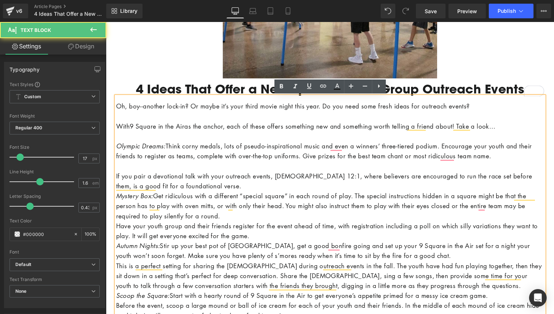
scroll to position [279, 0]
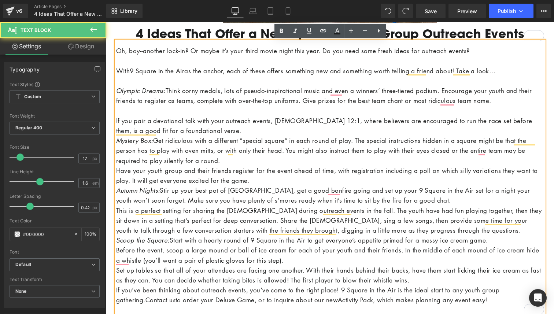
click at [117, 107] on p "To enrich screen reader interactions, please activate Accessibility in Grammarl…" at bounding box center [330, 111] width 428 height 10
click at [117, 141] on icon "Mystery Box:" at bounding box center [134, 140] width 37 height 8
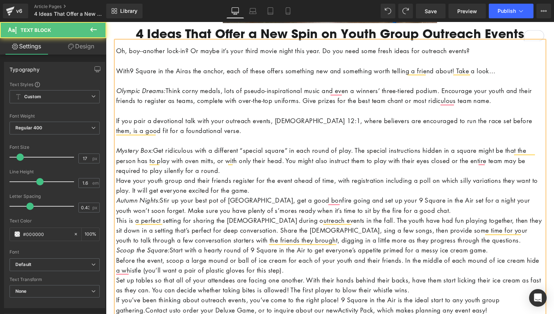
click at [116, 178] on p "Have your youth group and their friends register for the event ahead of time, w…" at bounding box center [330, 185] width 428 height 20
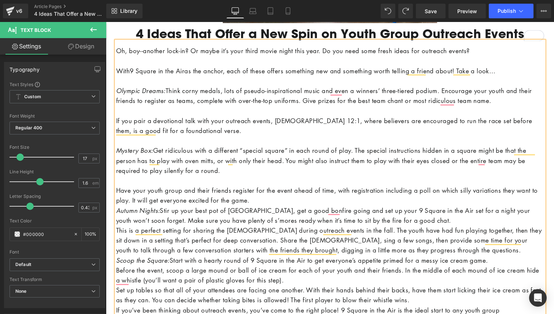
click at [116, 211] on icon "Autumn Nights:" at bounding box center [138, 210] width 44 height 8
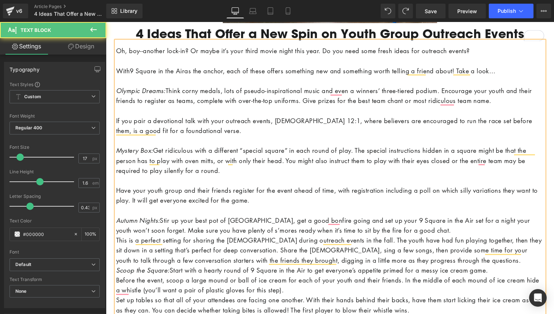
click at [116, 239] on p "This is a perfect setting for sharing the gospel during outreach events in the …" at bounding box center [330, 250] width 428 height 30
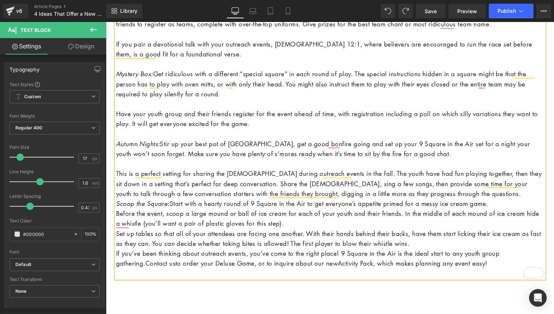
scroll to position [356, 0]
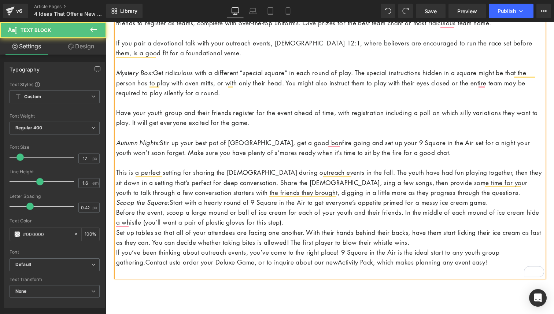
click at [116, 202] on icon "Scoop the Square:" at bounding box center [142, 202] width 53 height 8
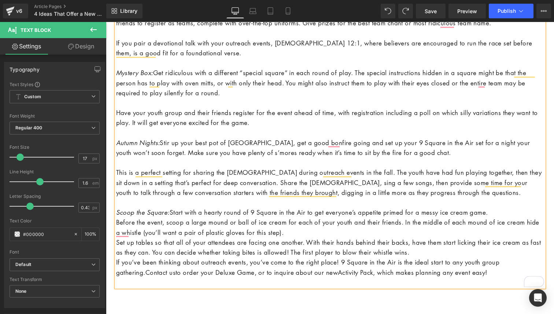
click at [117, 243] on p "Set up tables so that all of your attendees are facing one another. With their …" at bounding box center [330, 247] width 428 height 20
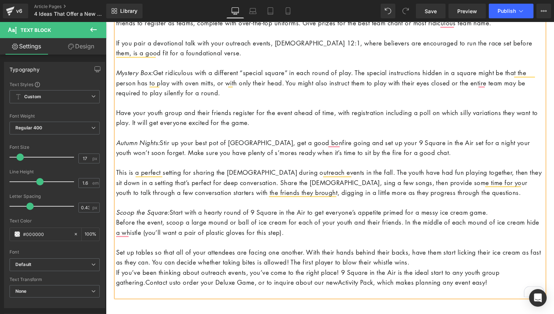
click at [116, 270] on p "If you’ve been thinking about outreach events, you’ve come to the right place! …" at bounding box center [330, 277] width 428 height 20
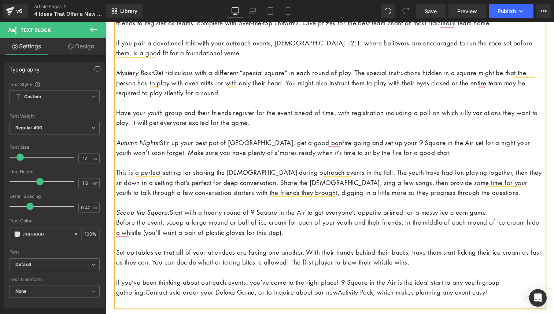
click at [116, 223] on p "Before the event, scoop a large mound or ball of ice cream for each of your you…" at bounding box center [330, 227] width 428 height 20
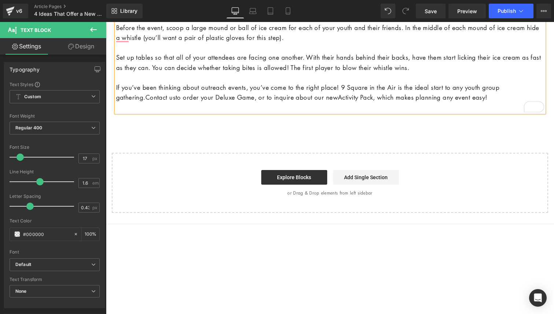
scroll to position [565, 0]
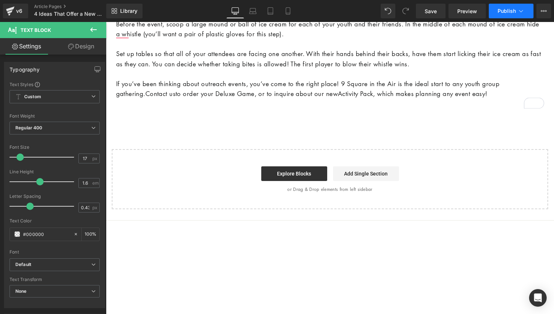
click at [501, 17] on button "Publish" at bounding box center [511, 11] width 45 height 15
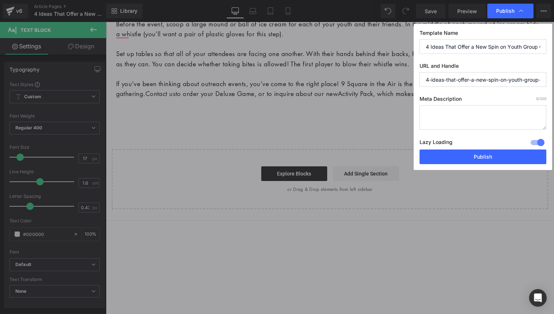
click at [447, 112] on textarea at bounding box center [482, 117] width 127 height 25
paste textarea "A group of youth playing the game 9 Square in the Air outside in the grass."
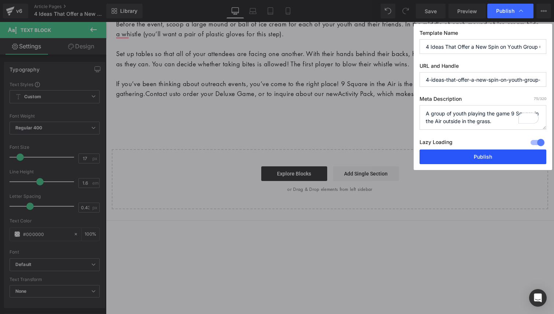
type textarea "A group of youth playing the game 9 Square in the Air outside in the grass."
click at [448, 155] on button "Publish" at bounding box center [482, 156] width 127 height 15
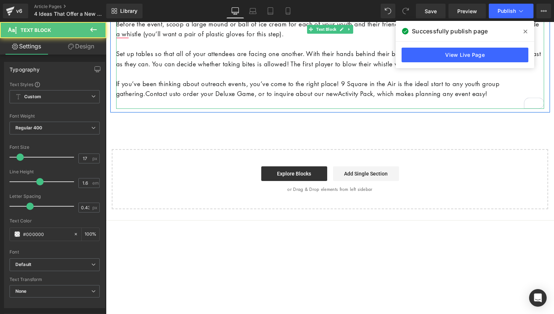
click at [347, 49] on p "Set up tables so that all of your attendees are facing one another. With their …" at bounding box center [330, 59] width 428 height 20
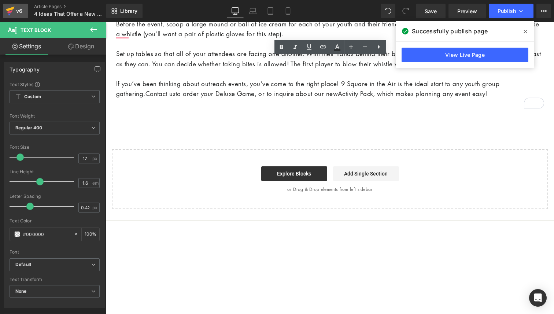
click at [10, 9] on icon at bounding box center [10, 9] width 8 height 5
